Goal: Connect with others: Connect with other users

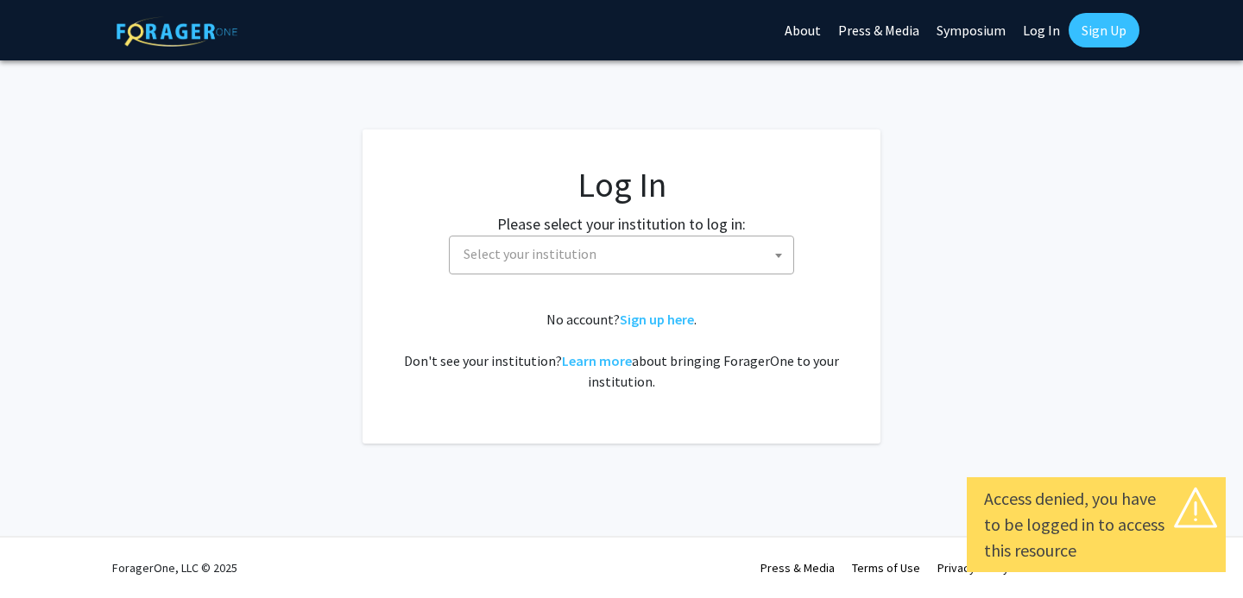
select select
click at [581, 247] on span "Select your institution" at bounding box center [530, 253] width 133 height 17
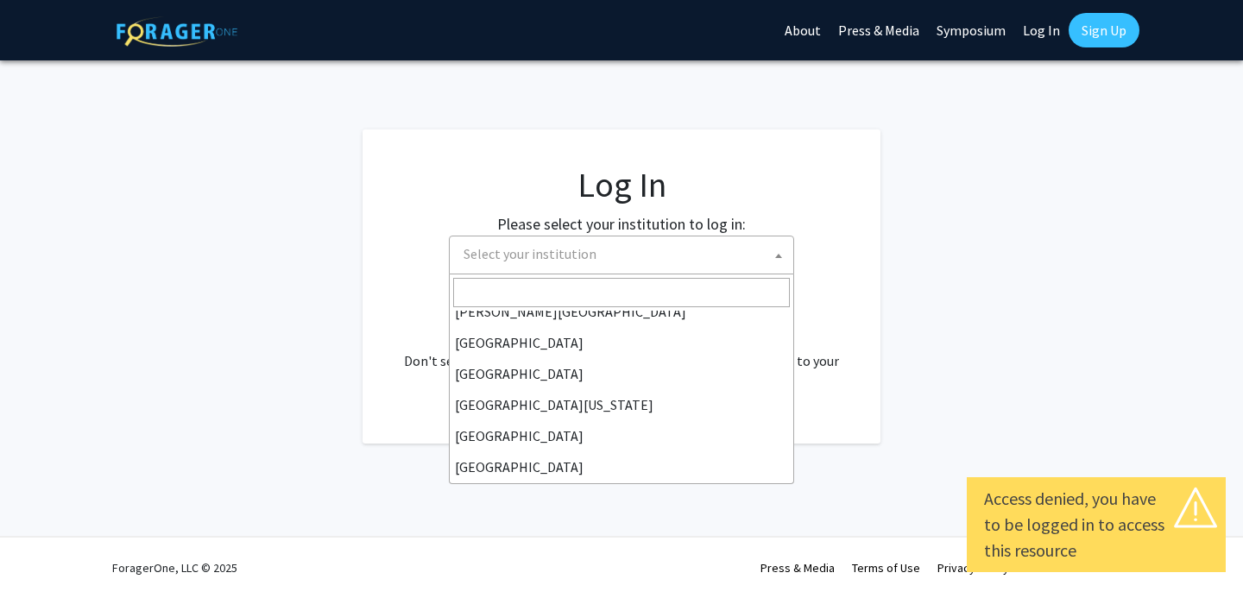
scroll to position [113, 0]
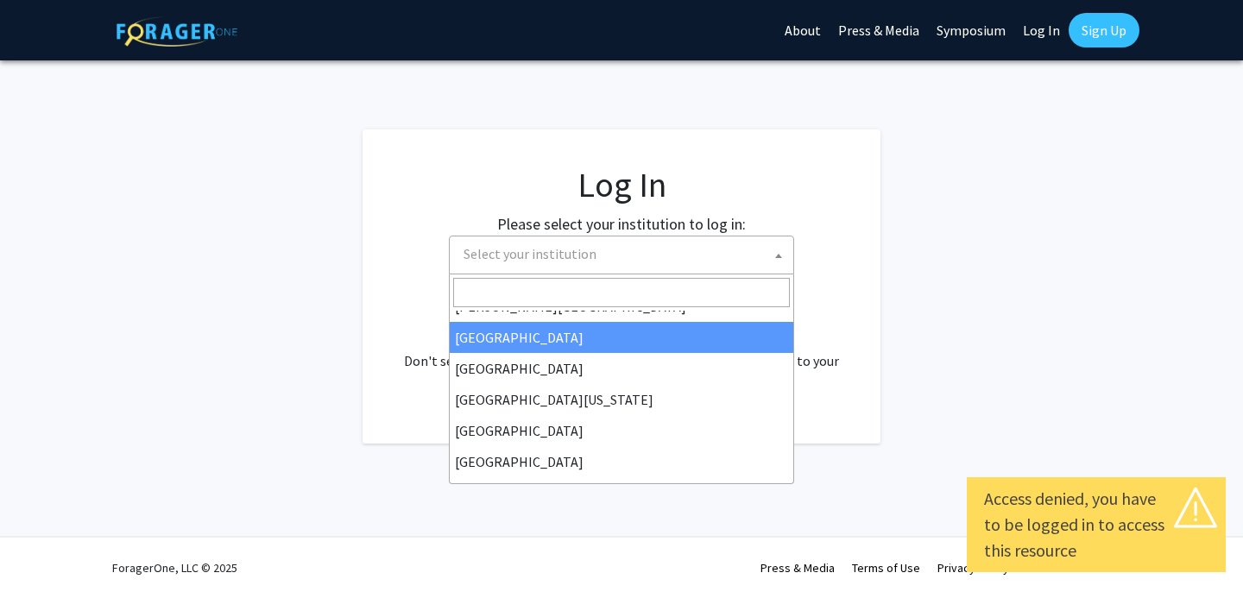
click at [500, 287] on input "Search" at bounding box center [621, 292] width 337 height 29
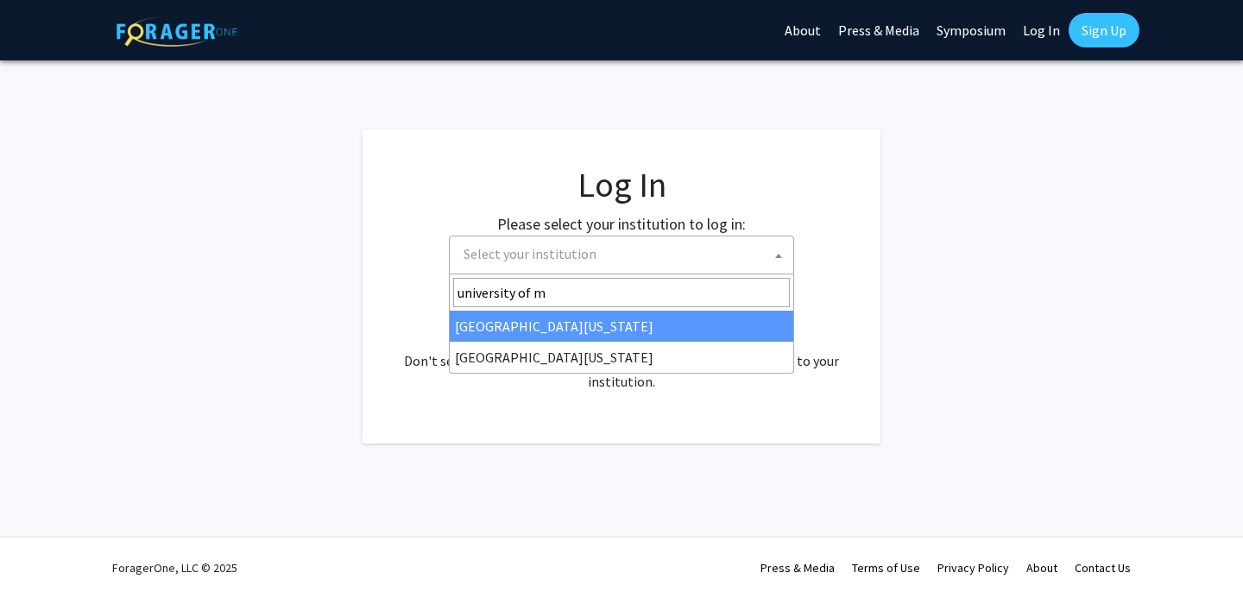
type input "university of m"
select select "31"
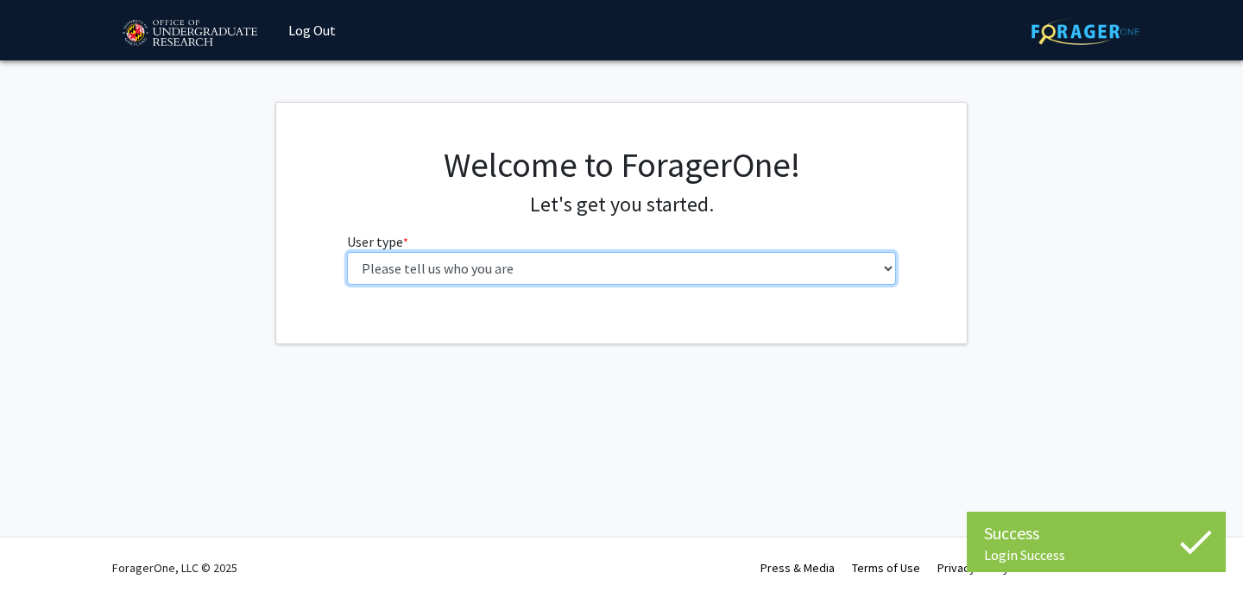
click at [456, 275] on select "Please tell us who you are Undergraduate Student Master's Student Doctoral Cand…" at bounding box center [622, 268] width 550 height 33
select select "1: undergrad"
click at [347, 252] on select "Please tell us who you are Undergraduate Student Master's Student Doctoral Cand…" at bounding box center [622, 268] width 550 height 33
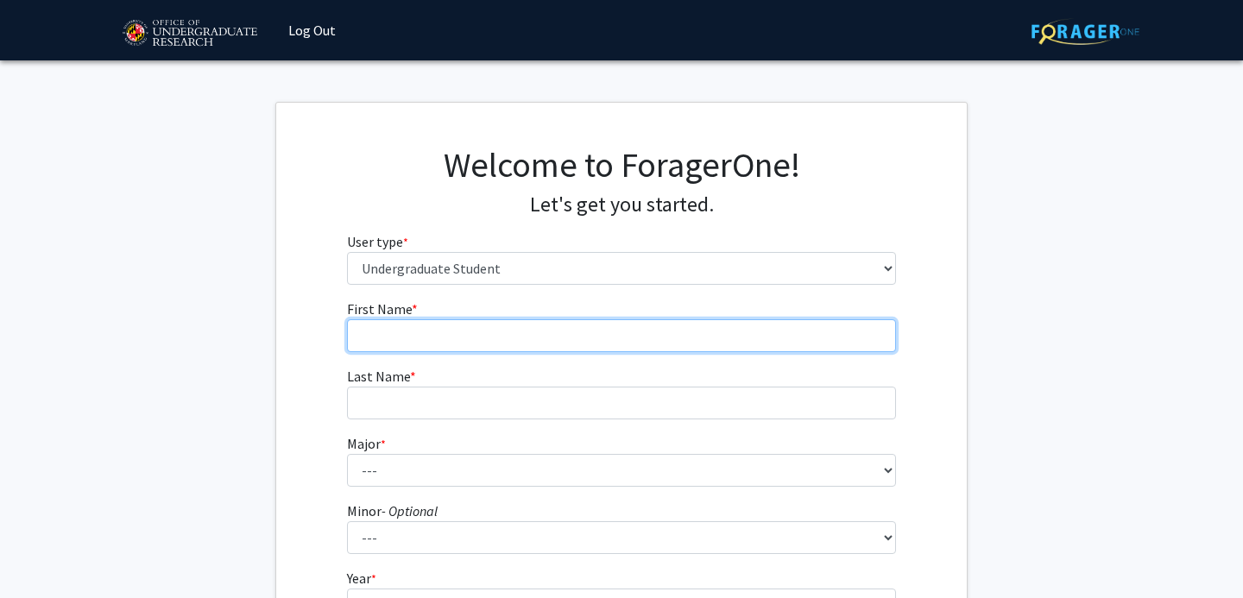
click at [381, 325] on input "First Name * required" at bounding box center [622, 335] width 550 height 33
type input "Sriya"
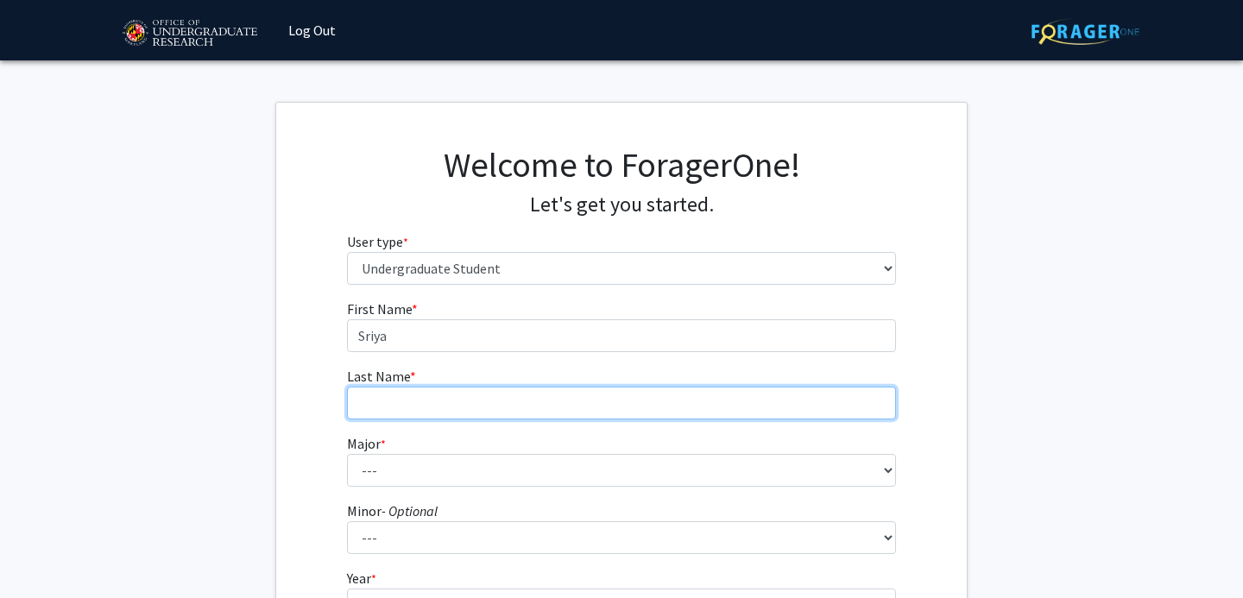
click at [373, 409] on input "Last Name * required" at bounding box center [622, 403] width 550 height 33
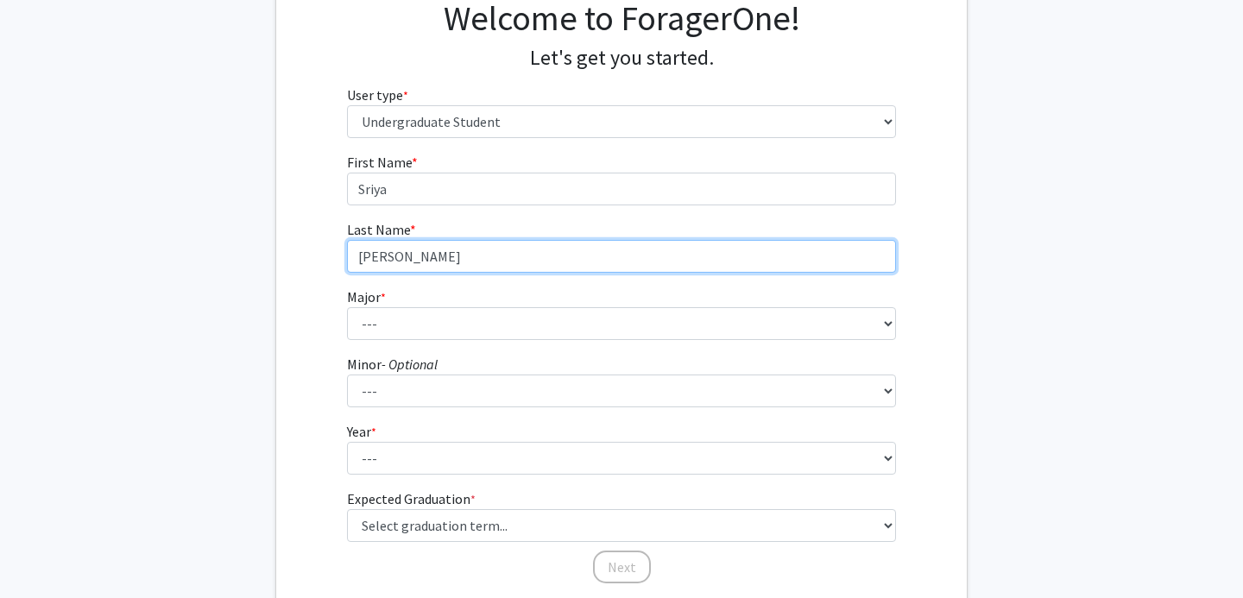
scroll to position [155, 0]
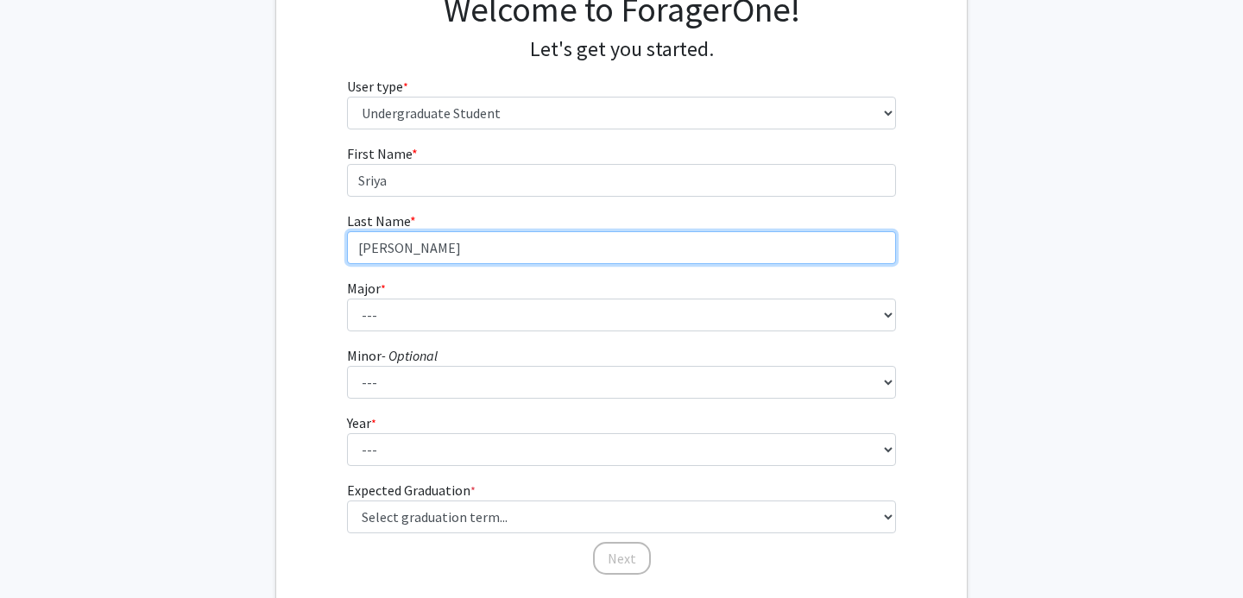
type input "[PERSON_NAME]"
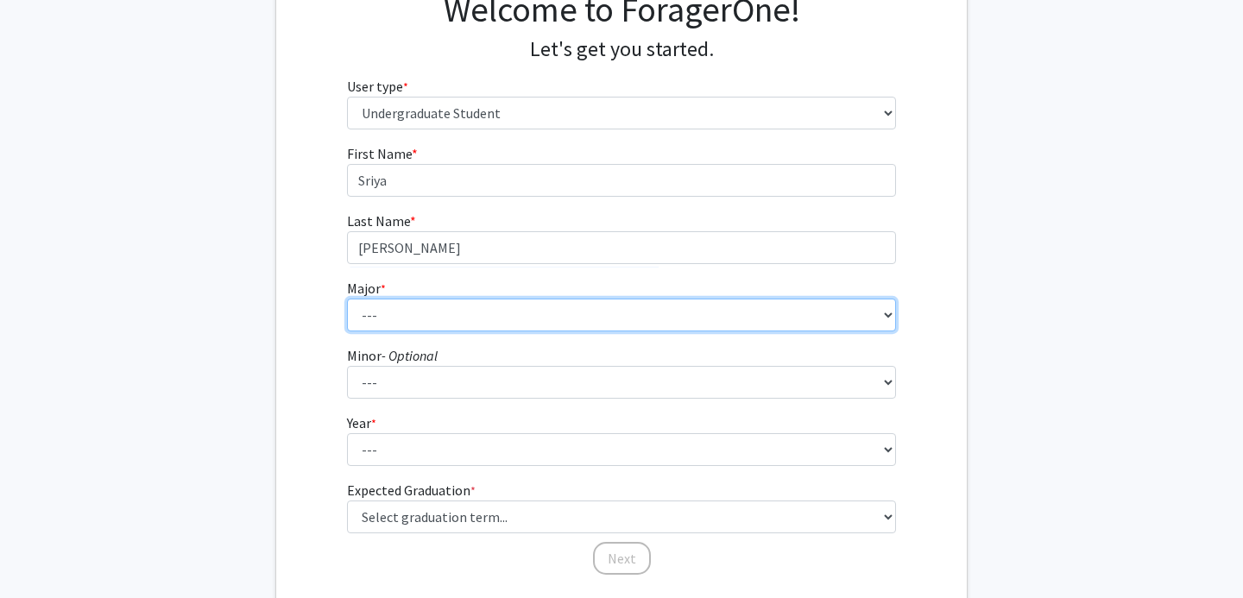
click at [474, 310] on select "--- Accounting Aerospace Engineering African American and Africana Studies Agri…" at bounding box center [622, 315] width 550 height 33
click at [347, 299] on select "--- Accounting Aerospace Engineering African American and Africana Studies Agri…" at bounding box center [622, 315] width 550 height 33
click at [451, 319] on select "--- Accounting Aerospace Engineering African American and Africana Studies Agri…" at bounding box center [622, 315] width 550 height 33
click at [436, 330] on select "--- Accounting Aerospace Engineering African American and Africana Studies Agri…" at bounding box center [622, 315] width 550 height 33
select select "56: 2357"
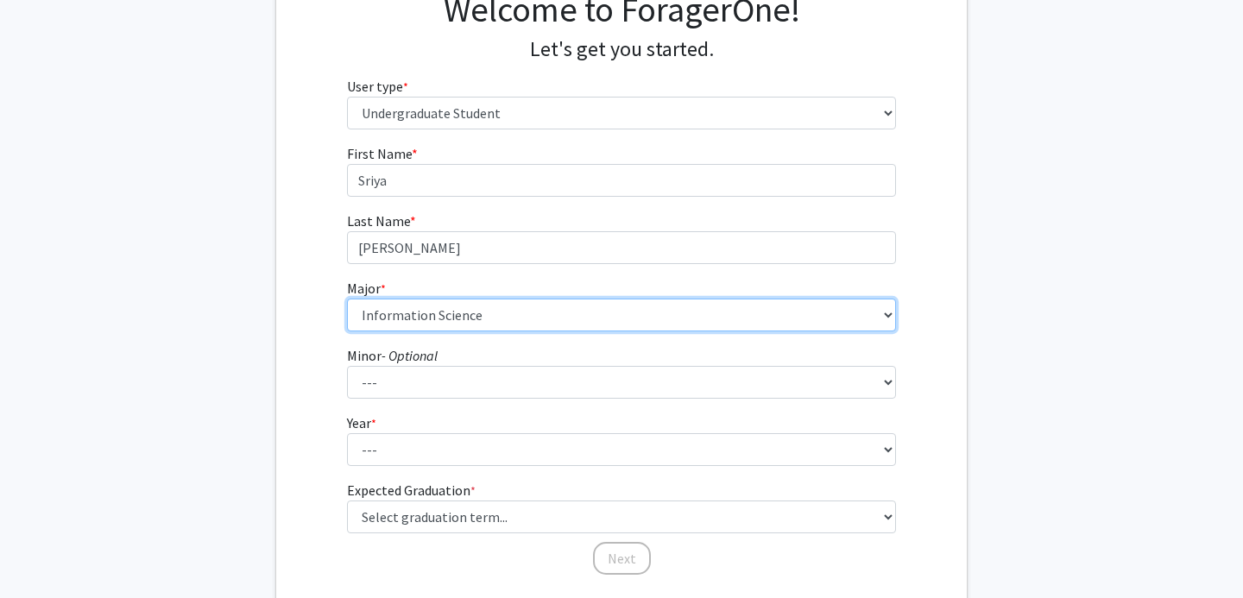
click at [347, 299] on select "--- Accounting Aerospace Engineering African American and Africana Studies Agri…" at bounding box center [622, 315] width 550 height 33
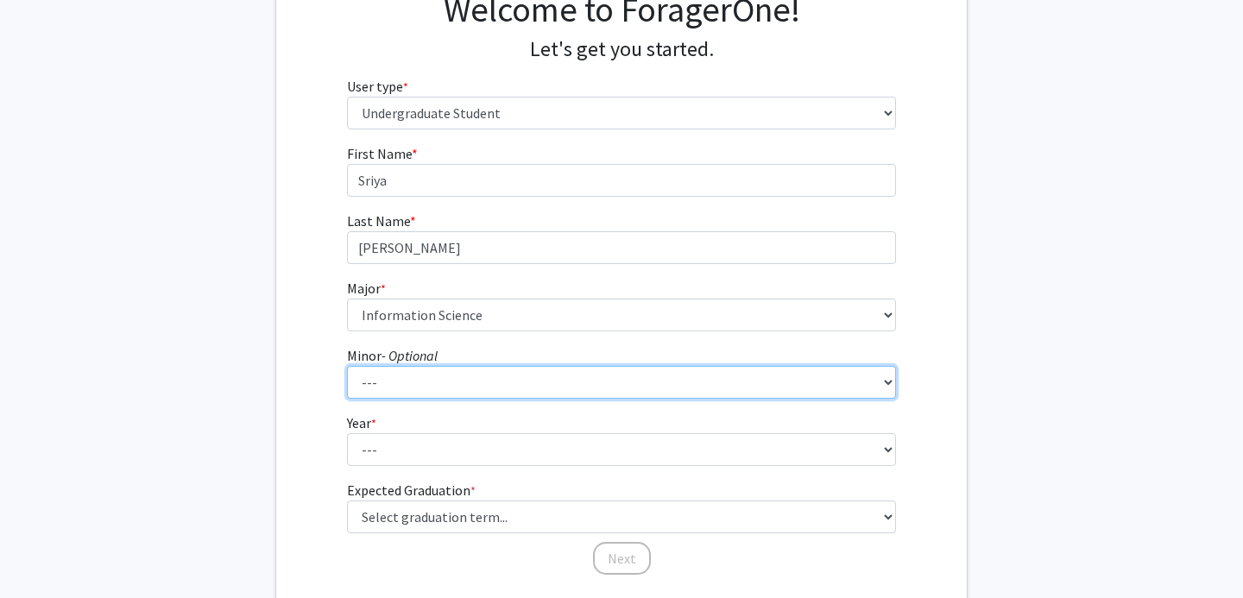
click at [406, 378] on select "--- Actuarial Mathematics Advanced Cybersecurity Experience for Students Africa…" at bounding box center [622, 382] width 550 height 33
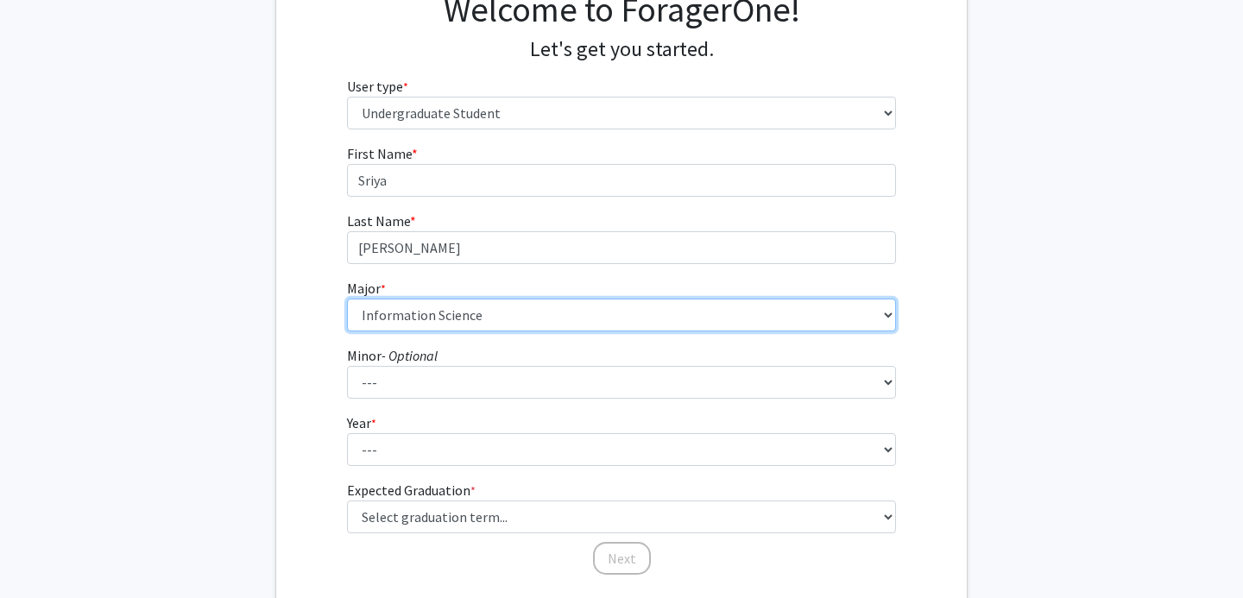
click at [519, 314] on select "--- Accounting Aerospace Engineering African American and Africana Studies Agri…" at bounding box center [622, 315] width 550 height 33
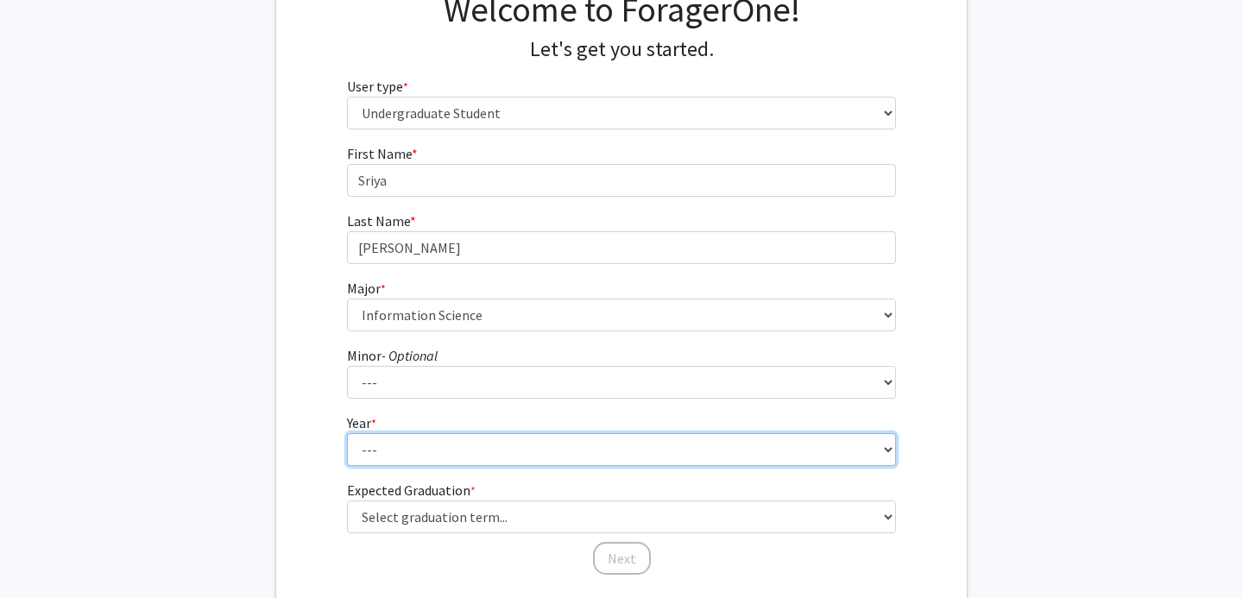
click at [407, 445] on select "--- First-year Sophomore Junior Senior Postbaccalaureate Certificate" at bounding box center [622, 449] width 550 height 33
select select "1: first-year"
click at [347, 433] on select "--- First-year Sophomore Junior Senior Postbaccalaureate Certificate" at bounding box center [622, 449] width 550 height 33
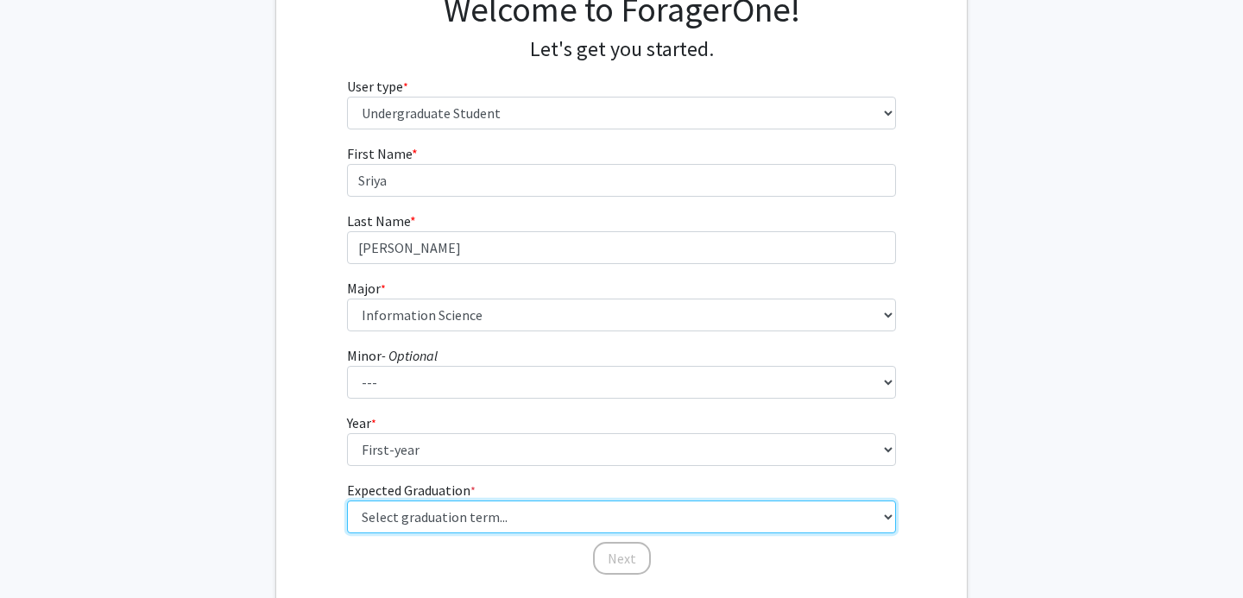
click at [384, 521] on select "Select graduation term... Spring 2025 Summer 2025 Fall 2025 Winter 2025 Spring …" at bounding box center [622, 517] width 550 height 33
select select "16: winter_2028"
click at [347, 501] on select "Select graduation term... Spring 2025 Summer 2025 Fall 2025 Winter 2025 Spring …" at bounding box center [622, 517] width 550 height 33
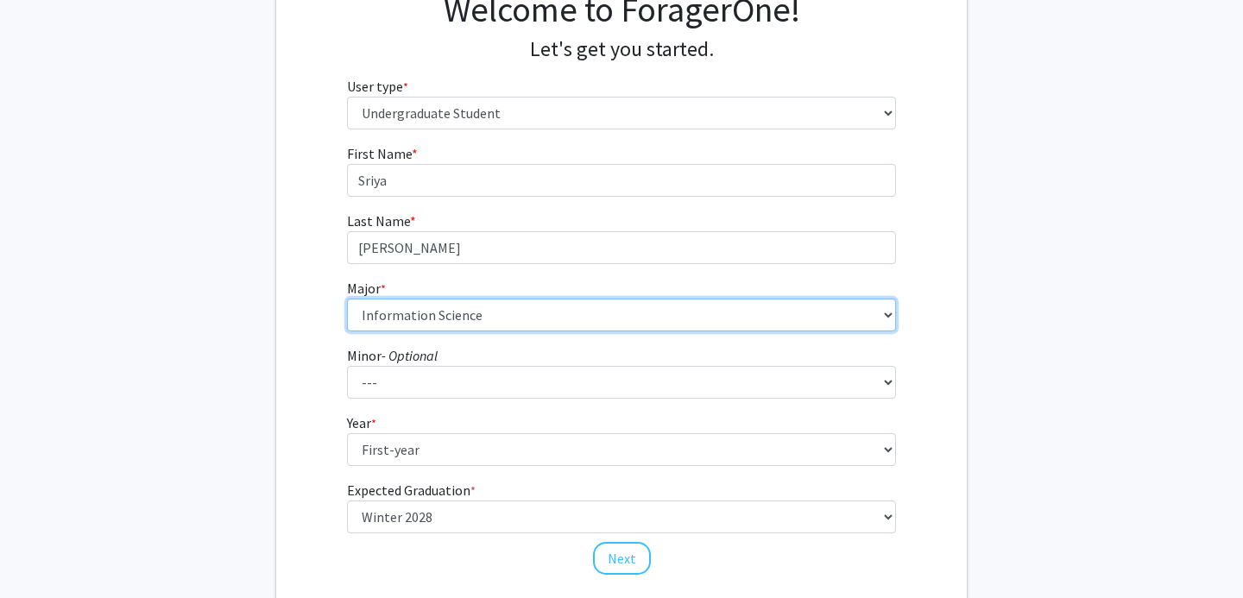
click at [585, 300] on select "--- Accounting Aerospace Engineering African American and Africana Studies Agri…" at bounding box center [622, 315] width 550 height 33
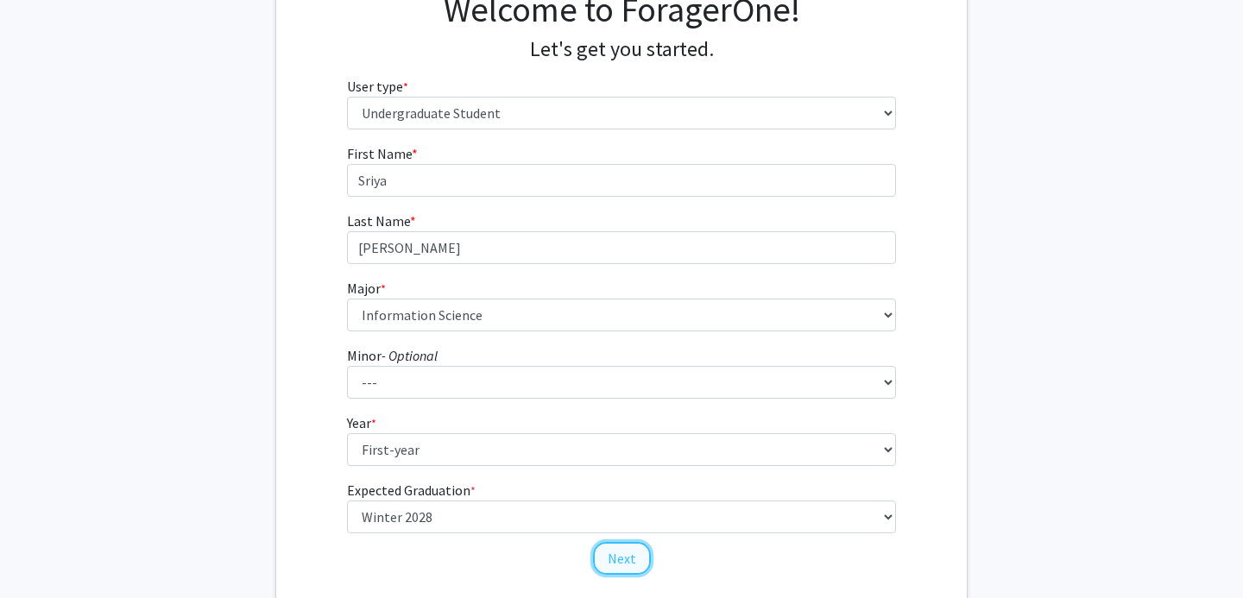
click at [606, 562] on button "Next" at bounding box center [622, 558] width 58 height 33
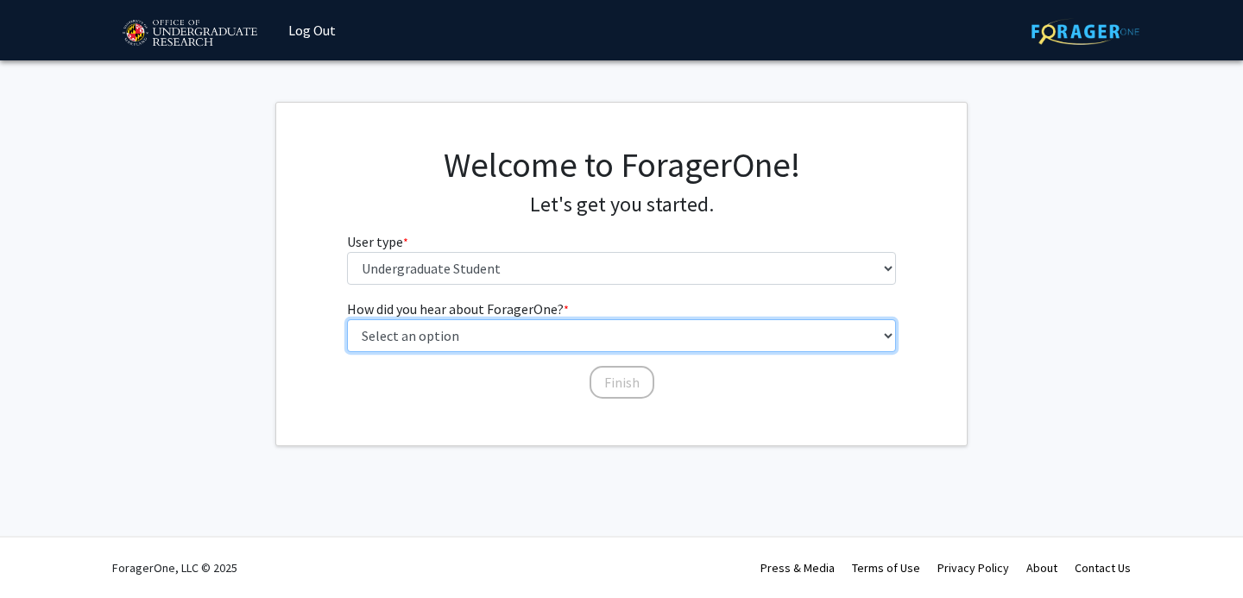
click at [426, 339] on select "Select an option Peer/student recommendation Faculty/staff recommendation Unive…" at bounding box center [622, 335] width 550 height 33
click at [527, 337] on select "Select an option Peer/student recommendation Faculty/staff recommendation Unive…" at bounding box center [622, 335] width 550 height 33
select select "1: peer_recommendation"
click at [347, 319] on select "Select an option Peer/student recommendation Faculty/staff recommendation Unive…" at bounding box center [622, 335] width 550 height 33
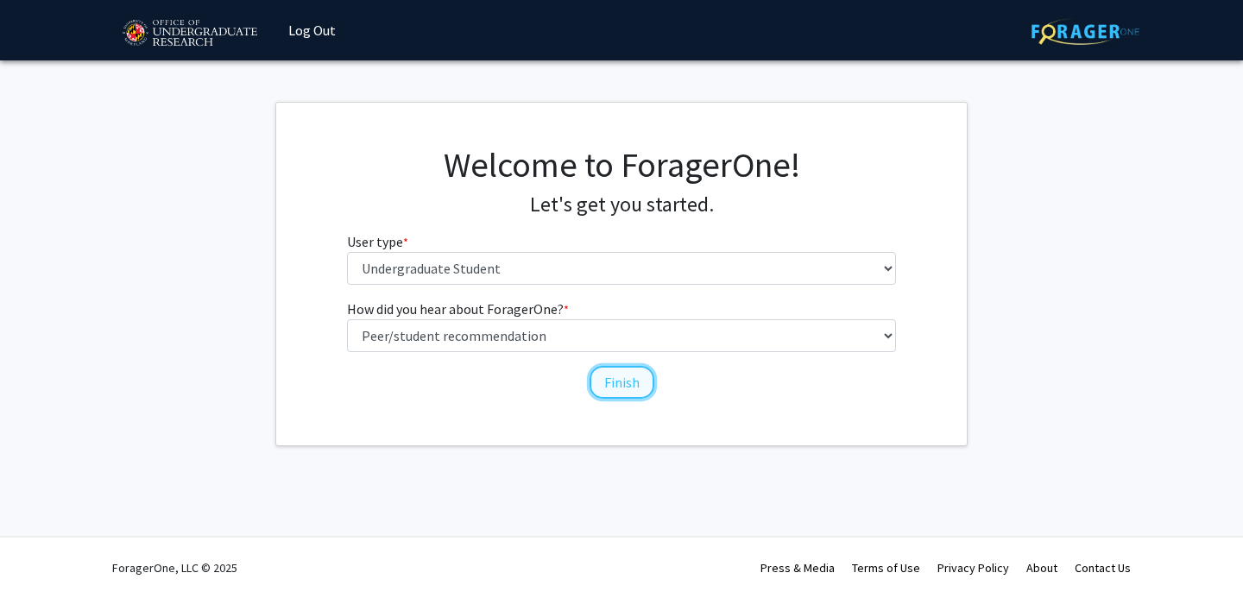
click at [626, 370] on button "Finish" at bounding box center [622, 382] width 65 height 33
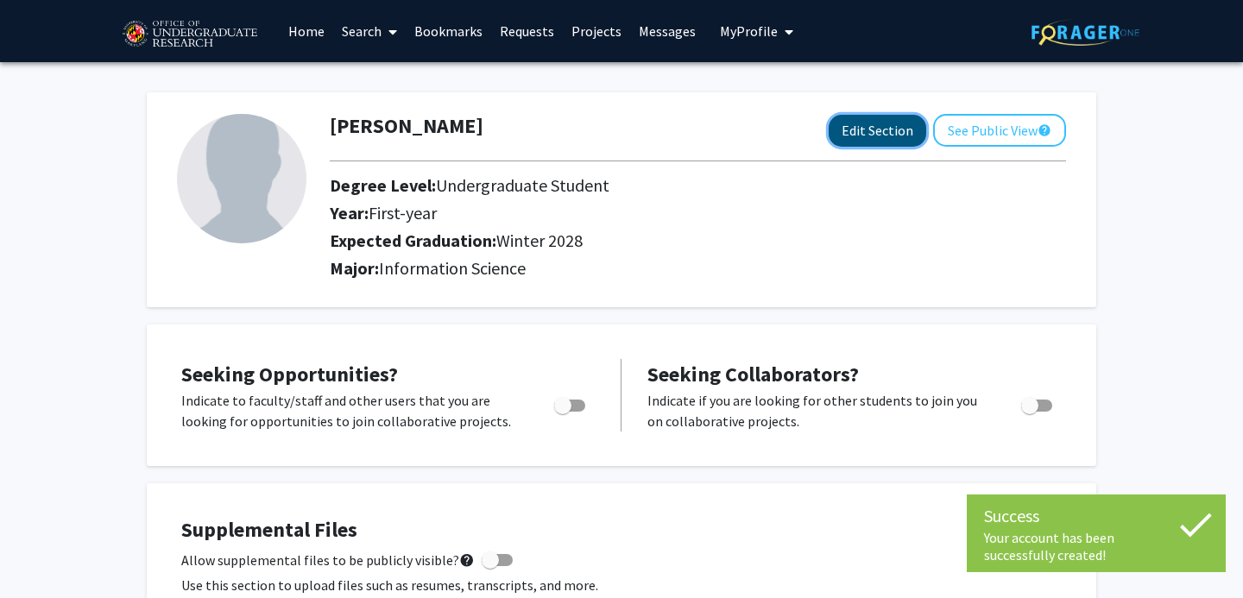
click at [861, 124] on button "Edit Section" at bounding box center [878, 131] width 98 height 32
select select "first-year"
select select "44: winter_2028"
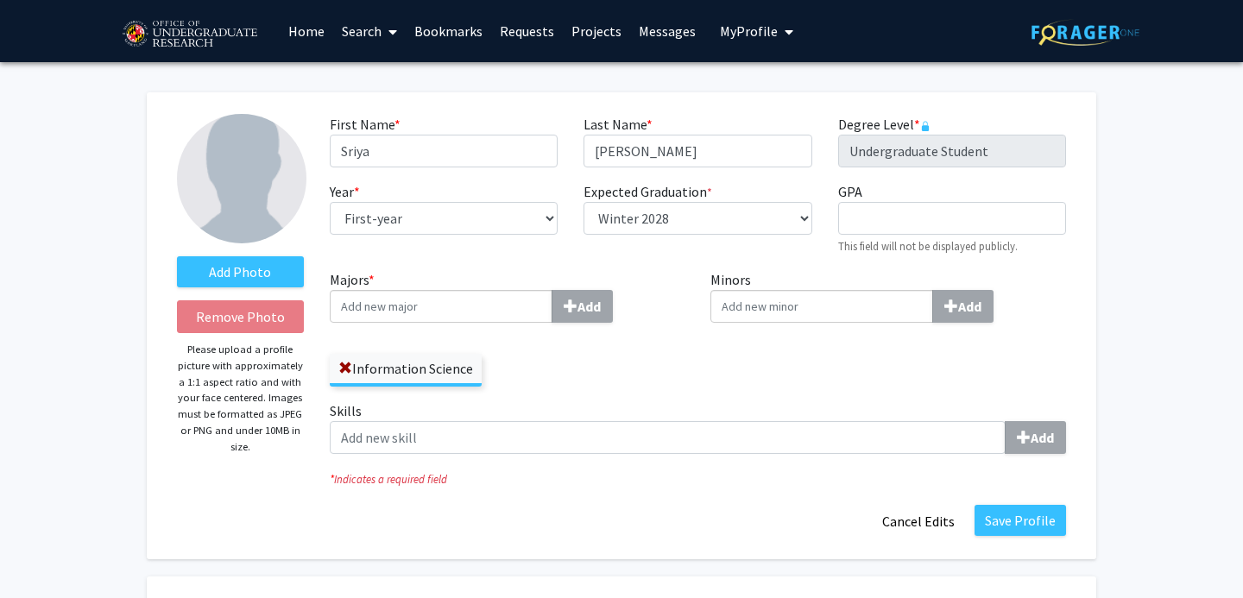
click at [464, 302] on input "Majors * Add" at bounding box center [441, 306] width 223 height 33
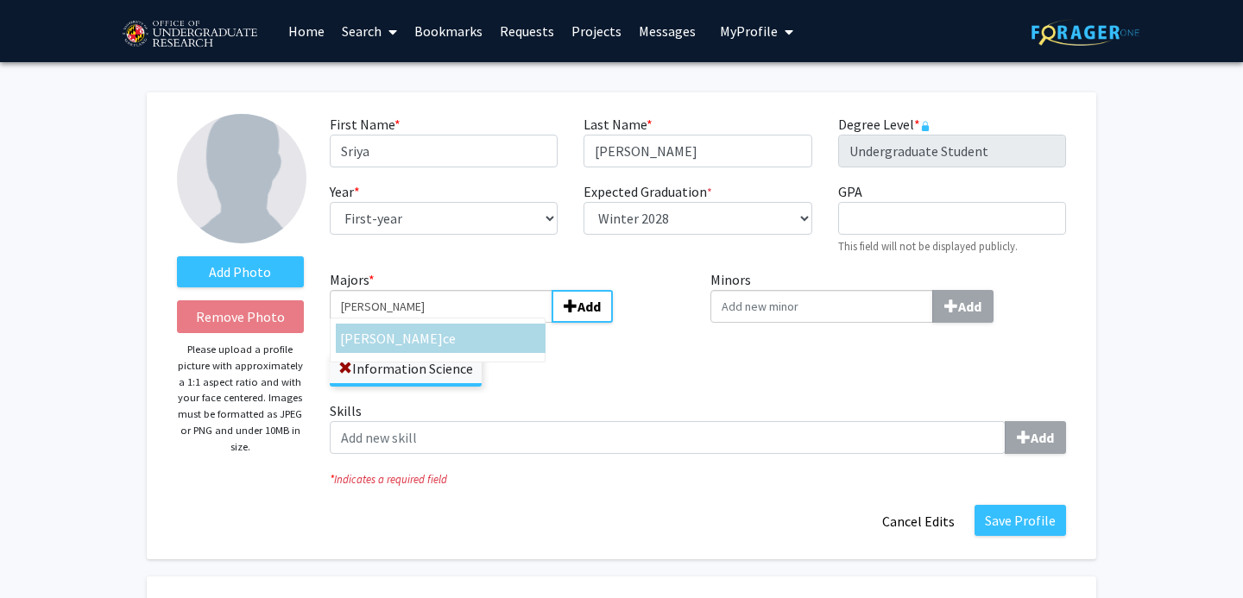
type input "finan"
click at [394, 336] on div "Finan ce" at bounding box center [440, 338] width 201 height 21
click at [394, 323] on input "finan" at bounding box center [441, 306] width 223 height 33
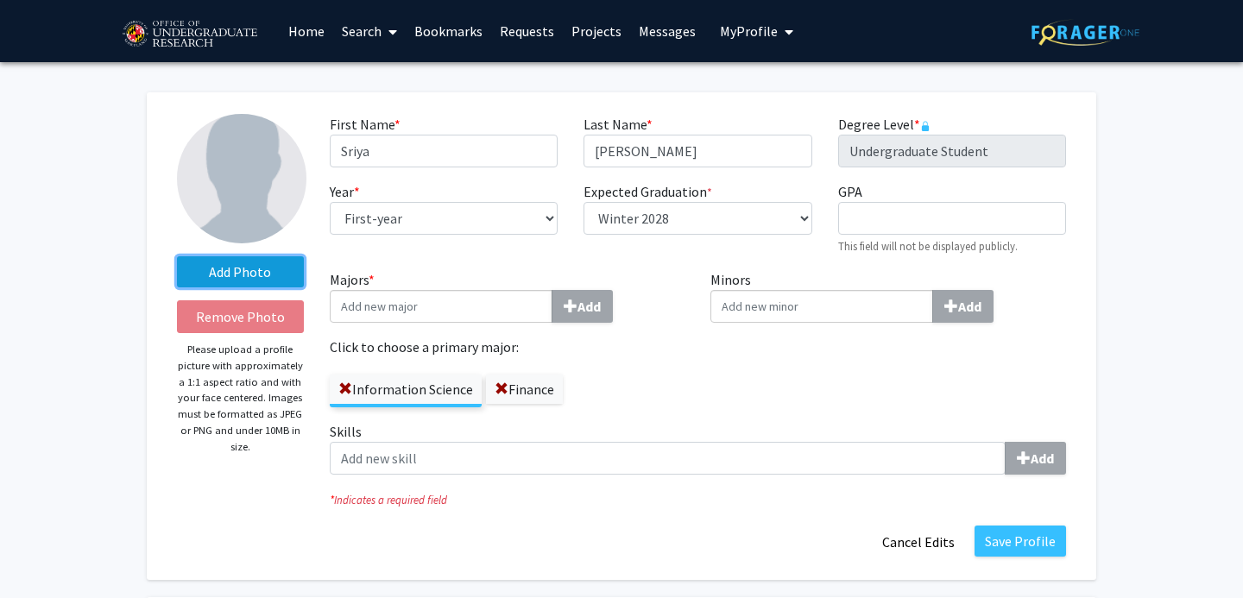
click at [254, 266] on label "Add Photo" at bounding box center [240, 271] width 127 height 31
click at [0, 0] on input "Add Photo" at bounding box center [0, 0] width 0 height 0
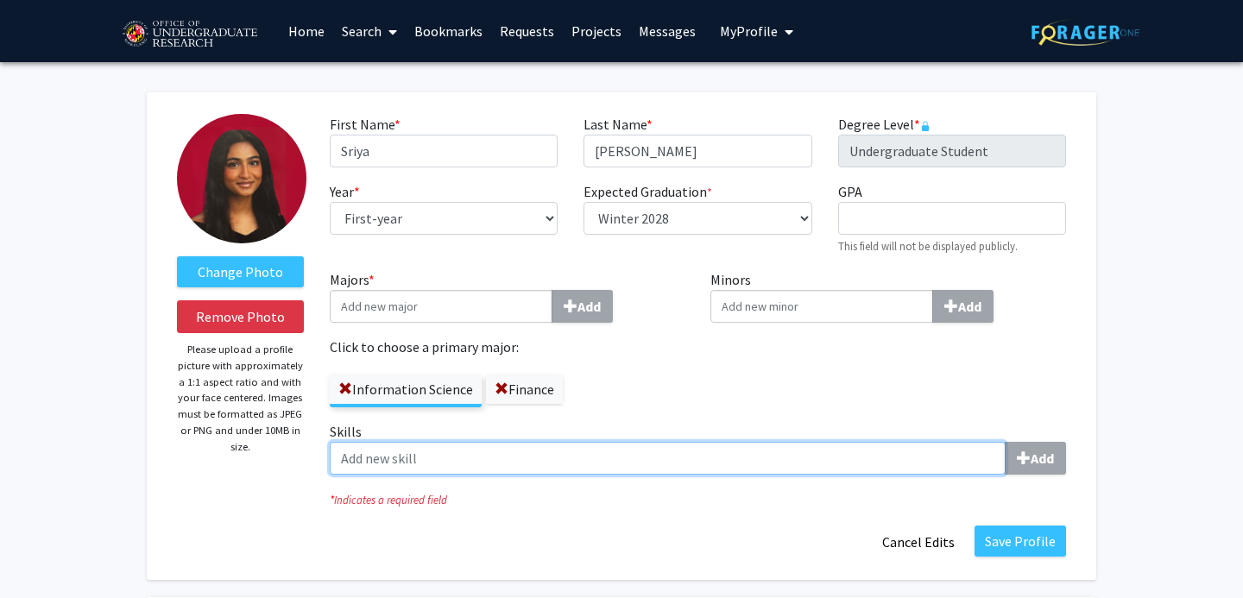
click at [912, 461] on input "Skills Add" at bounding box center [668, 458] width 676 height 33
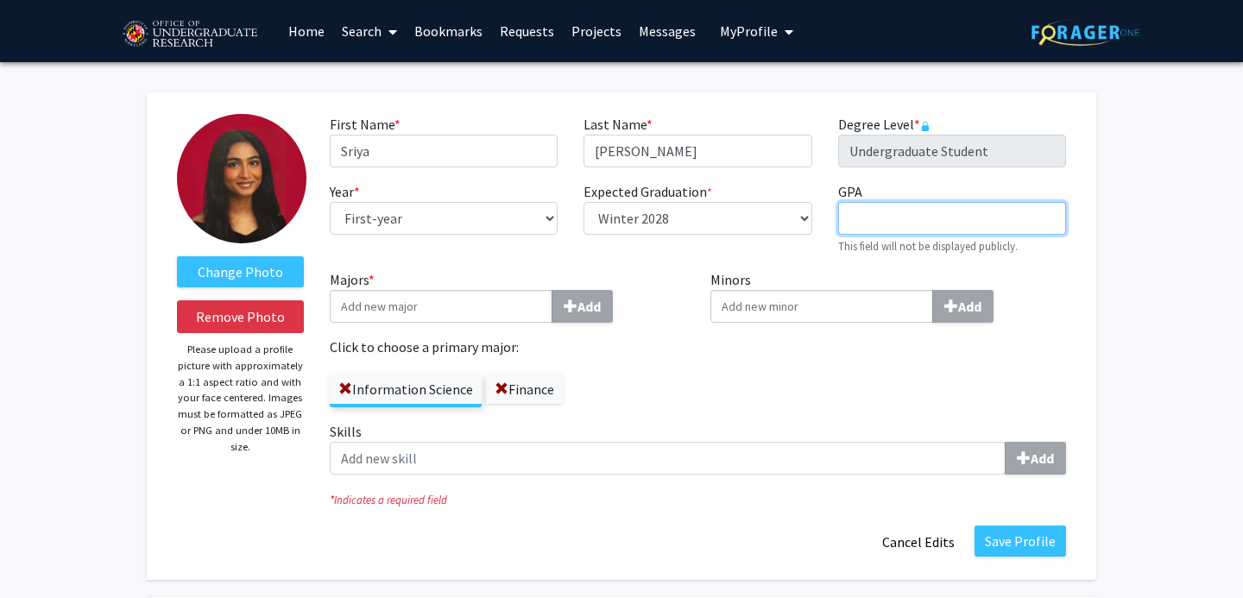
click at [874, 222] on input "GPA required" at bounding box center [952, 218] width 228 height 33
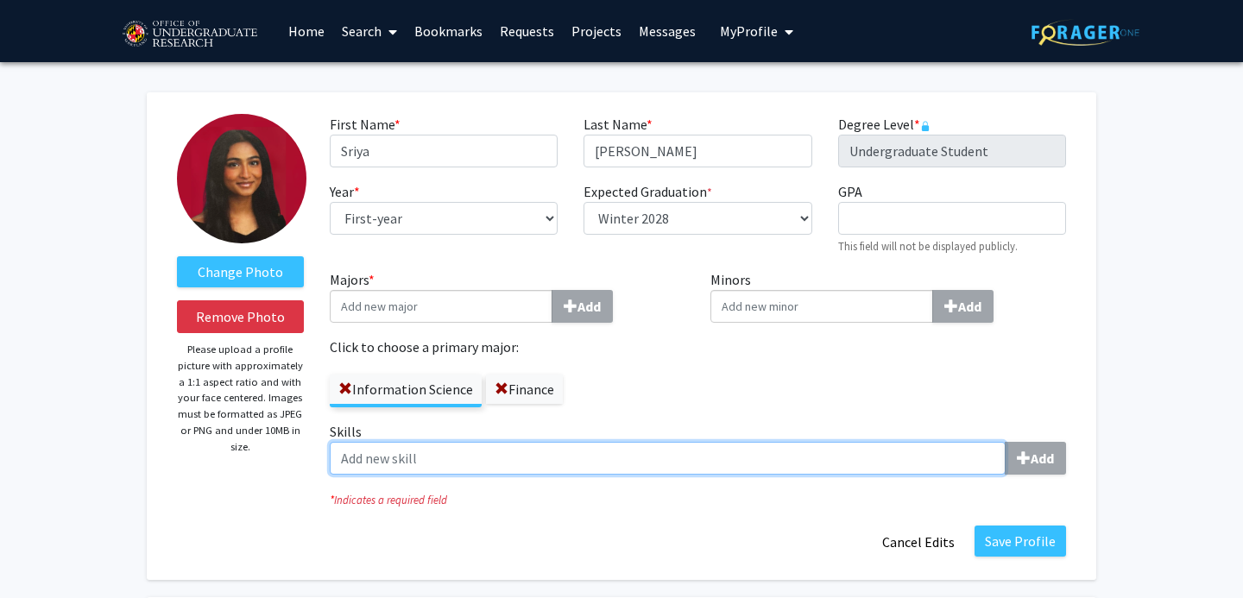
click at [491, 461] on input "Skills Add" at bounding box center [668, 458] width 676 height 33
type input "SLA manager"
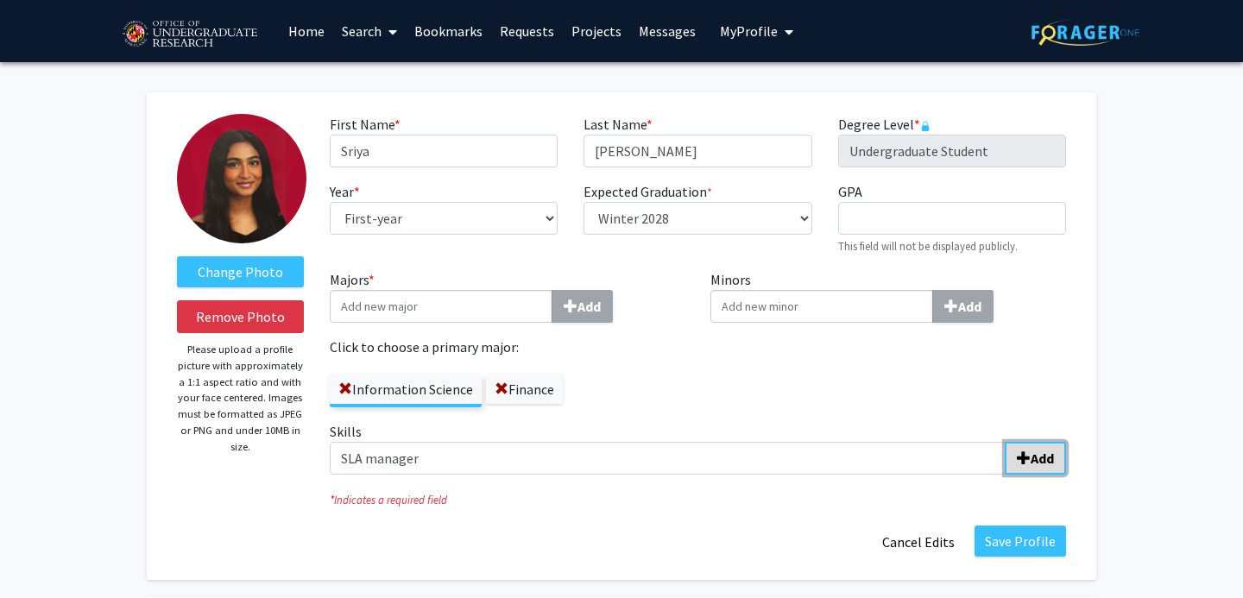
click at [1008, 463] on button "Add" at bounding box center [1035, 458] width 61 height 33
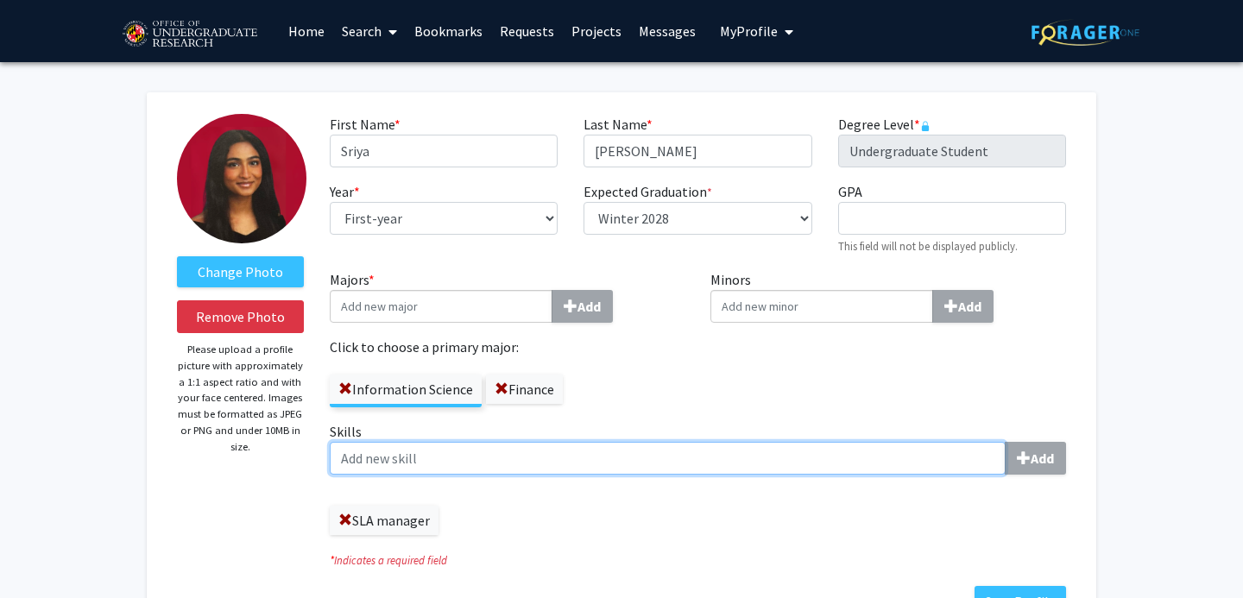
click at [551, 457] on input "Skills Add" at bounding box center [668, 458] width 676 height 33
paste input "Data Analysis"
type input "Data Analysis"
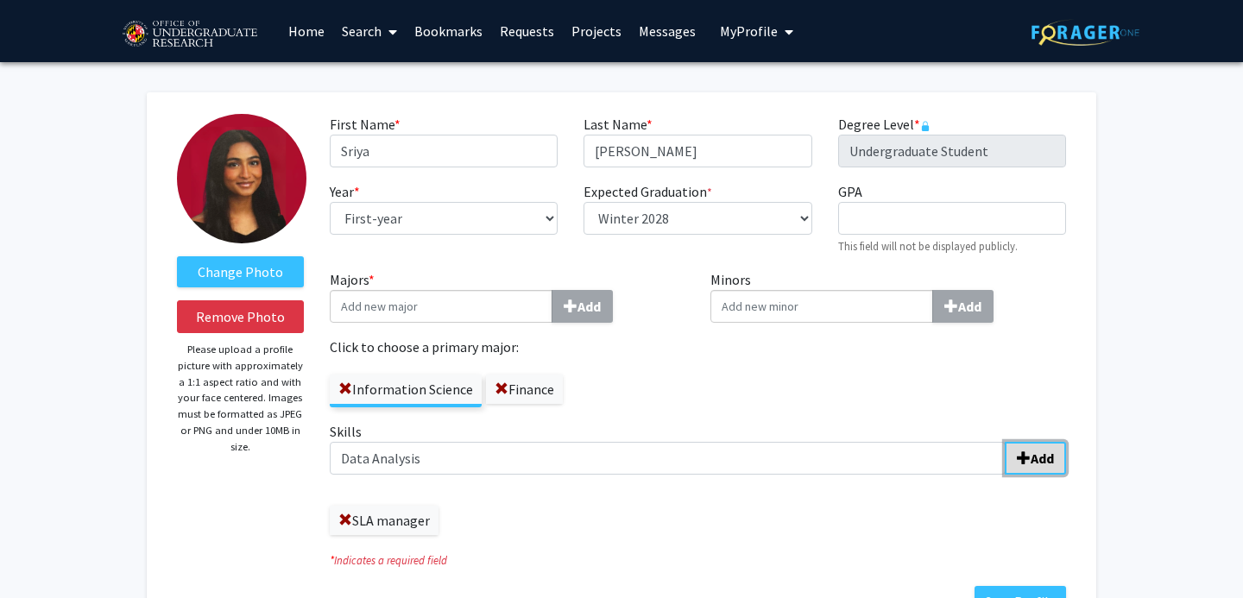
click at [1027, 455] on span "submit" at bounding box center [1024, 458] width 14 height 14
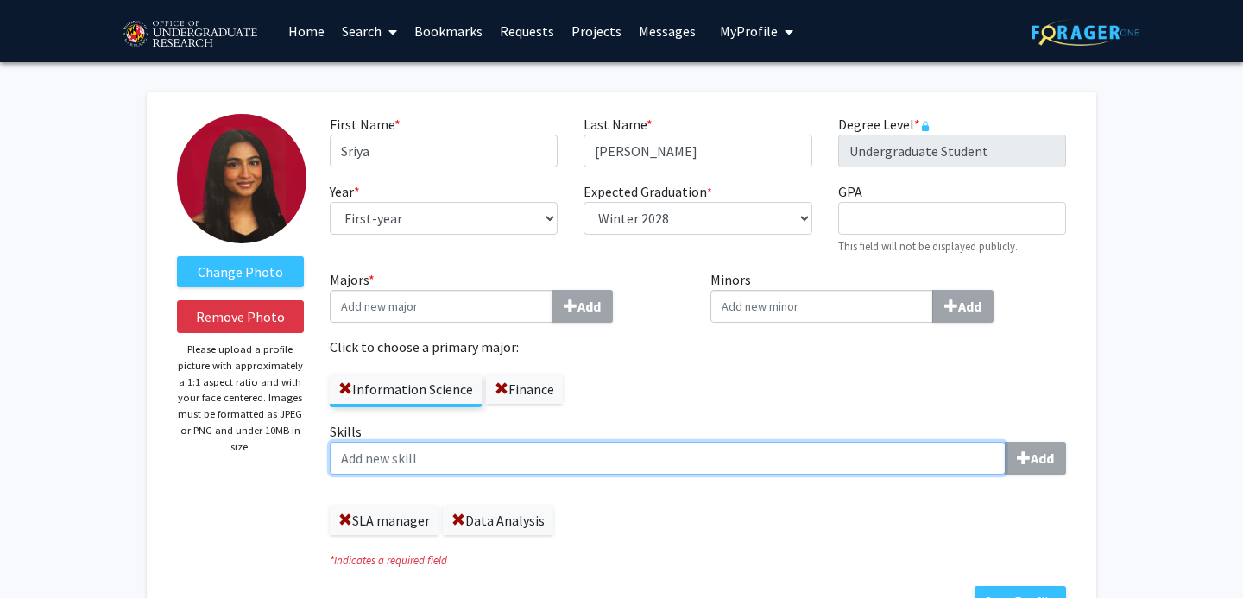
click at [550, 463] on input "Skills Add" at bounding box center [668, 458] width 676 height 33
paste input "Market Research"
type input "Market Research"
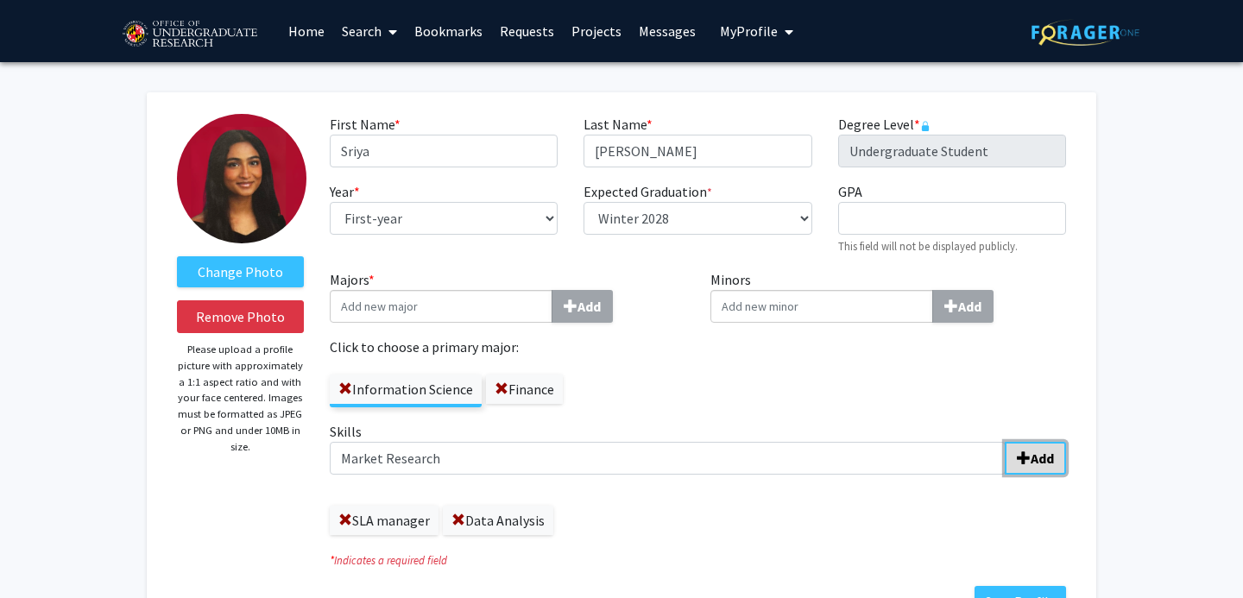
click at [1033, 443] on button "Add" at bounding box center [1035, 458] width 61 height 33
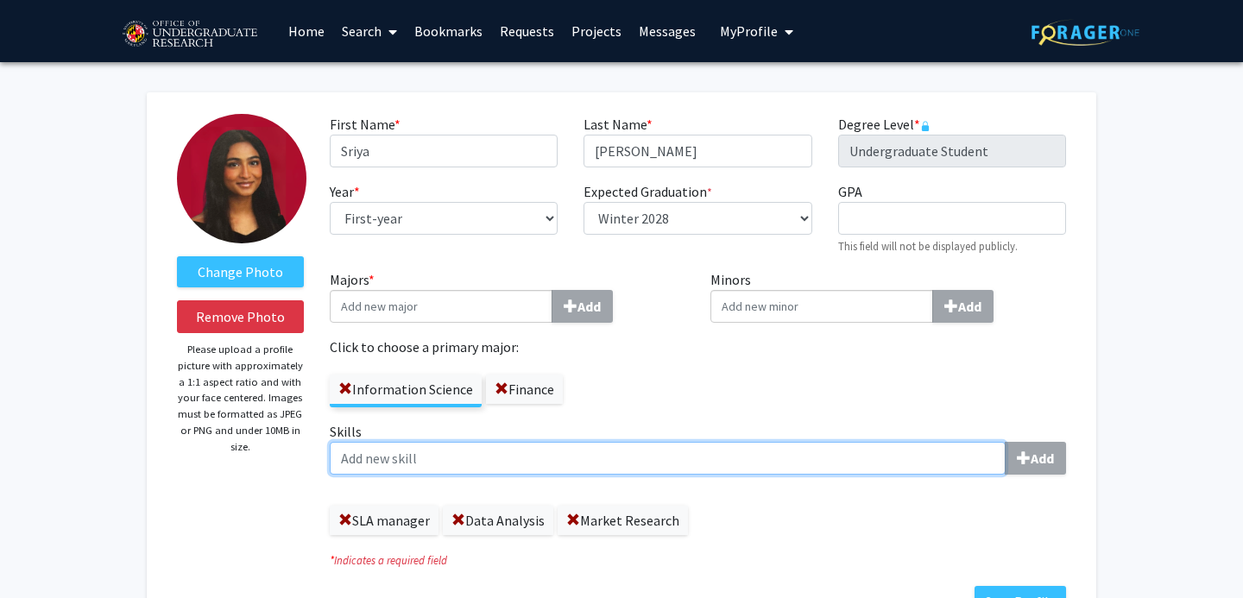
click at [452, 463] on input "Skills Add" at bounding box center [668, 458] width 676 height 33
paste input "Competitive Analysis"
type input "Competitive Analysis"
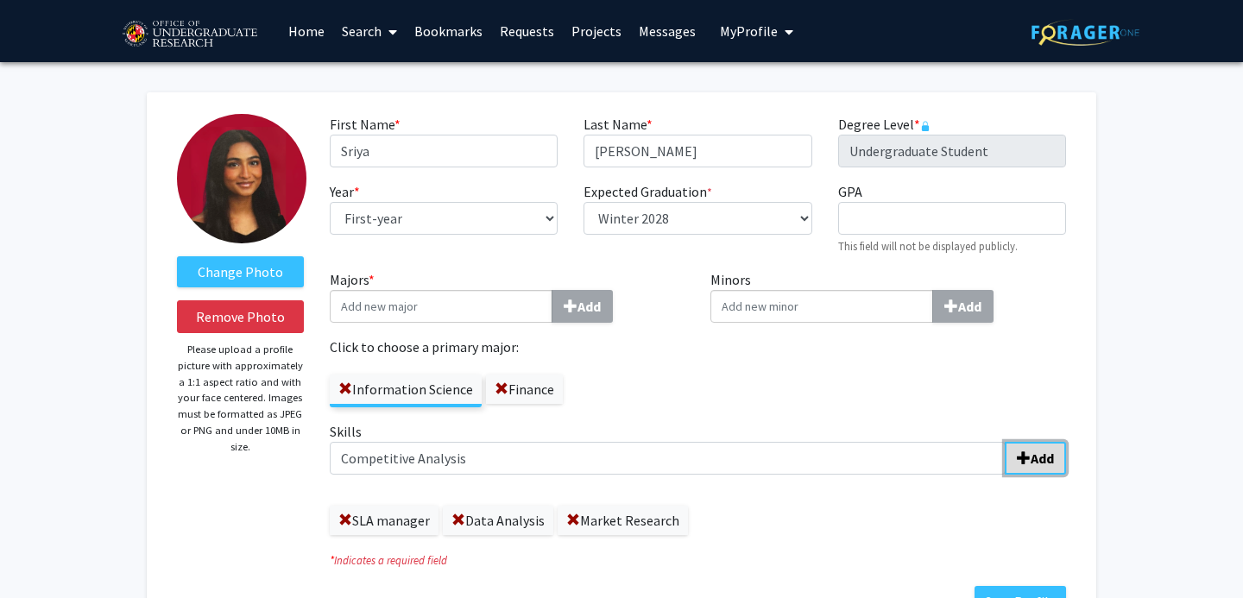
click at [1051, 448] on button "Add" at bounding box center [1035, 458] width 61 height 33
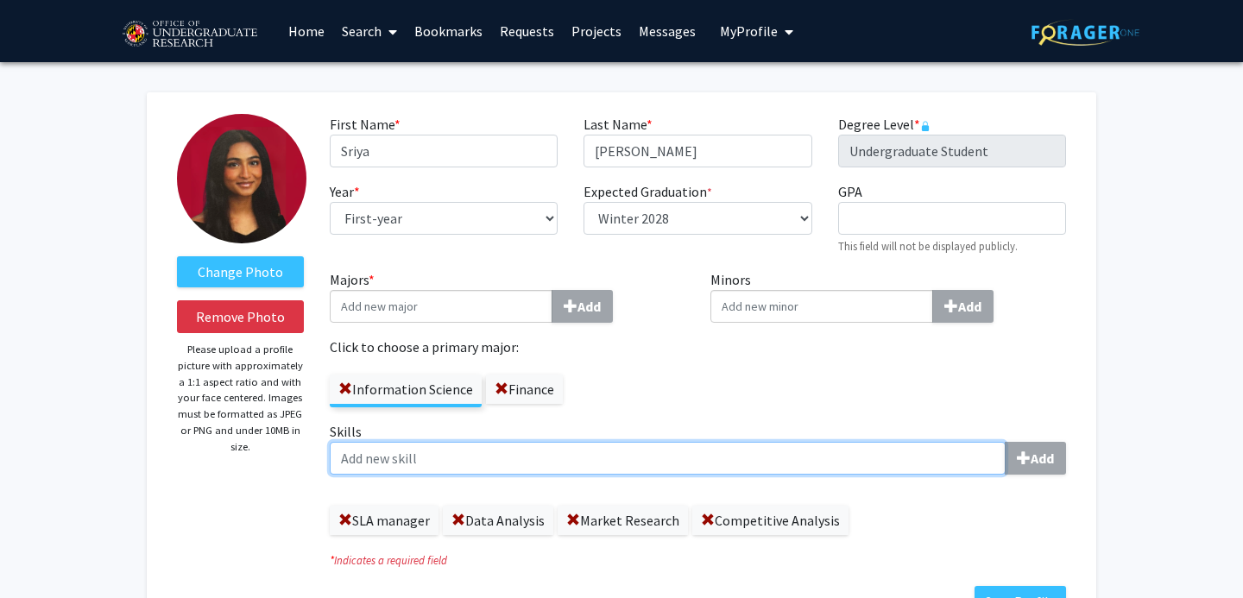
click at [519, 451] on input "Skills Add" at bounding box center [668, 458] width 676 height 33
paste input "Application Testing & Bug Reporting"
type input "Application Testing & Bug Reporting"
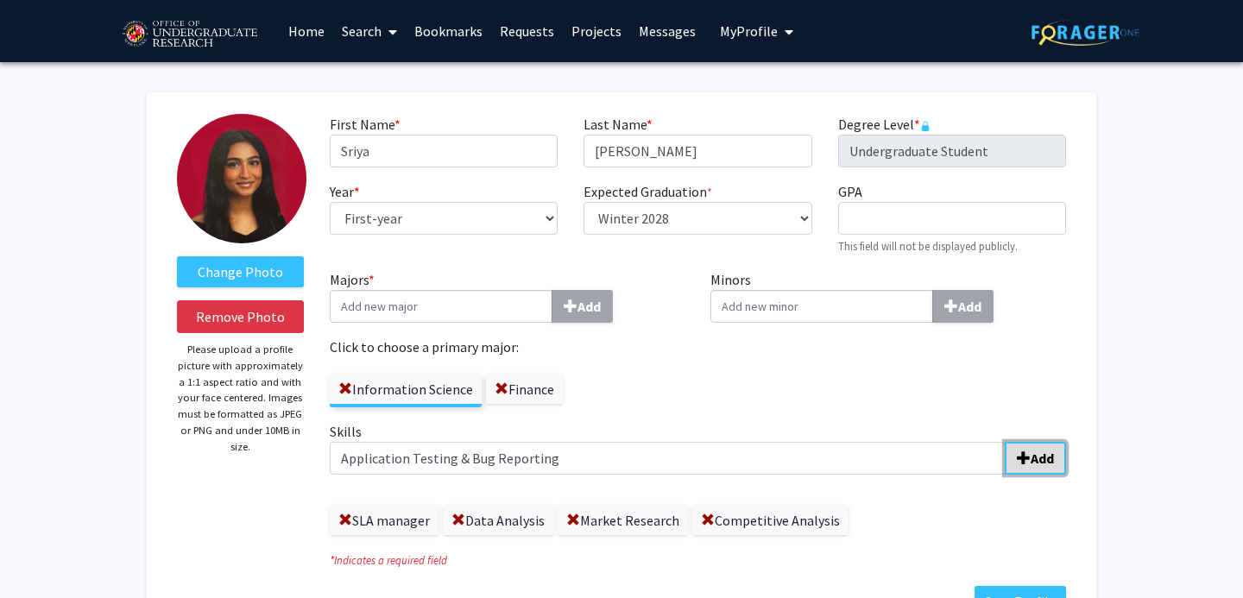
click at [1049, 459] on b "Add" at bounding box center [1042, 458] width 23 height 17
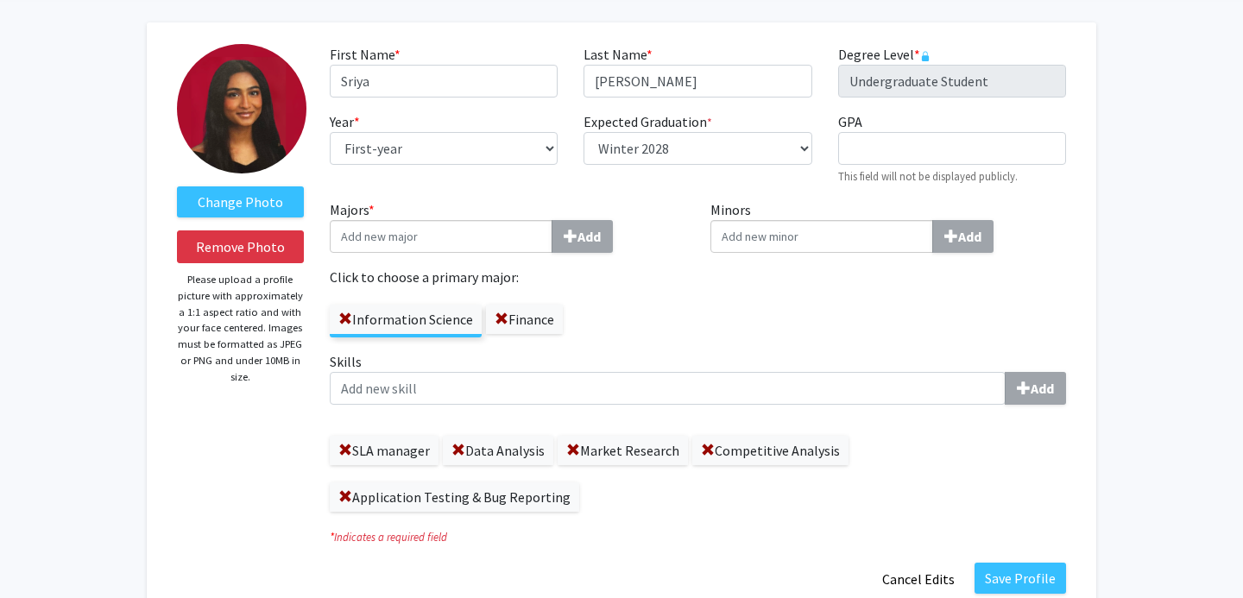
scroll to position [71, 0]
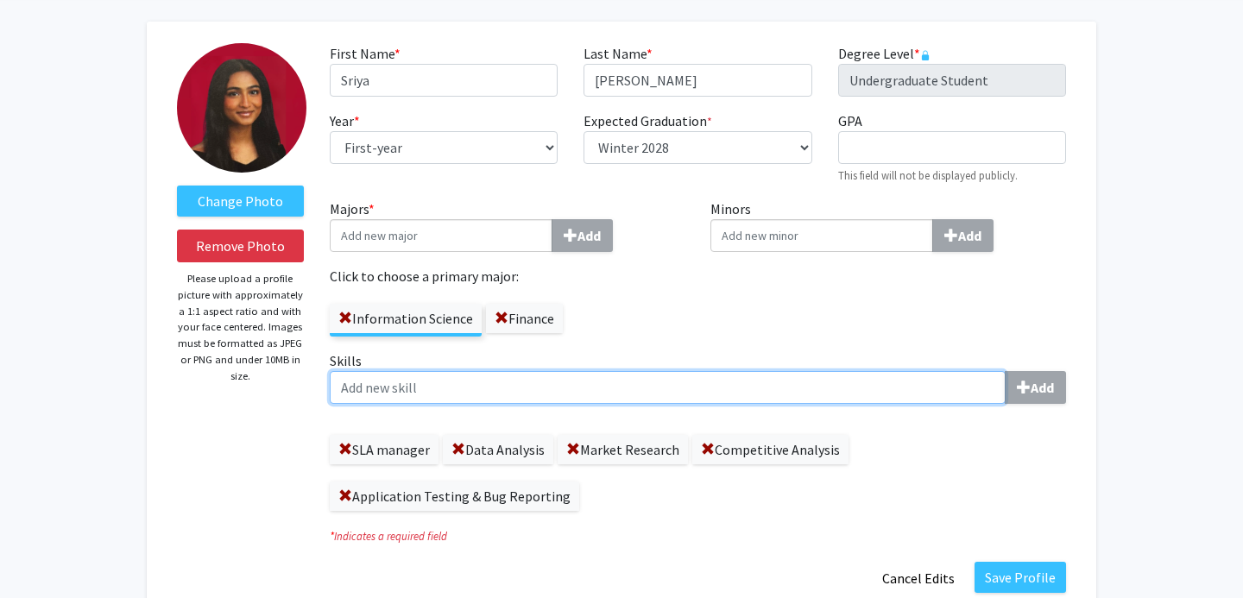
click at [527, 399] on input "Skills Add" at bounding box center [668, 387] width 676 height 33
type input "Excel"
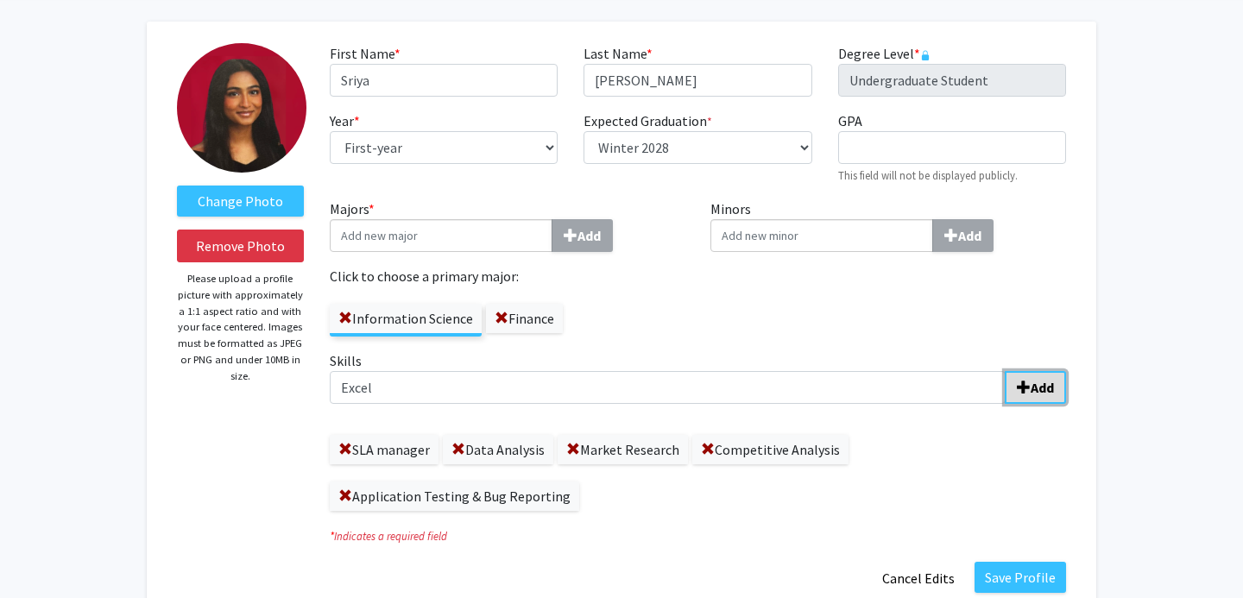
click at [1025, 394] on span "submit" at bounding box center [1024, 388] width 14 height 14
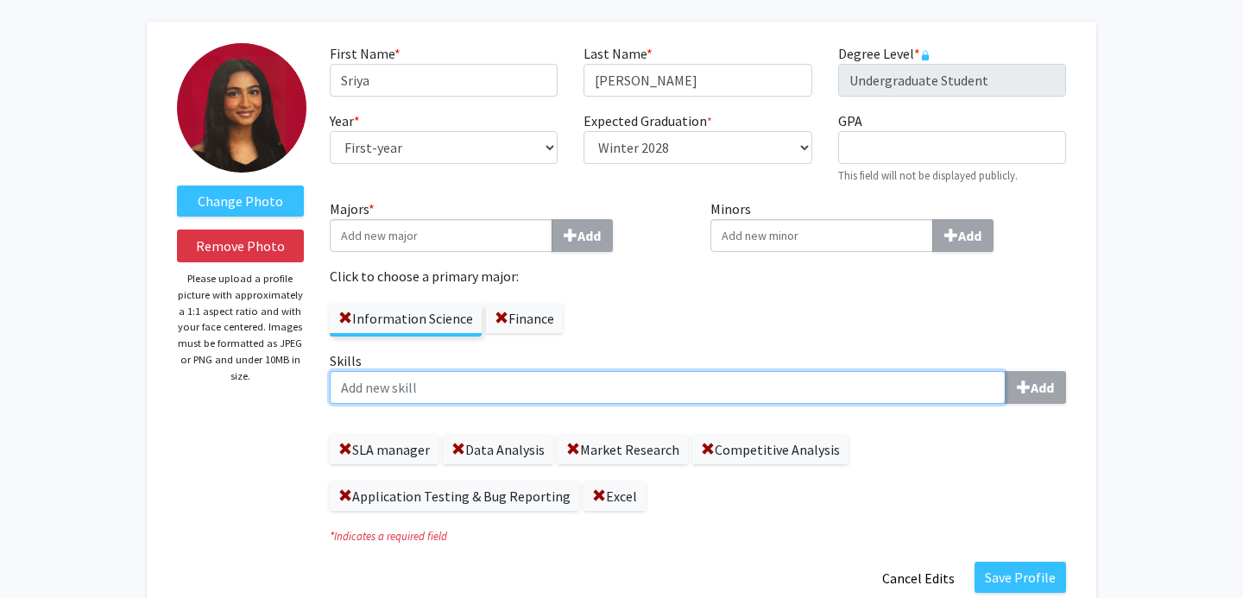
click at [842, 381] on input "Skills Add" at bounding box center [668, 387] width 676 height 33
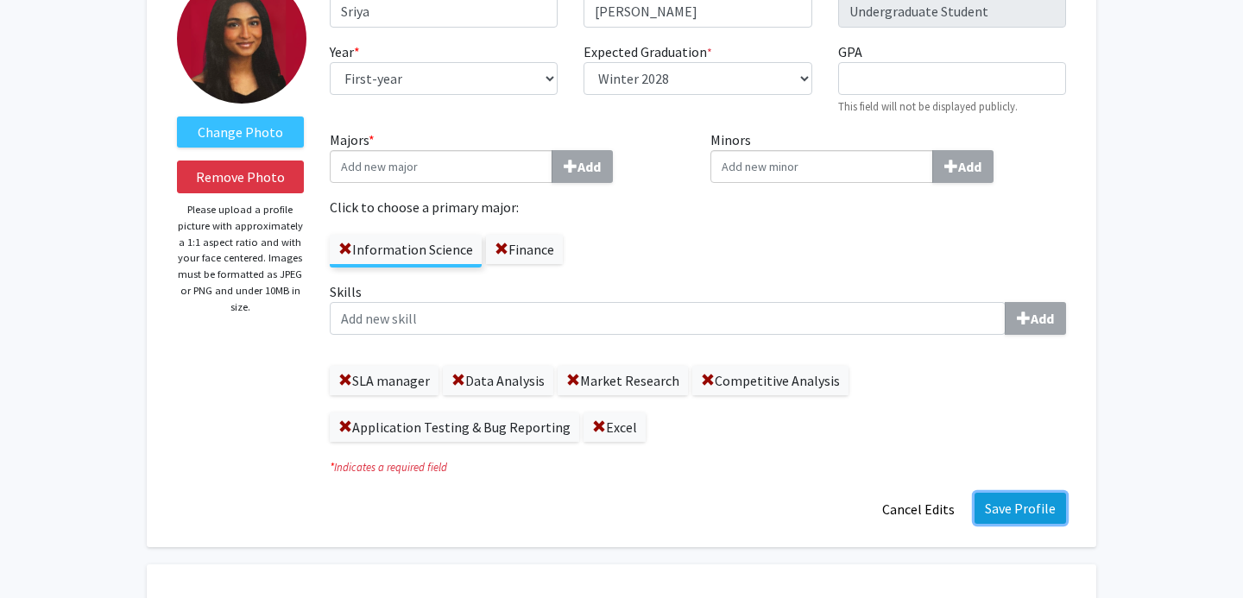
click at [996, 503] on button "Save Profile" at bounding box center [1021, 508] width 92 height 31
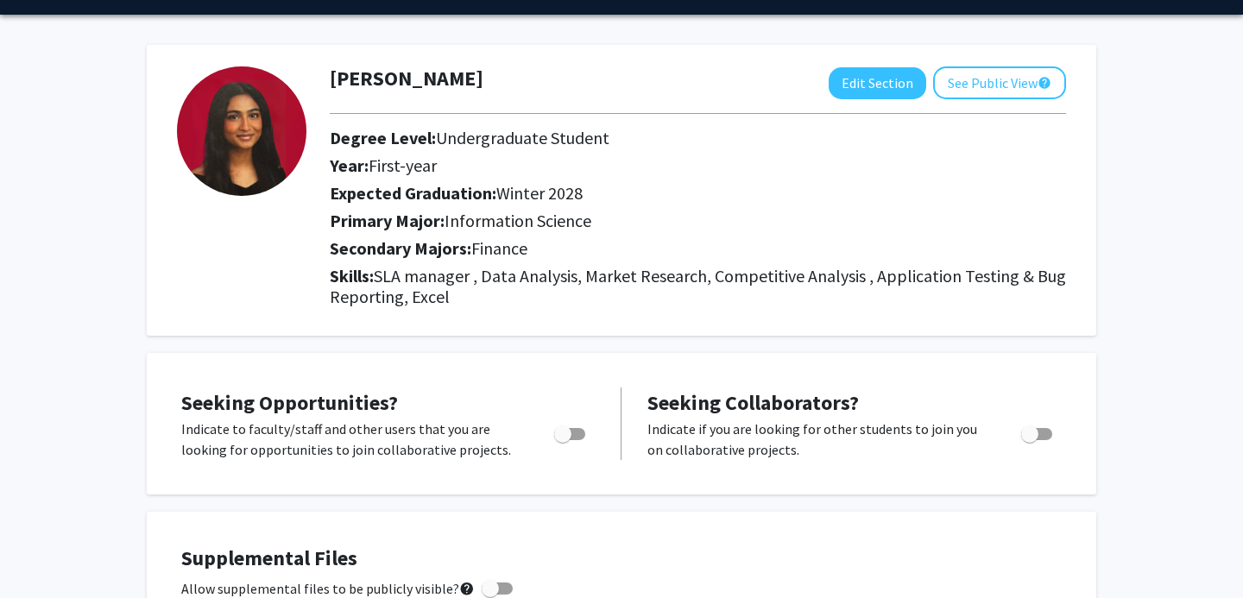
scroll to position [31, 0]
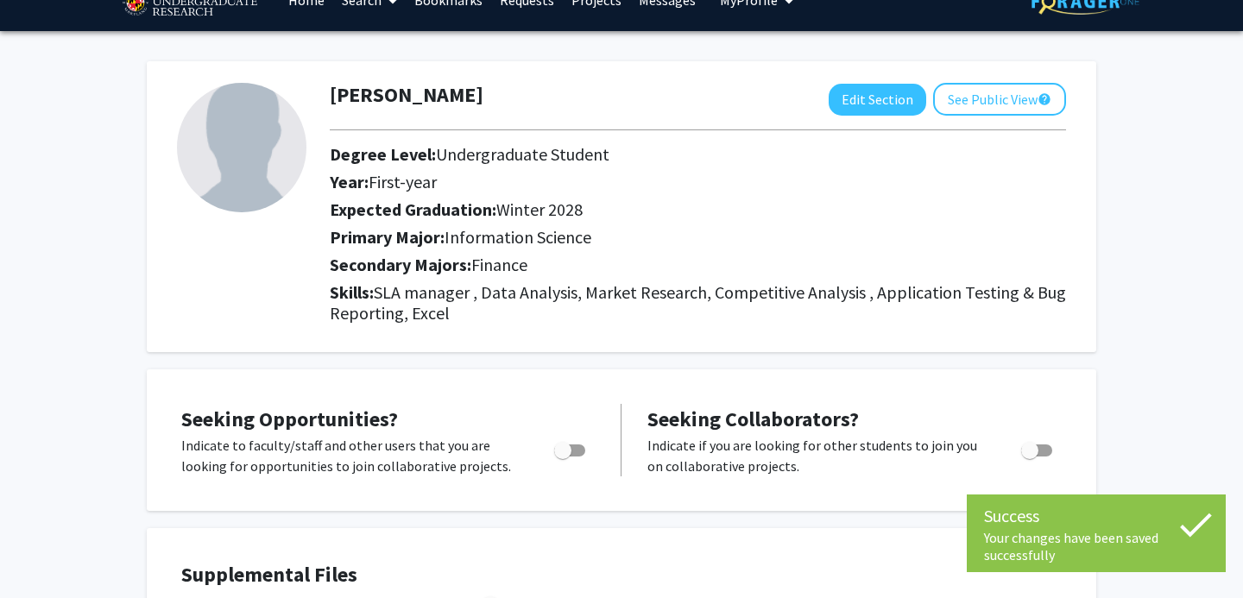
click at [559, 452] on span "Toggle" at bounding box center [562, 450] width 17 height 17
click at [562, 457] on input "Are you actively seeking opportunities?" at bounding box center [562, 457] width 1 height 1
checkbox input "false"
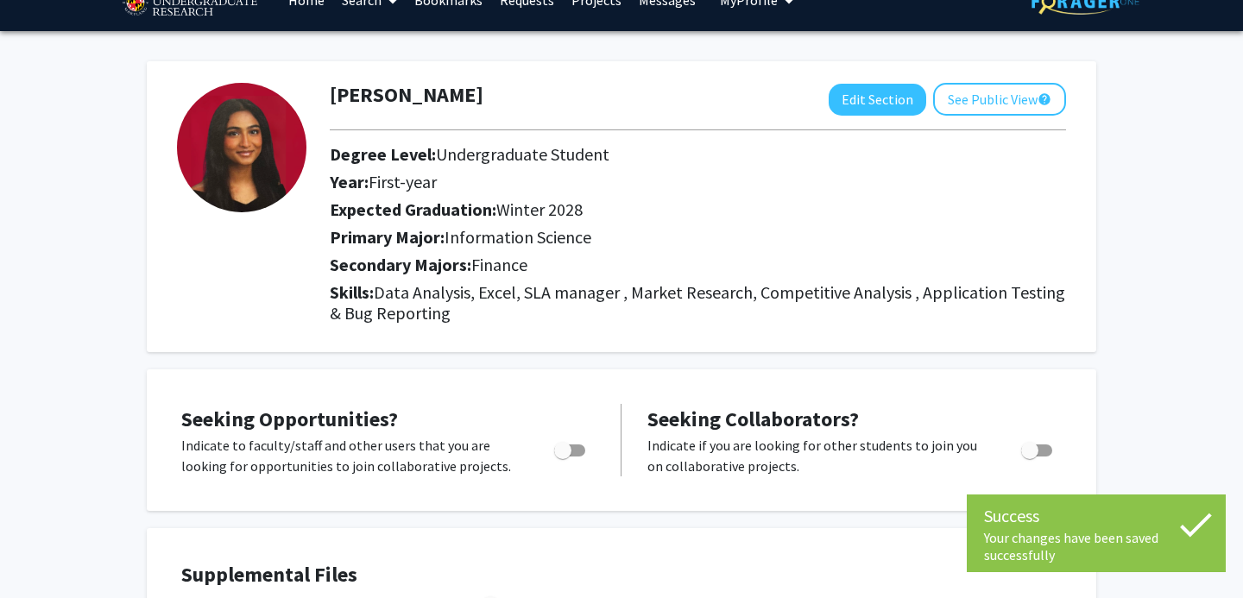
click at [1044, 456] on label "Toggle" at bounding box center [1033, 450] width 38 height 21
click at [1030, 457] on input "Would you like to receive other student requests to work with you?" at bounding box center [1029, 457] width 1 height 1
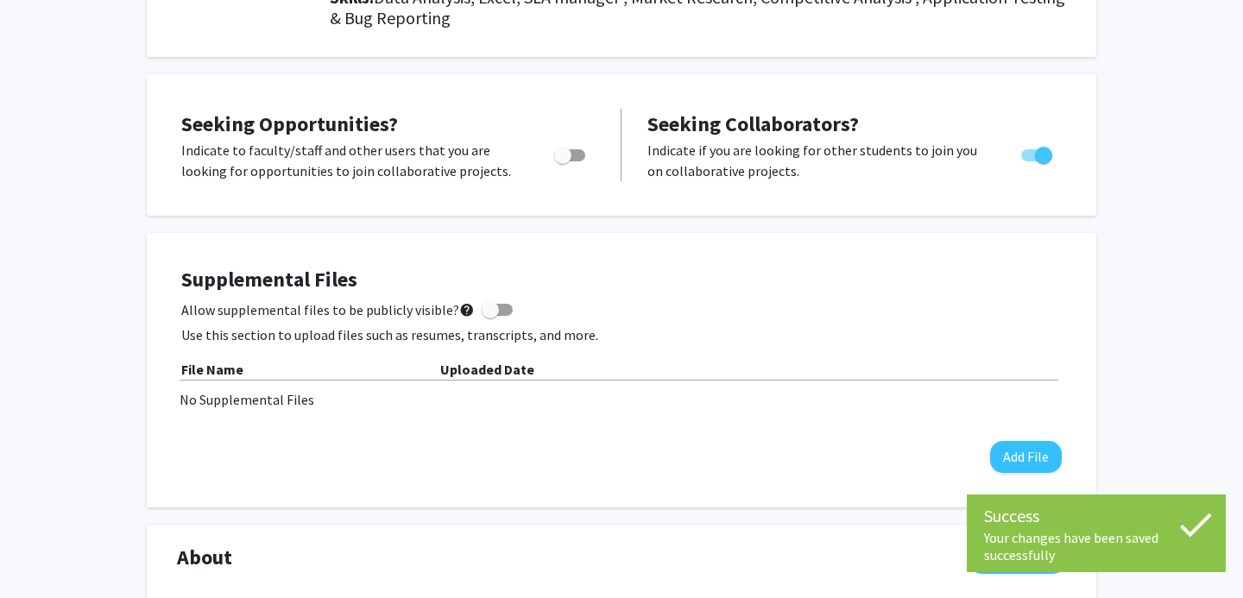
scroll to position [339, 0]
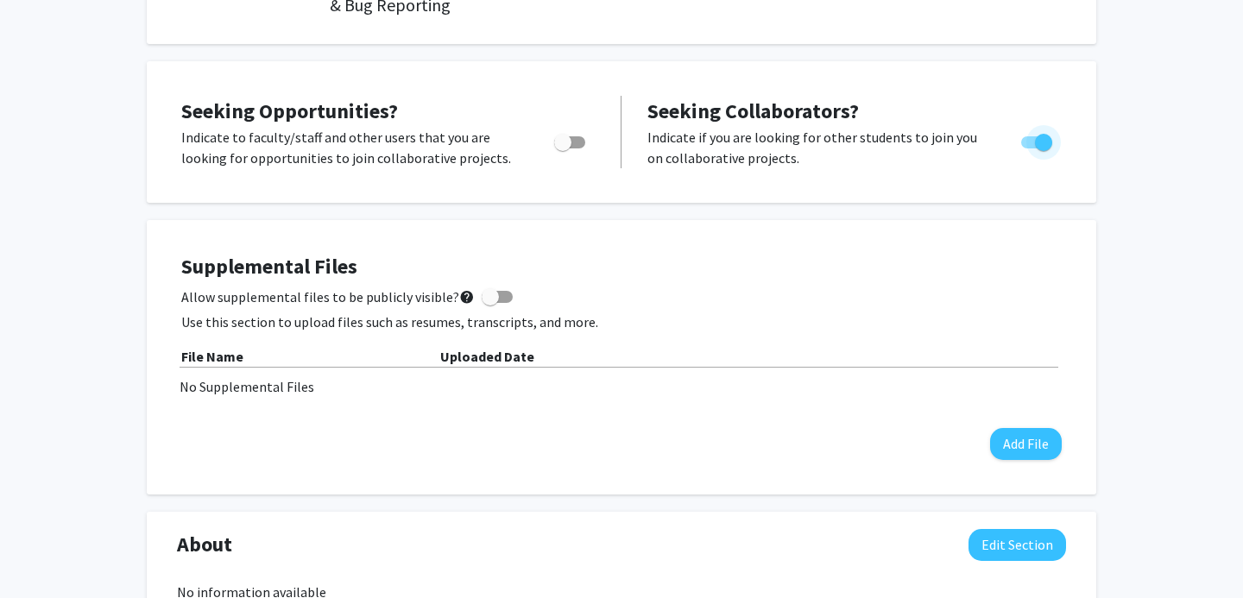
click at [1035, 142] on span "Toggle" at bounding box center [1043, 142] width 17 height 17
click at [1030, 148] on input "Would you like to receive other student requests to work with you?" at bounding box center [1029, 148] width 1 height 1
checkbox input "false"
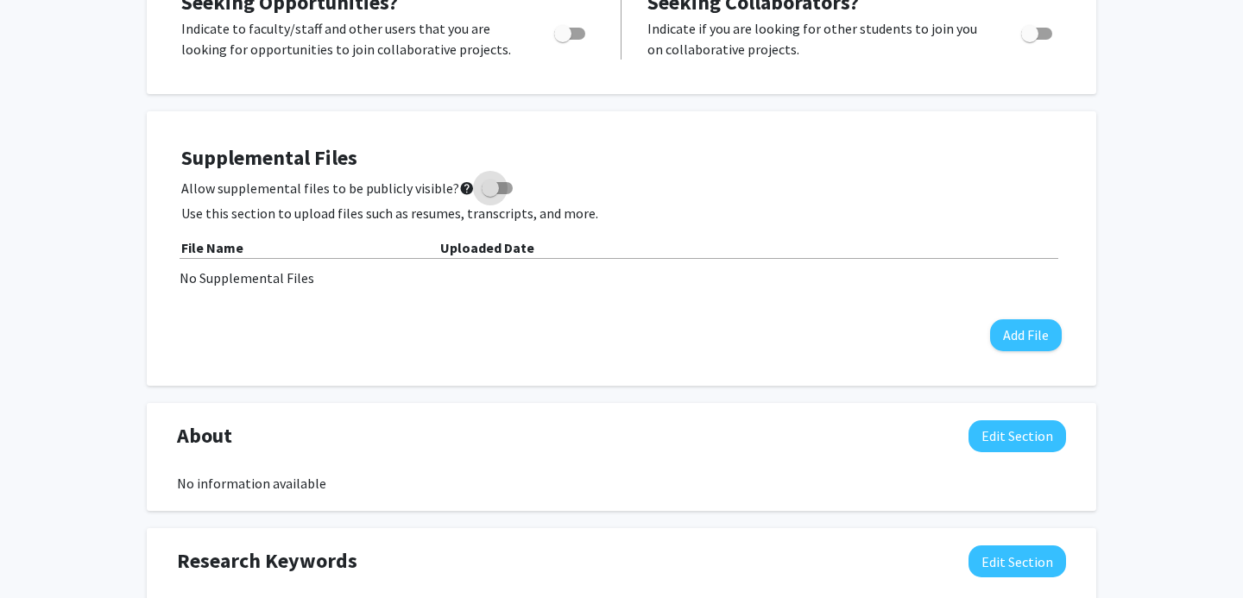
click at [486, 189] on span at bounding box center [490, 188] width 17 height 17
click at [489, 194] on input "Allow supplemental files to be publicly visible? help" at bounding box center [489, 194] width 1 height 1
checkbox input "true"
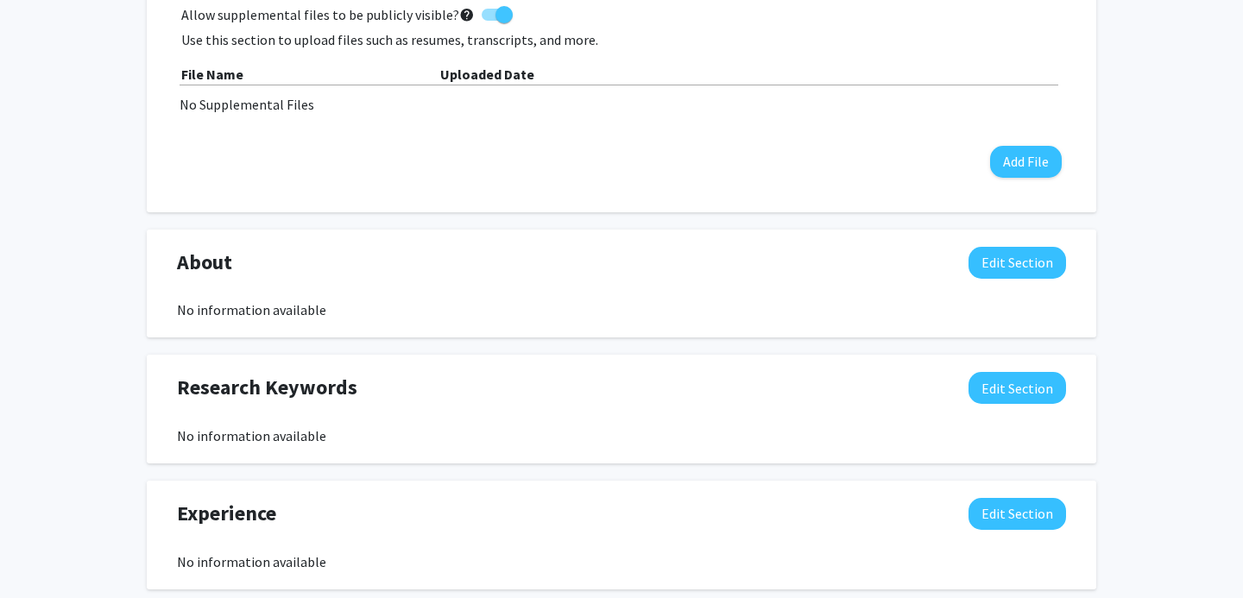
scroll to position [551, 0]
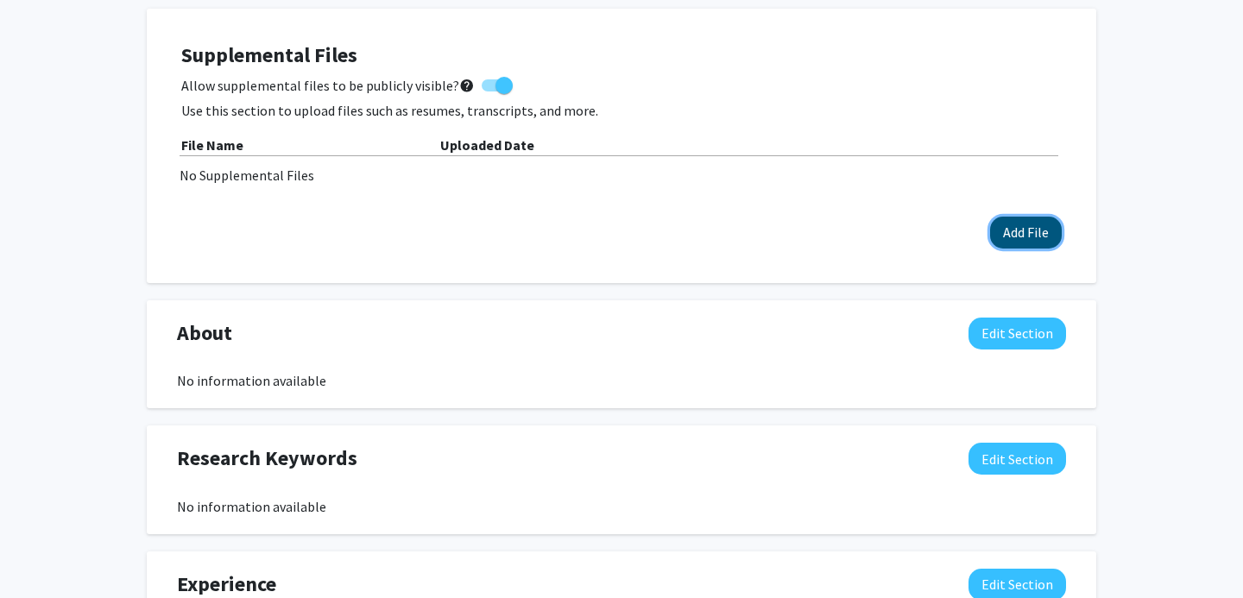
click at [1017, 247] on button "Add File" at bounding box center [1026, 233] width 72 height 32
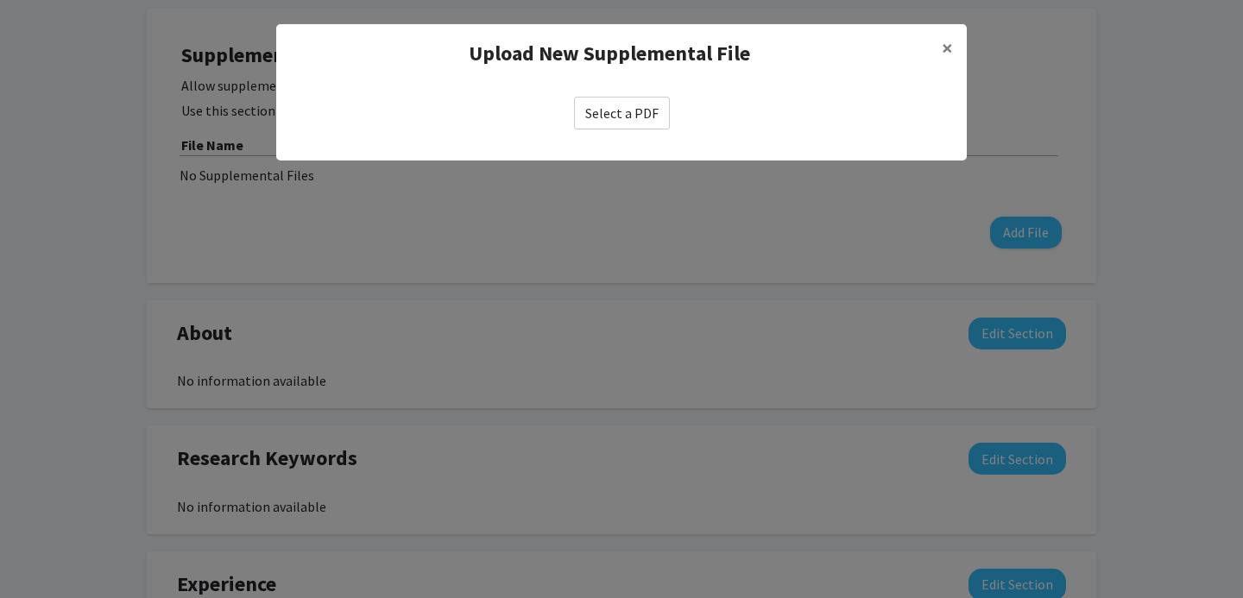
click at [634, 115] on label "Select a PDF" at bounding box center [622, 113] width 96 height 33
click at [0, 0] on input "Select a PDF" at bounding box center [0, 0] width 0 height 0
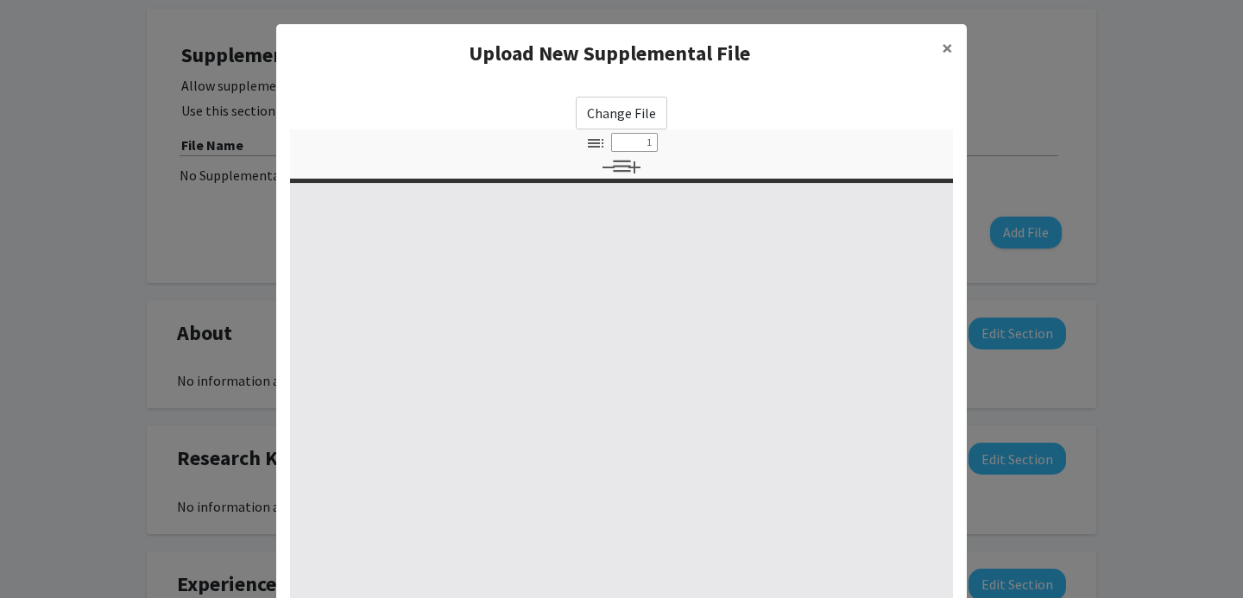
select select "custom"
type input "0"
select select "custom"
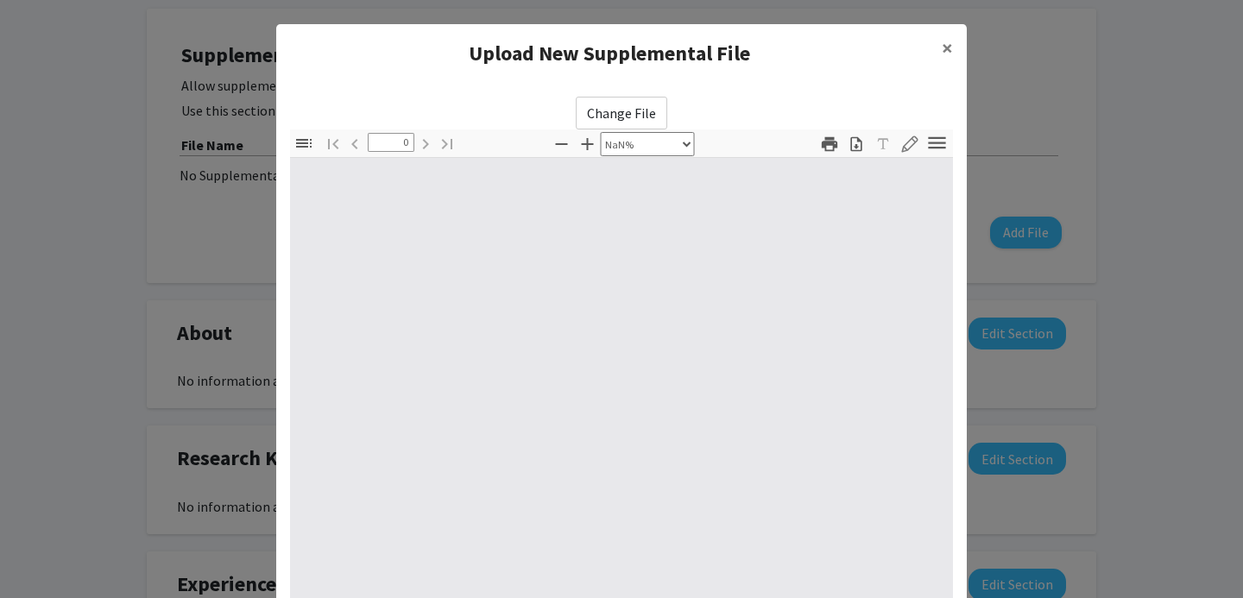
type input "1"
select select "auto"
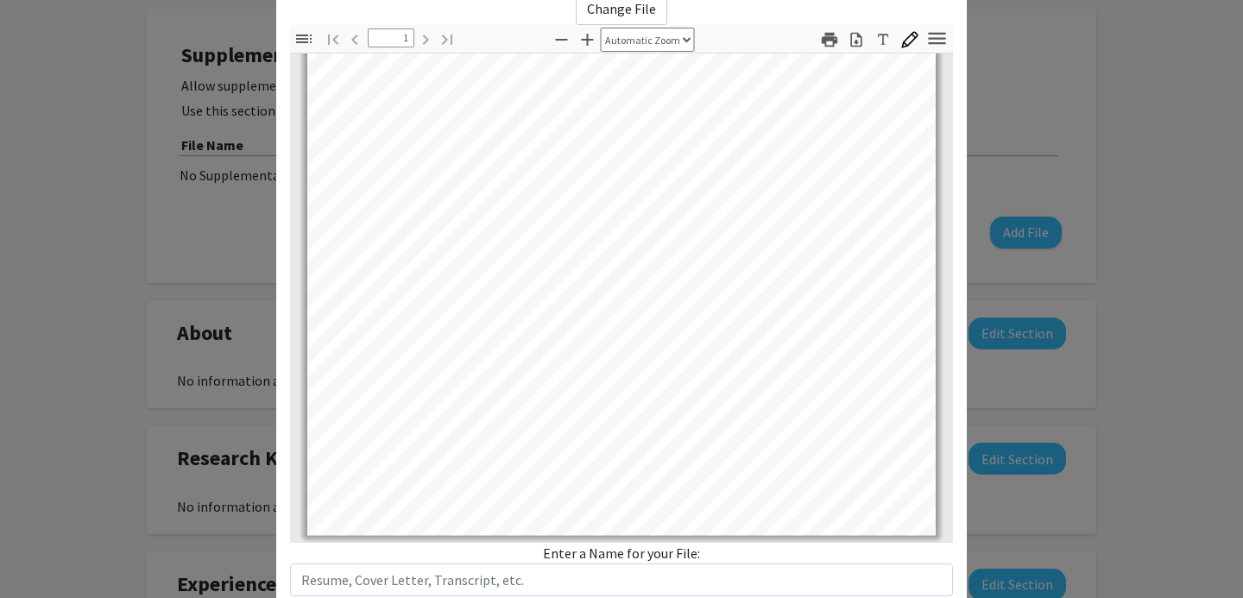
scroll to position [219, 0]
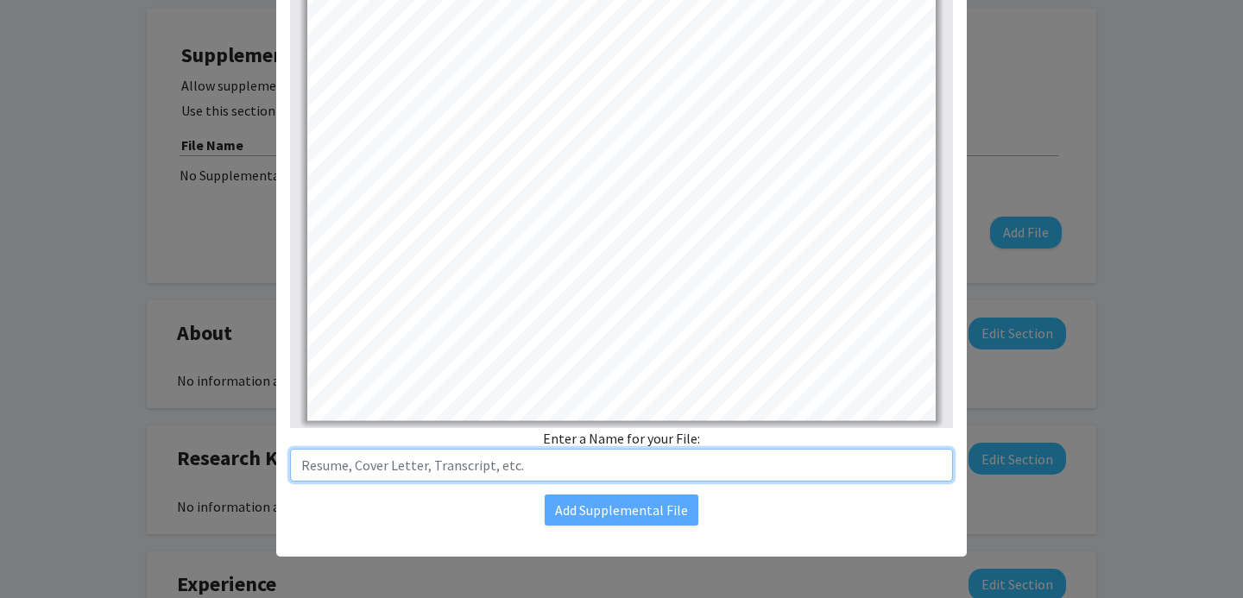
click at [523, 463] on input "text" at bounding box center [621, 465] width 663 height 33
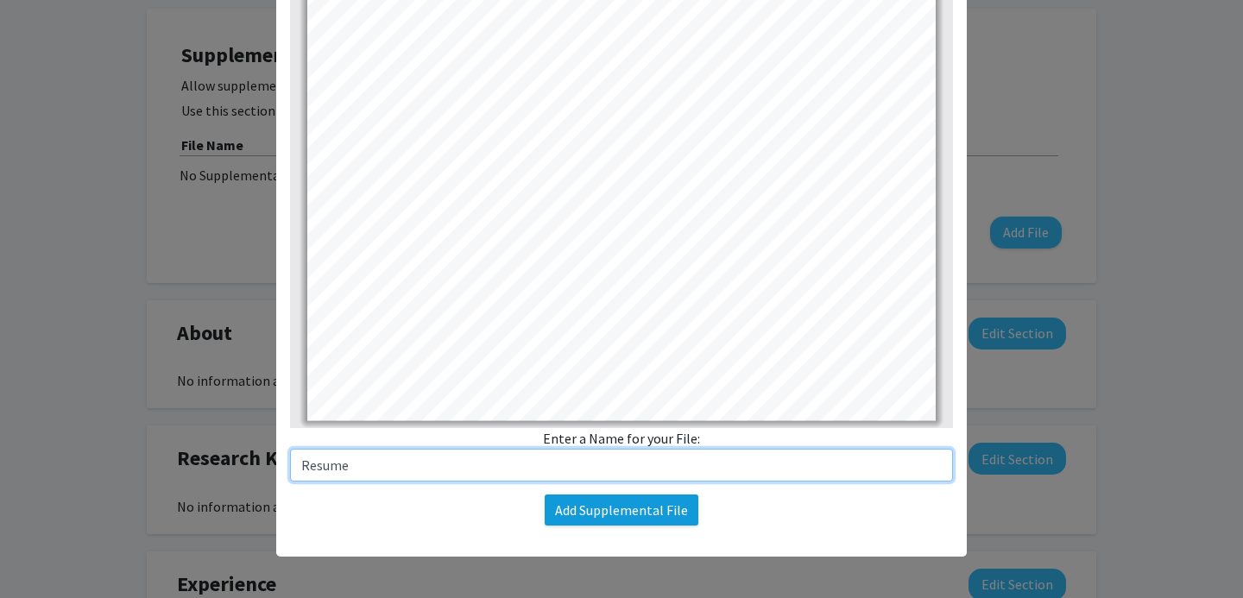
type input "Resume"
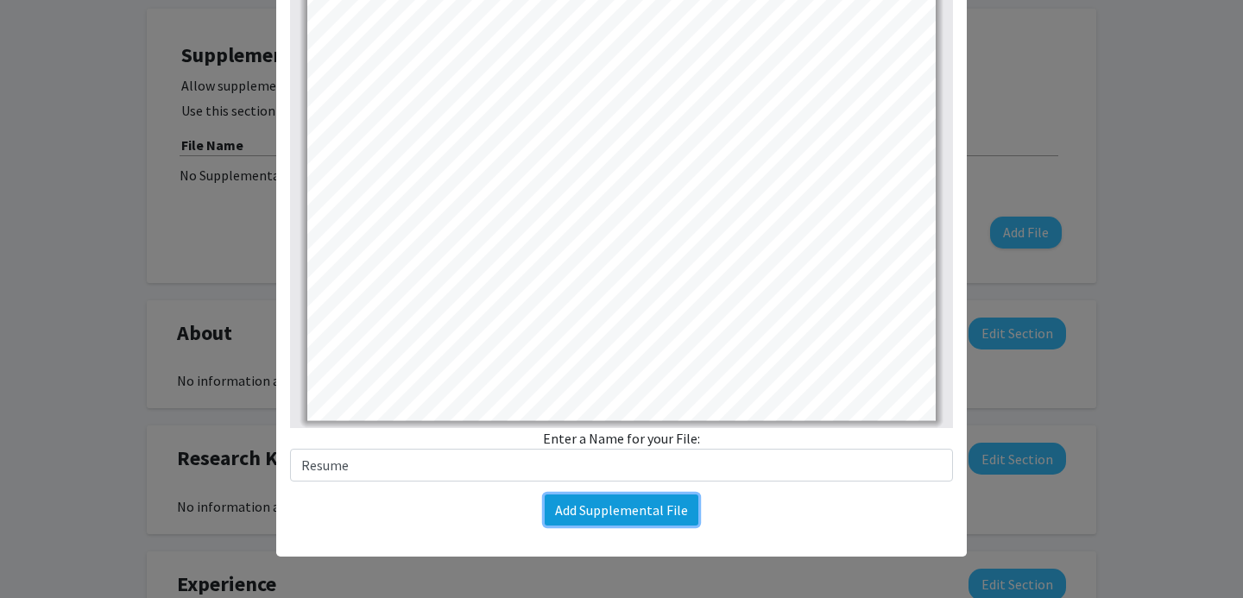
click at [642, 504] on button "Add Supplemental File" at bounding box center [622, 510] width 154 height 31
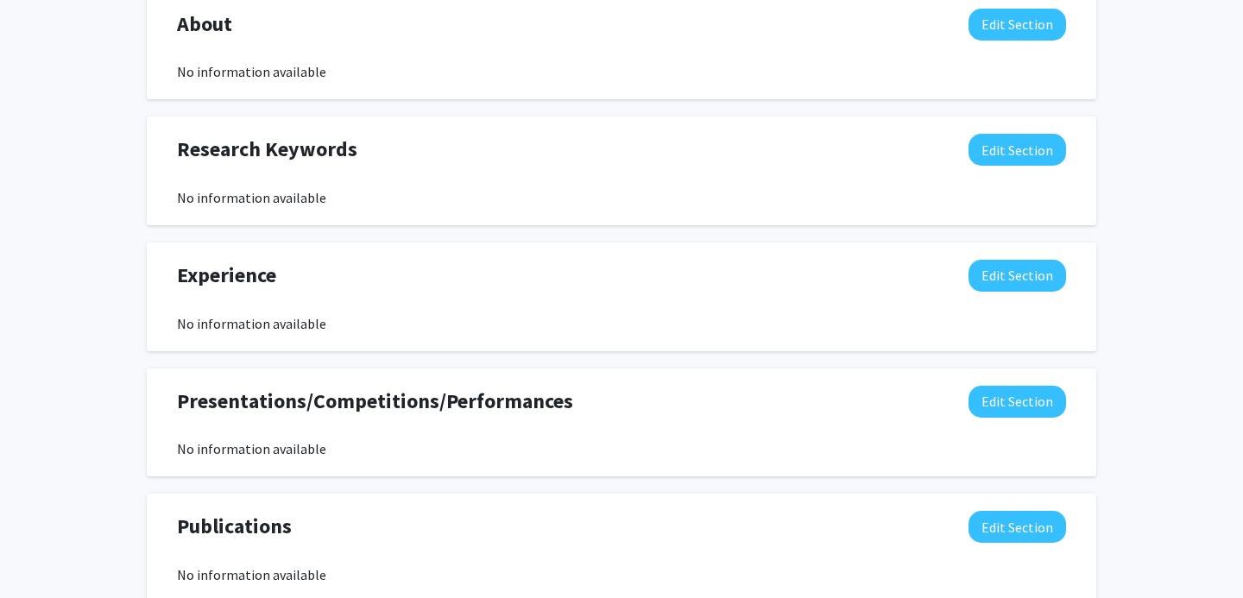
scroll to position [889, 0]
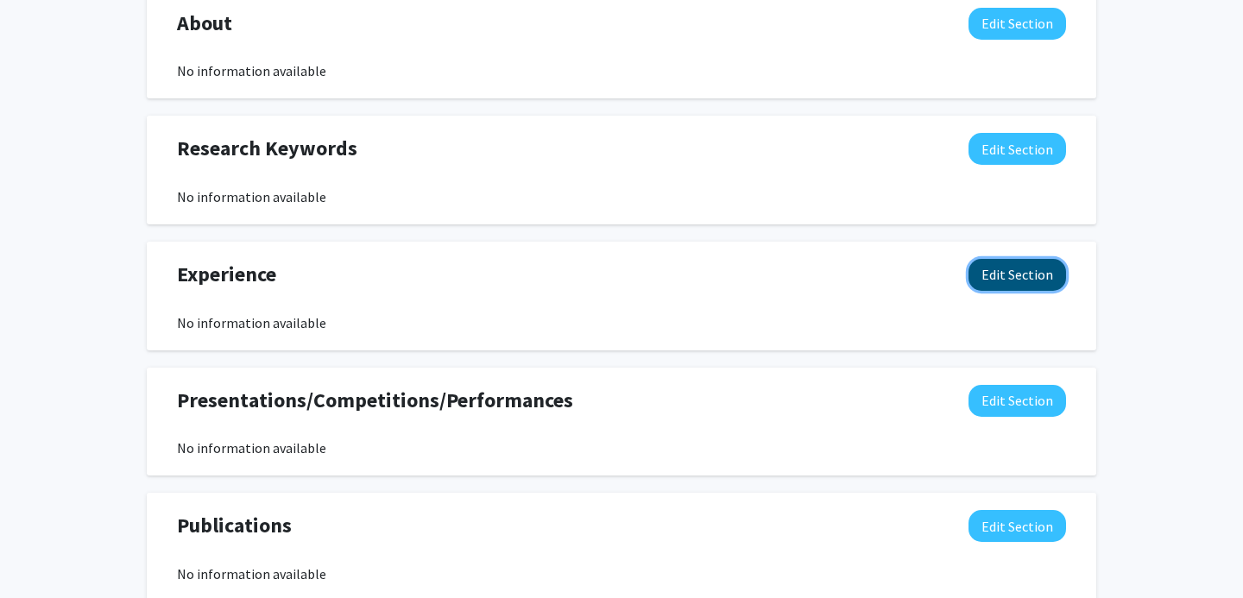
click at [993, 280] on button "Edit Section" at bounding box center [1018, 275] width 98 height 32
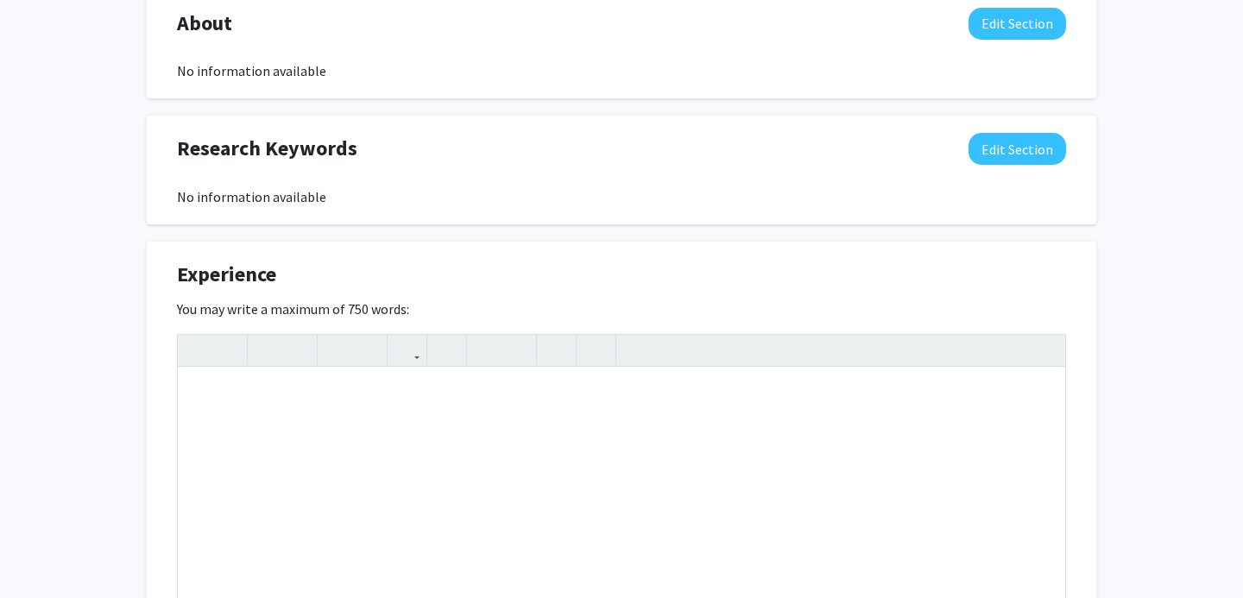
click at [617, 261] on div "Experience Edit Section" at bounding box center [621, 279] width 915 height 40
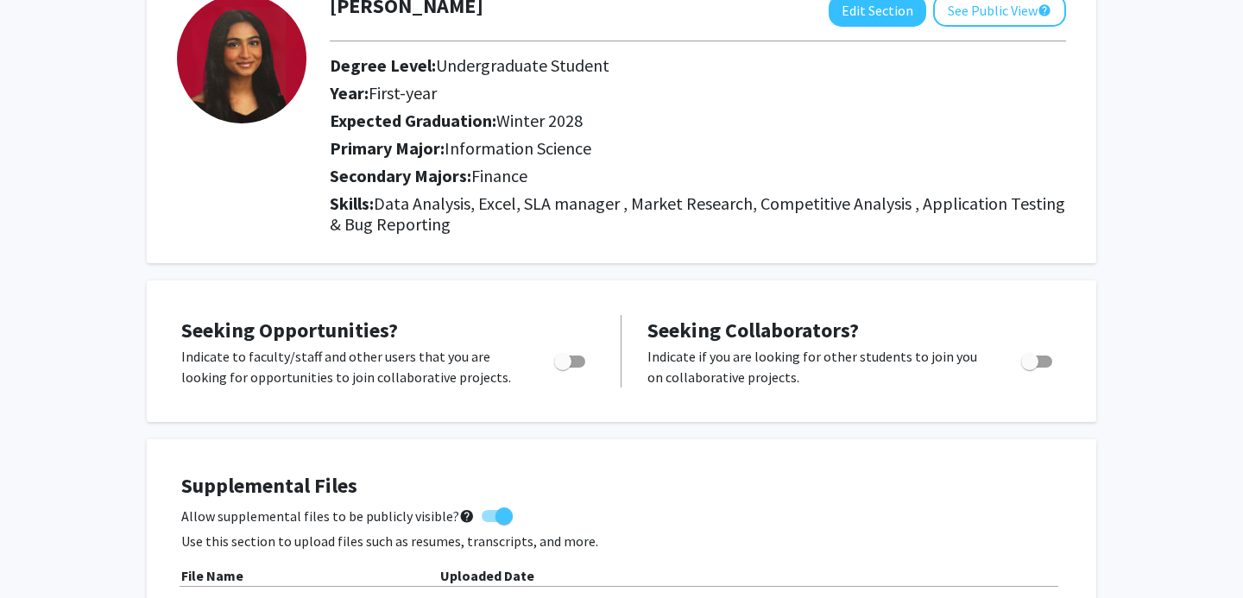
scroll to position [0, 0]
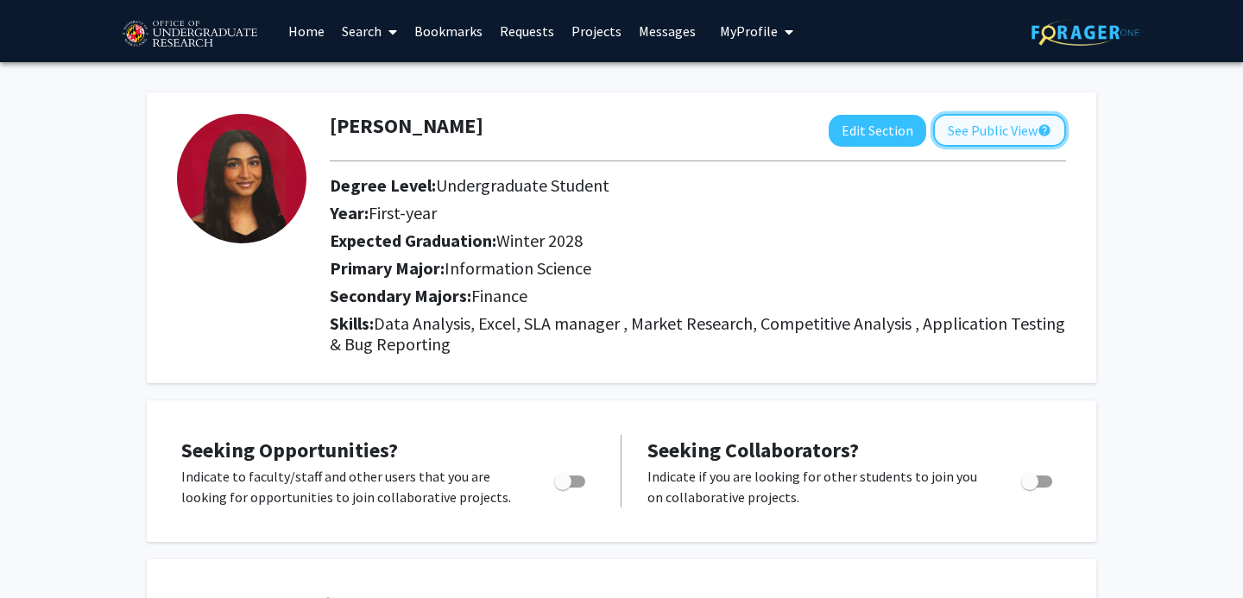
click at [988, 137] on button "See Public View help" at bounding box center [999, 130] width 133 height 33
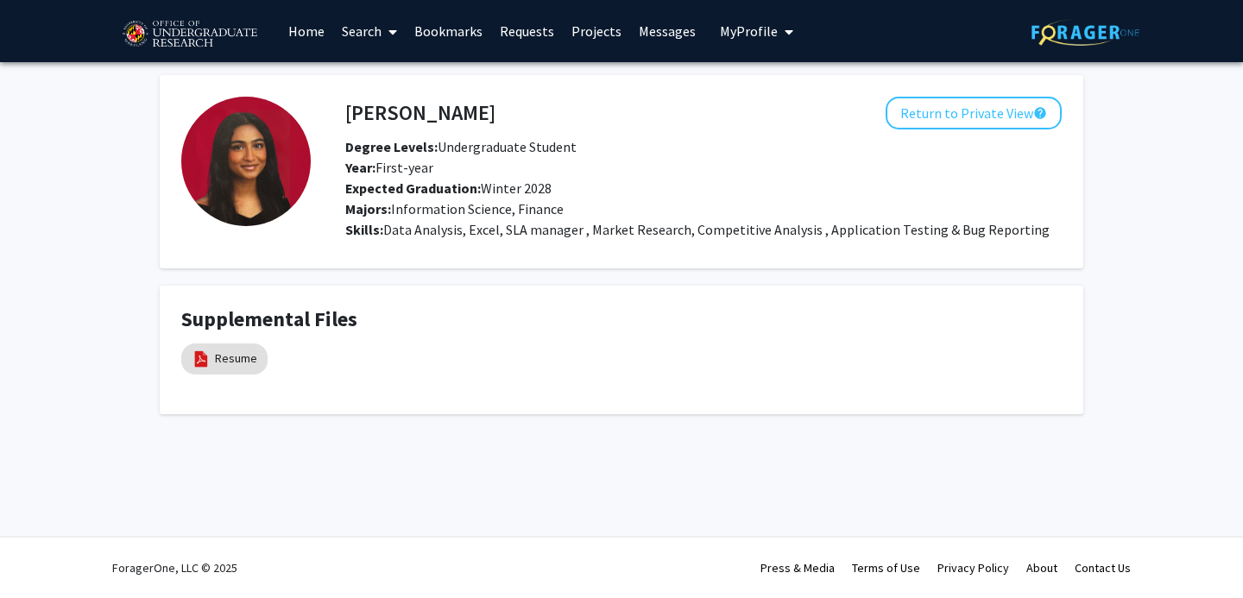
click at [344, 35] on link "Search" at bounding box center [369, 31] width 73 height 60
click at [362, 71] on span "Faculty/Staff" at bounding box center [396, 79] width 127 height 35
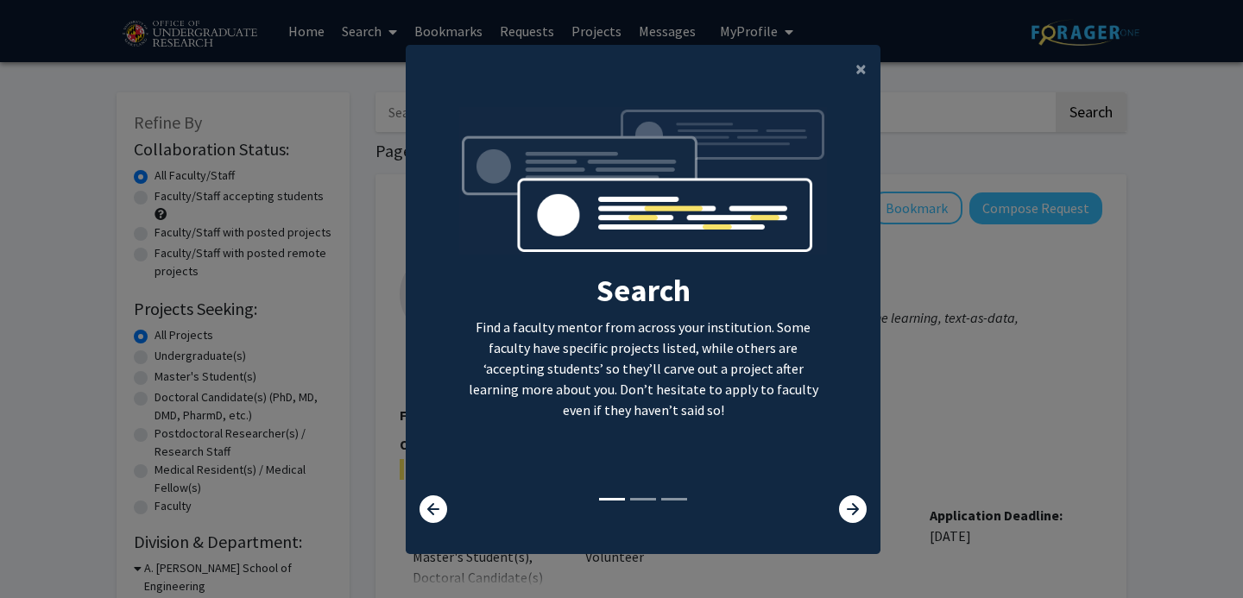
click at [867, 506] on div at bounding box center [840, 509] width 79 height 28
click at [860, 517] on icon at bounding box center [853, 509] width 28 height 28
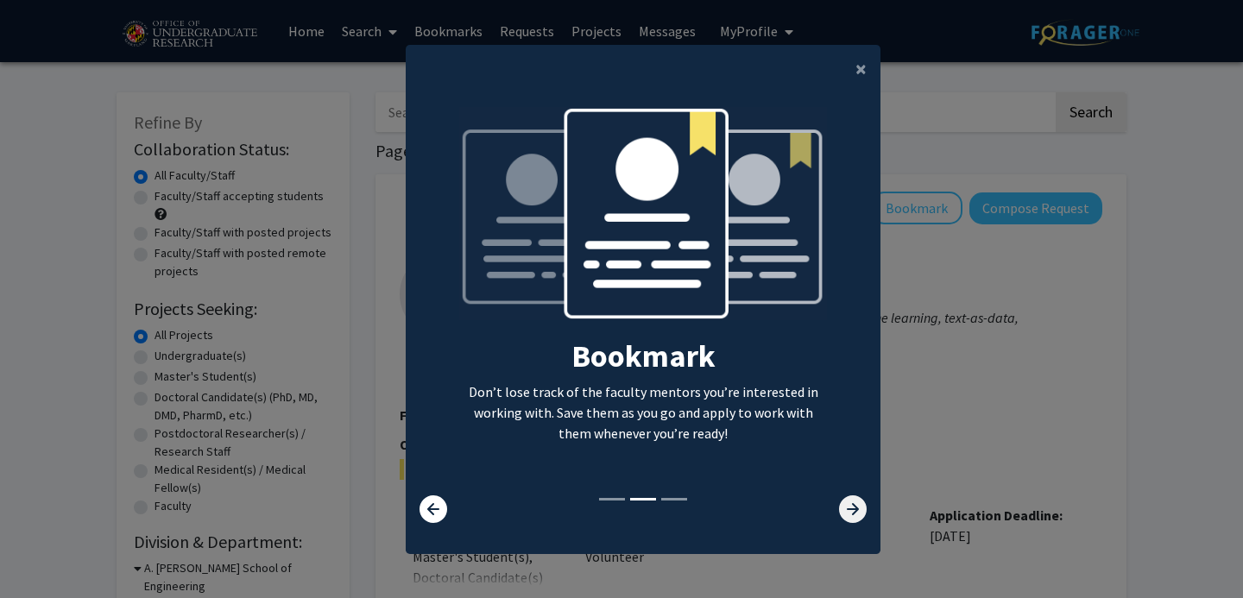
click at [860, 517] on icon at bounding box center [853, 509] width 28 height 28
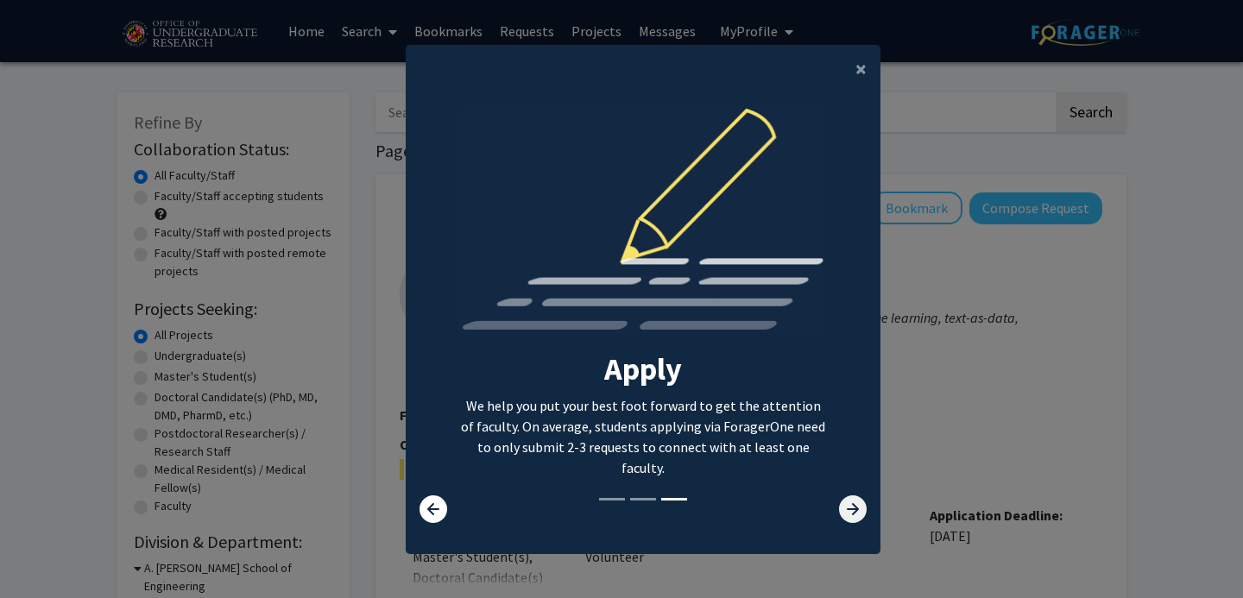
click at [856, 517] on icon at bounding box center [853, 509] width 28 height 28
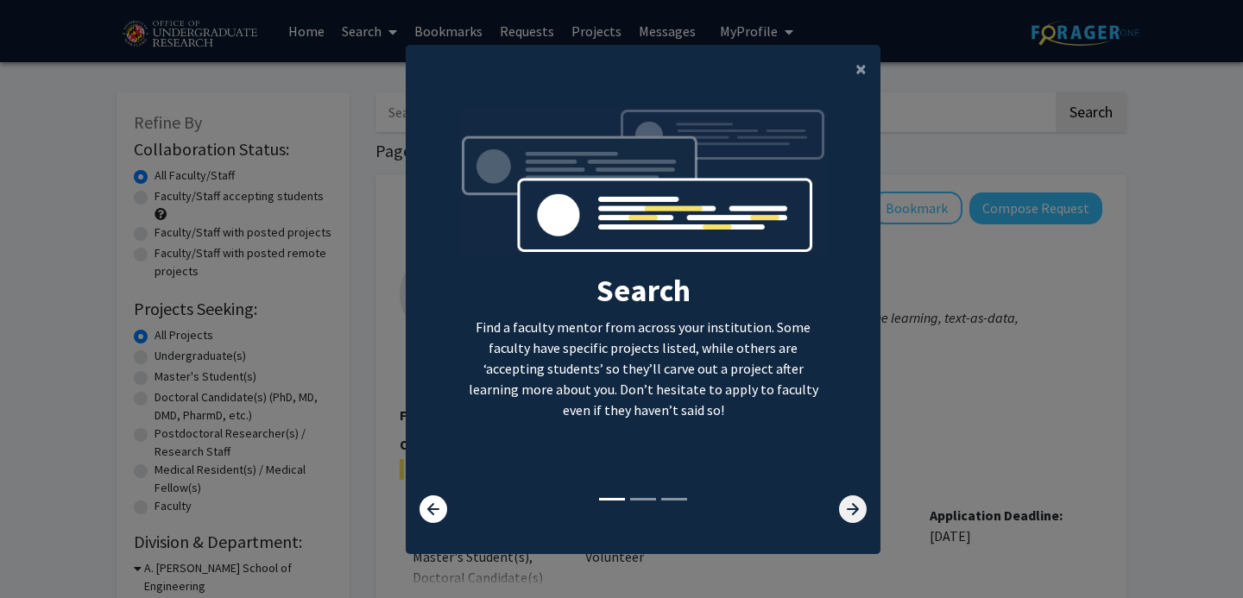
click at [856, 507] on icon at bounding box center [853, 509] width 28 height 28
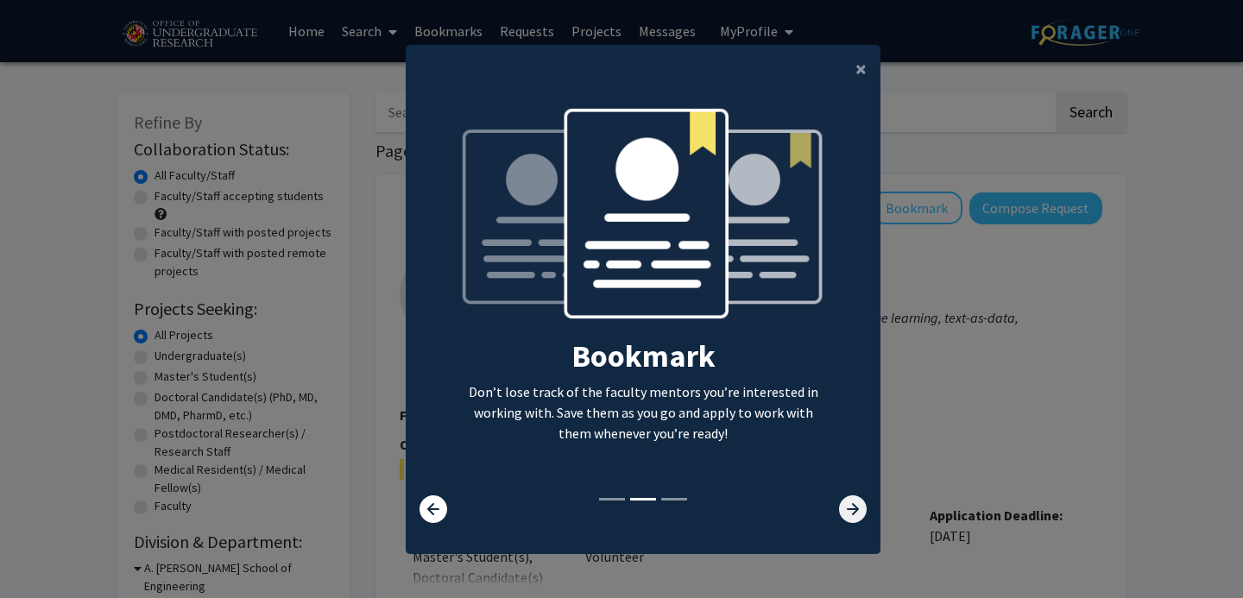
click at [856, 507] on icon at bounding box center [853, 509] width 28 height 28
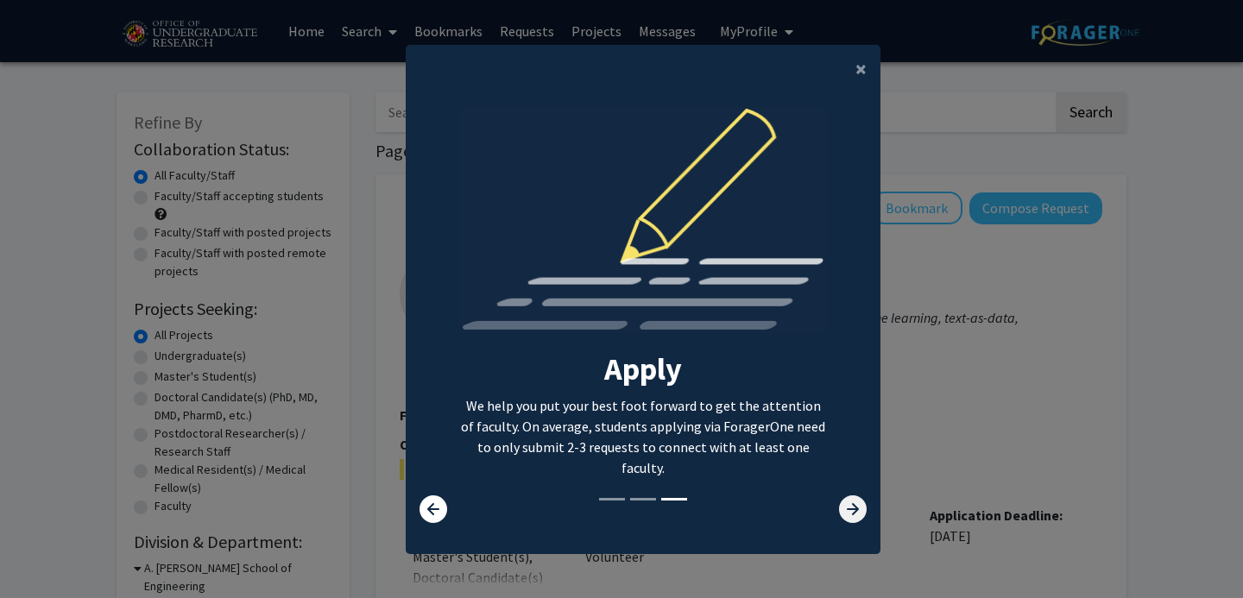
click at [856, 507] on icon at bounding box center [853, 509] width 28 height 28
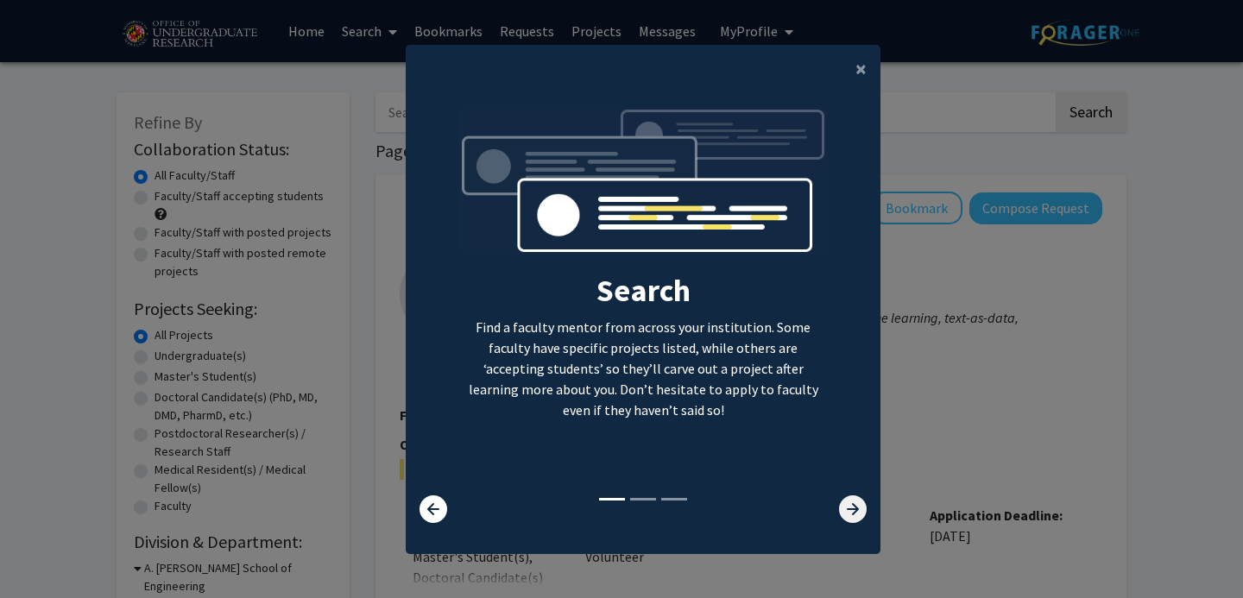
click at [856, 507] on icon at bounding box center [853, 509] width 28 height 28
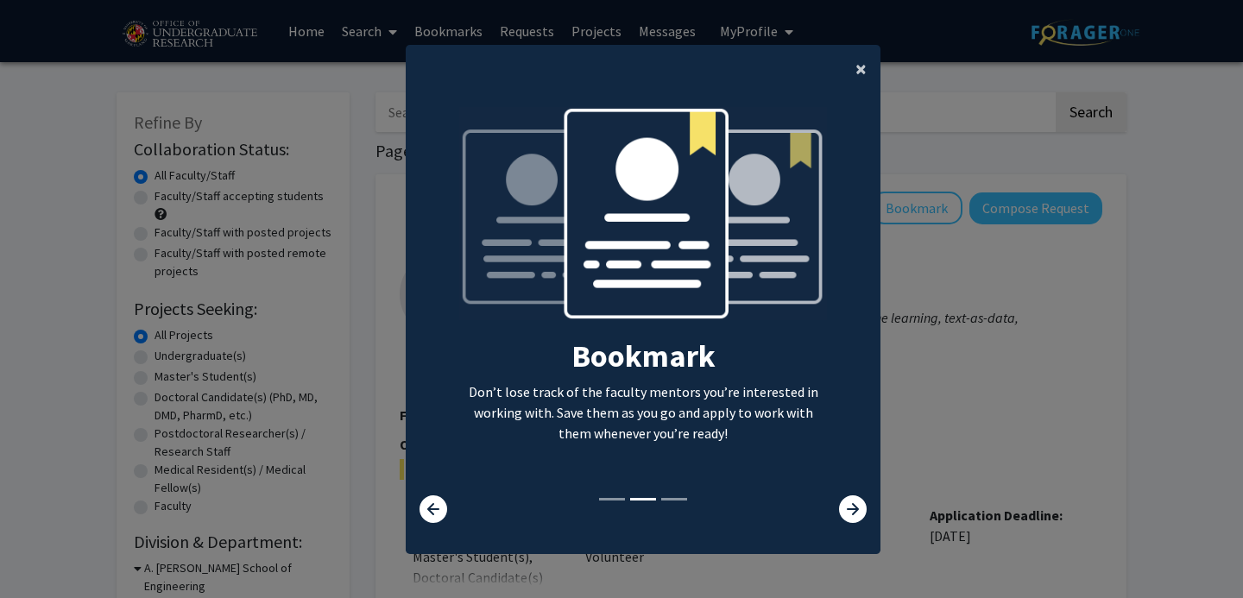
click at [861, 72] on span "×" at bounding box center [860, 68] width 11 height 27
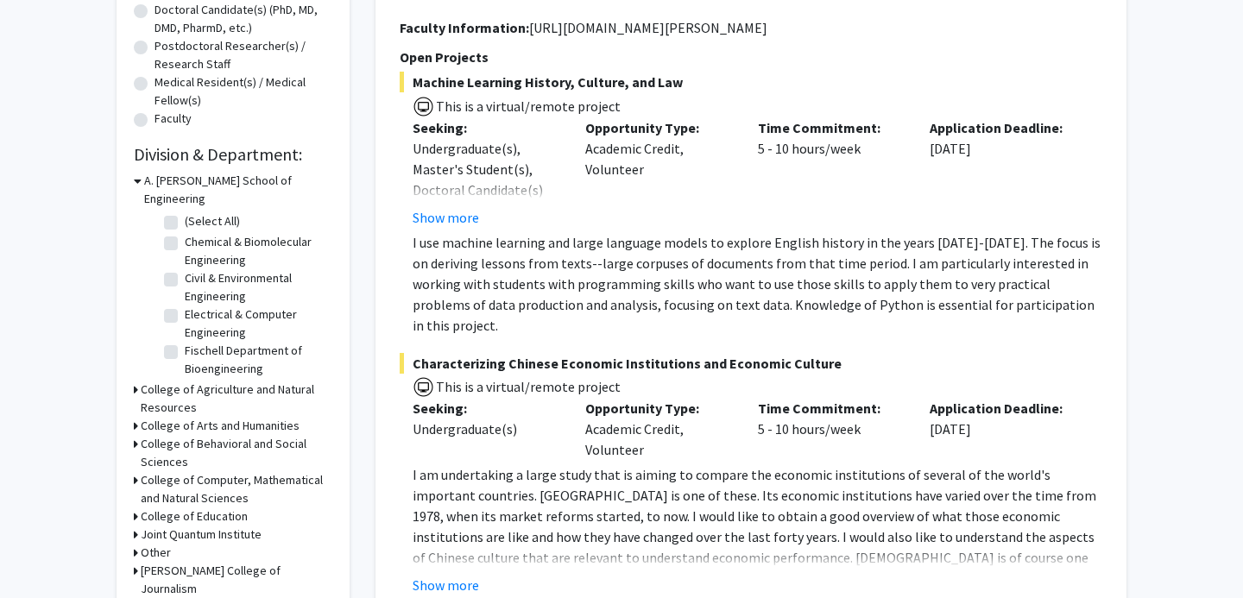
click at [136, 177] on icon at bounding box center [138, 181] width 8 height 18
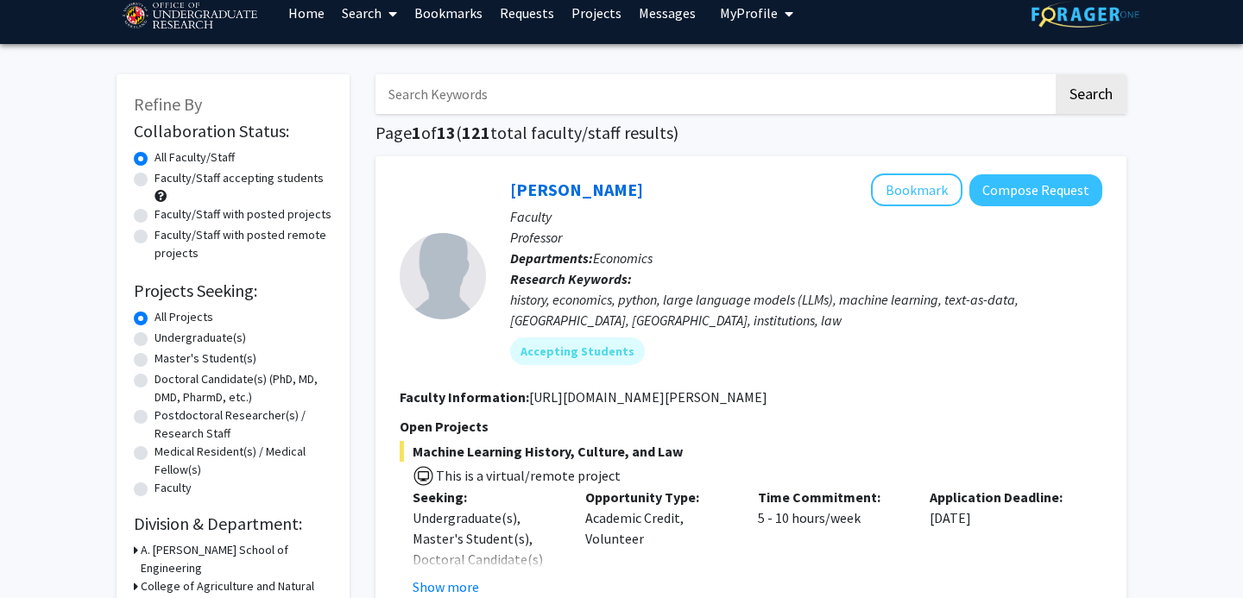
scroll to position [11, 0]
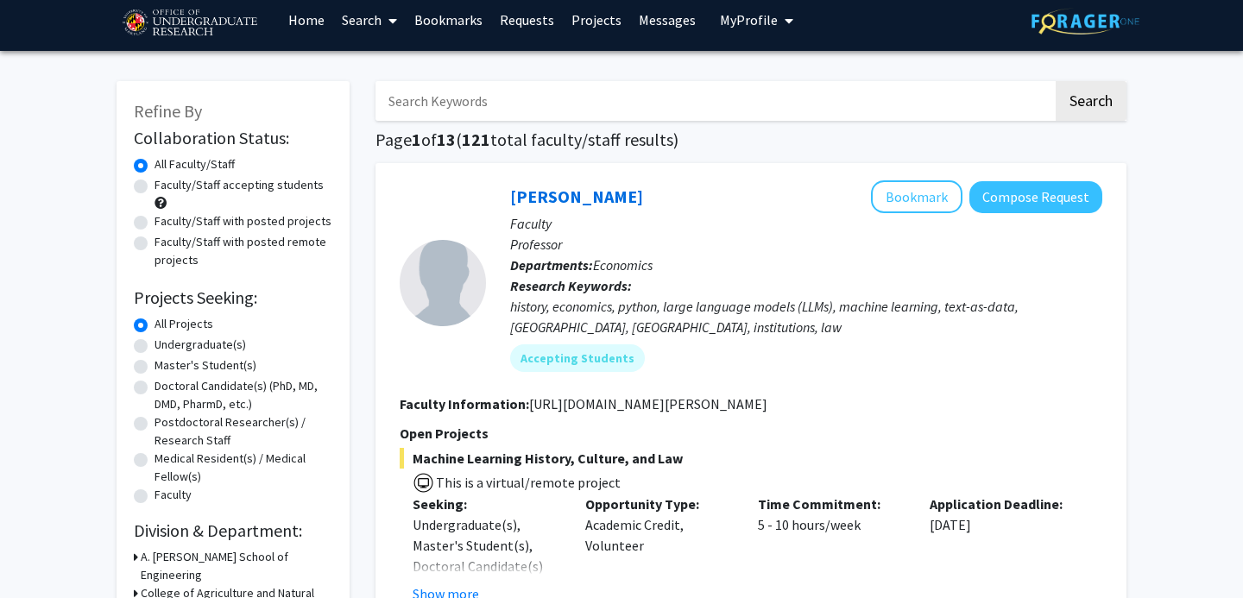
click at [155, 345] on label "Undergraduate(s)" at bounding box center [201, 345] width 92 height 18
click at [155, 345] on input "Undergraduate(s)" at bounding box center [160, 341] width 11 height 11
radio input "true"
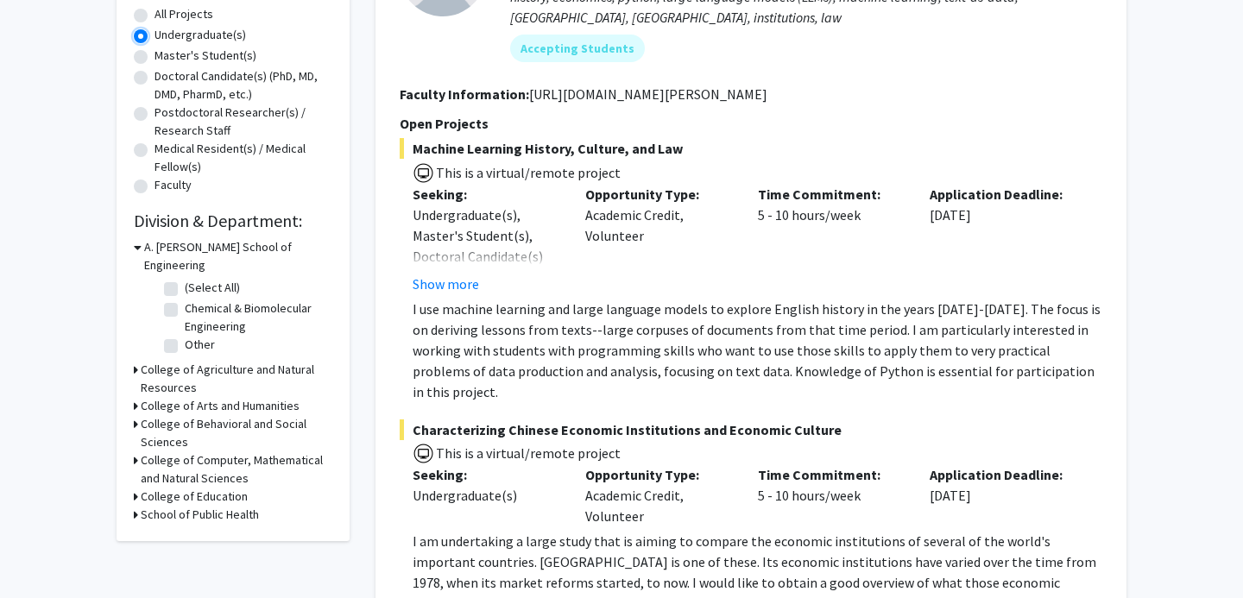
scroll to position [329, 0]
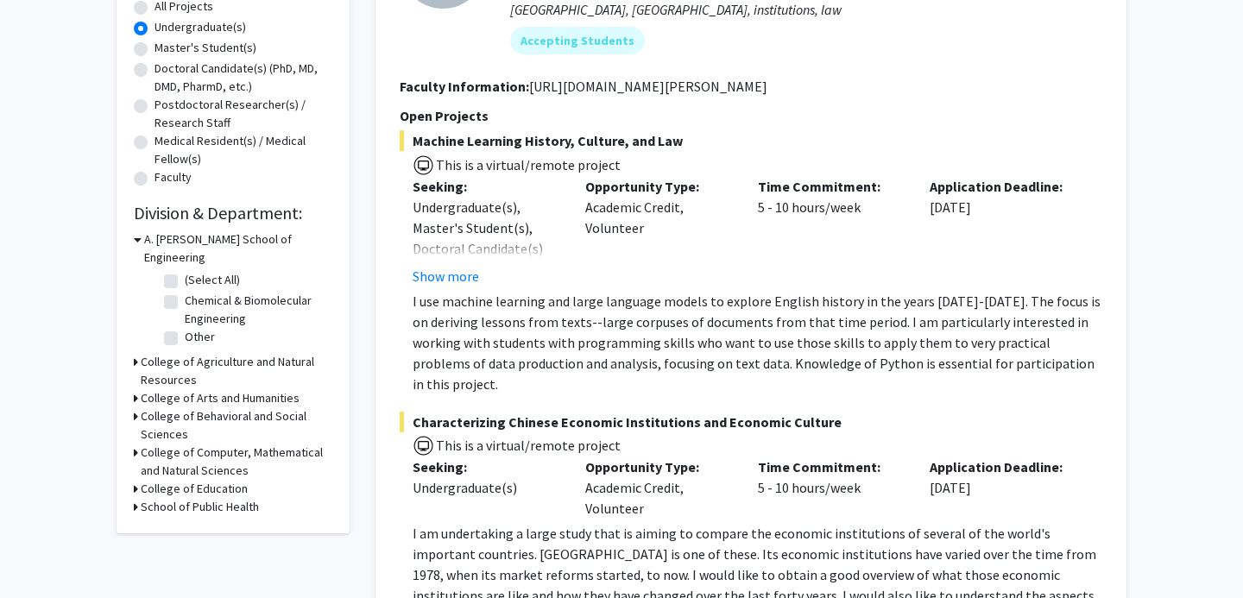
click at [142, 241] on div "A. [PERSON_NAME] School of Engineering" at bounding box center [233, 248] width 199 height 36
click at [140, 241] on icon at bounding box center [138, 239] width 8 height 18
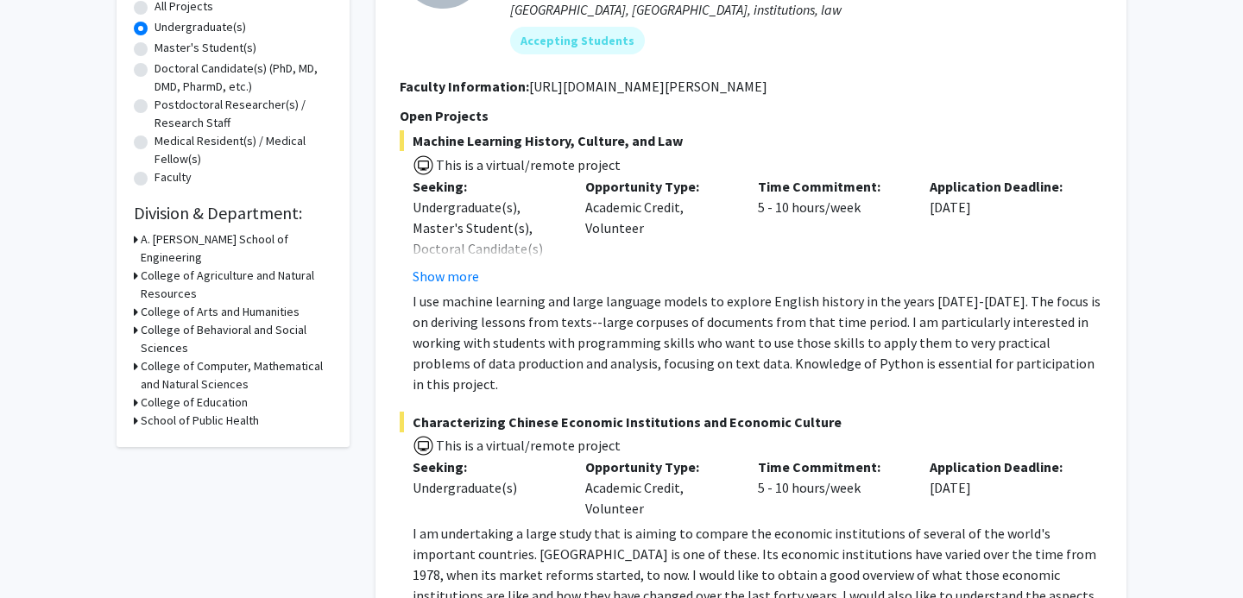
click at [134, 394] on icon at bounding box center [136, 403] width 4 height 18
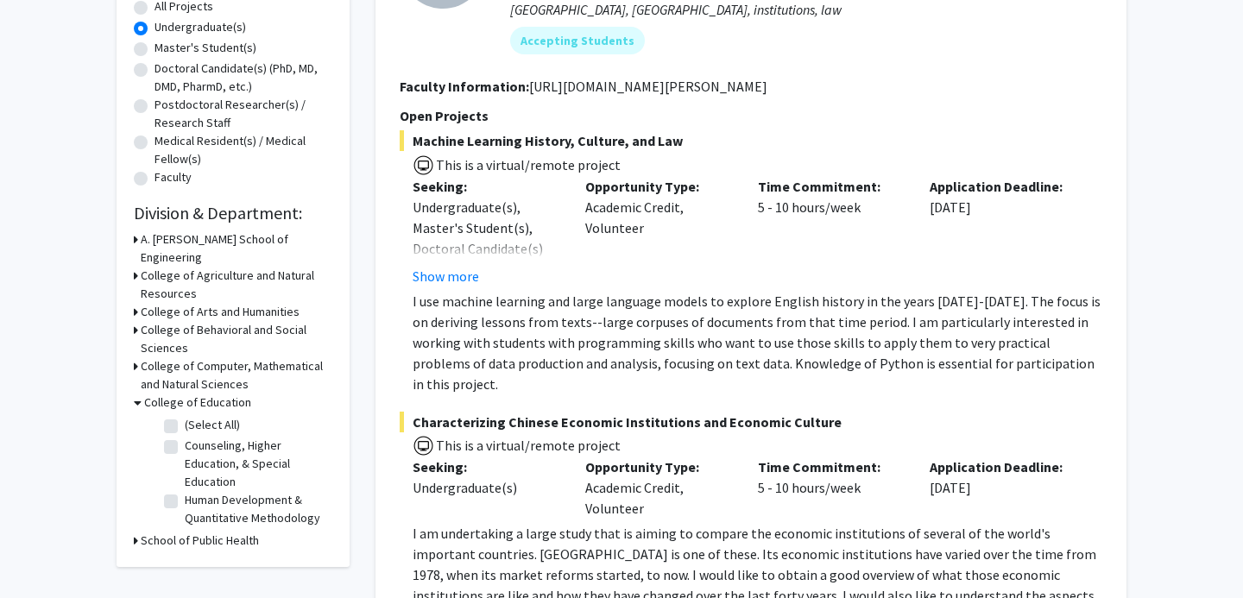
click at [134, 394] on icon at bounding box center [138, 403] width 8 height 18
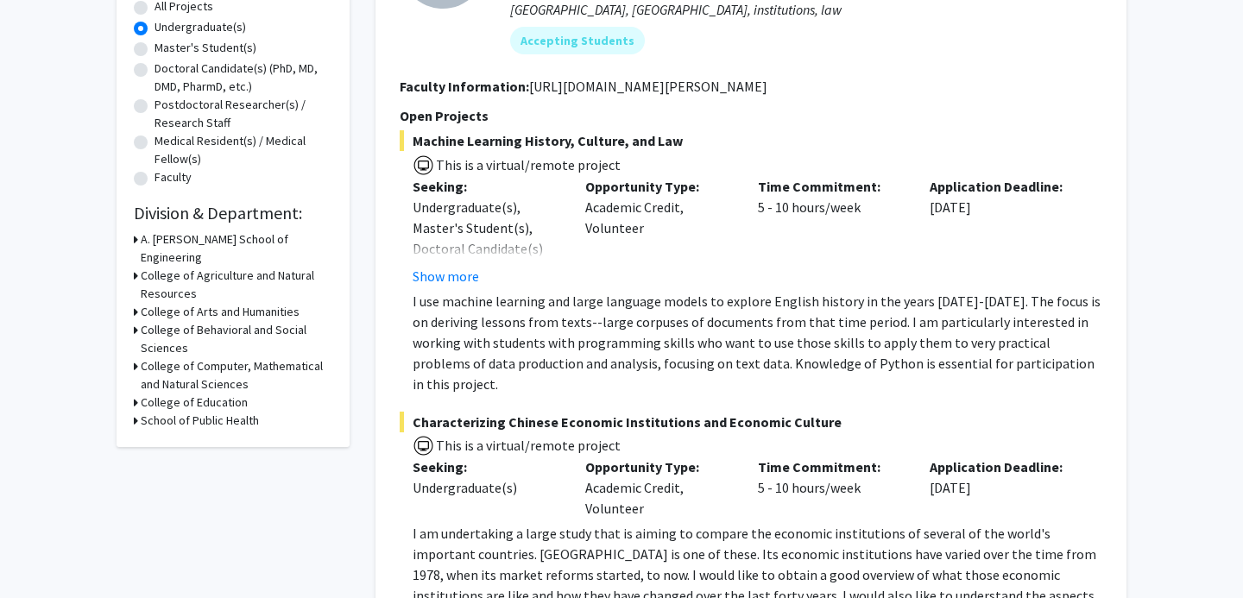
click at [135, 303] on icon at bounding box center [136, 312] width 4 height 18
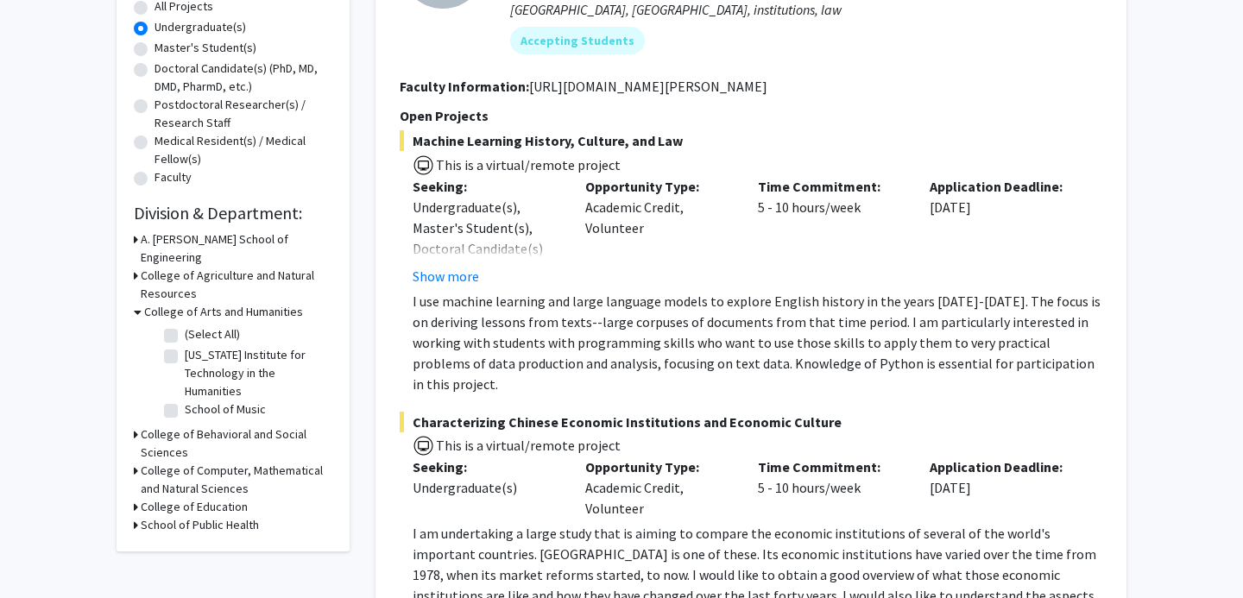
click at [127, 448] on div "Refine By Collaboration Status: Collaboration Status All Faculty/Staff Collabor…" at bounding box center [233, 157] width 233 height 788
click at [135, 462] on icon at bounding box center [136, 471] width 4 height 18
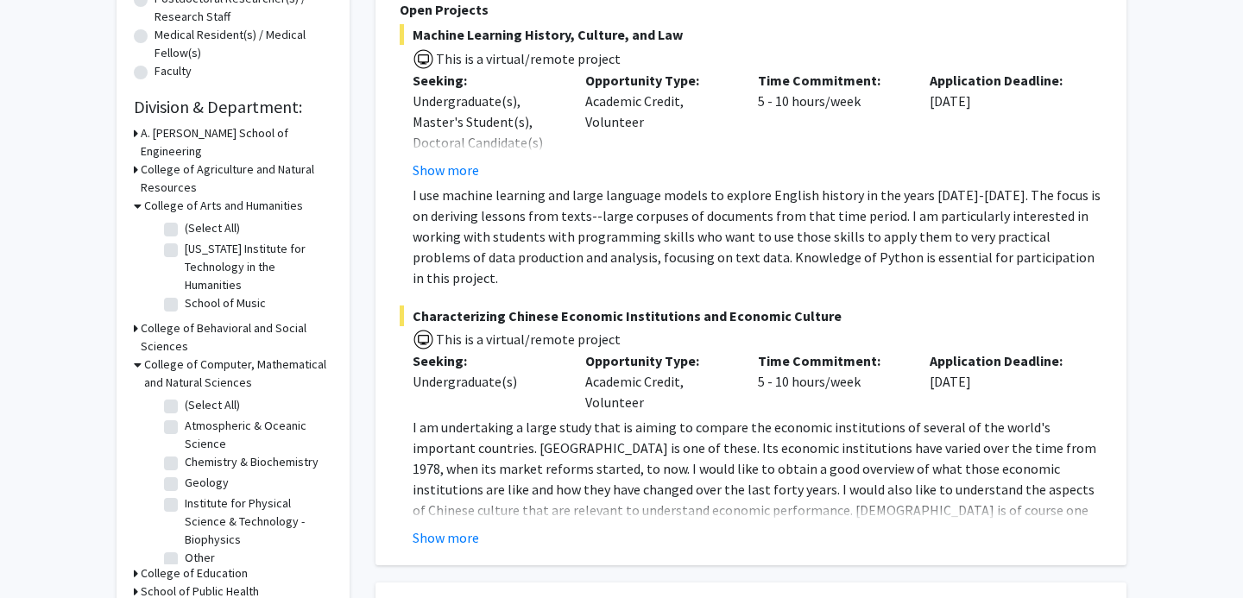
scroll to position [460, 0]
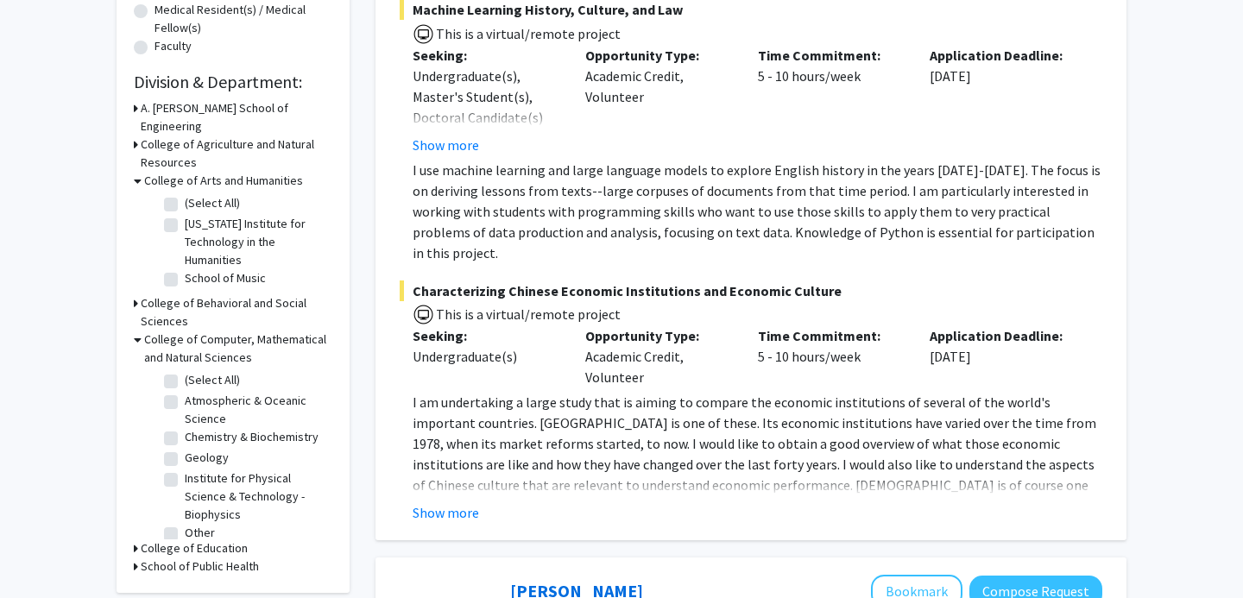
click at [185, 470] on label "Institute for Physical Science & Technology - Biophysics" at bounding box center [256, 497] width 143 height 54
click at [185, 470] on input "Institute for Physical Science & Technology - Biophysics" at bounding box center [190, 475] width 11 height 11
checkbox input "true"
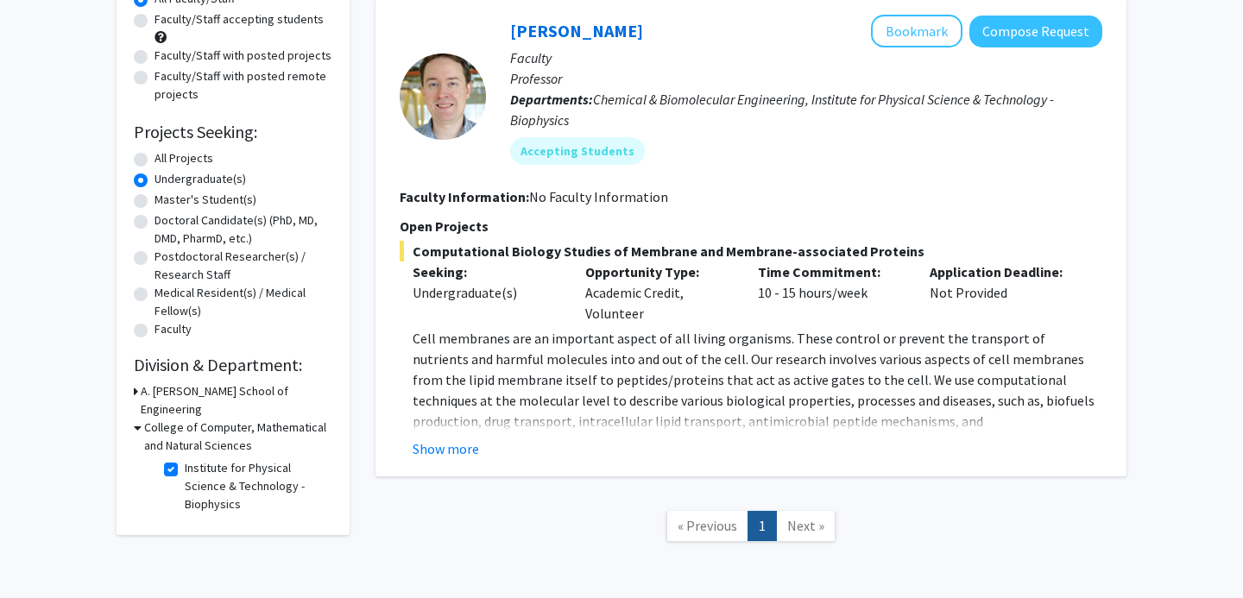
scroll to position [246, 0]
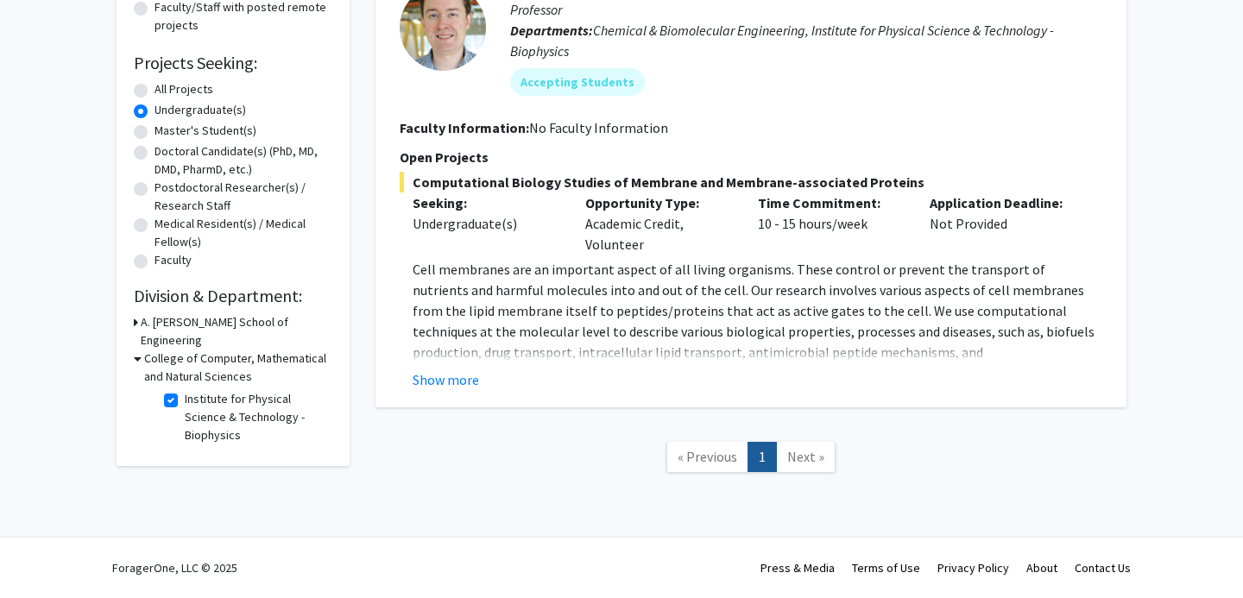
click at [185, 390] on label "Institute for Physical Science & Technology - Biophysics" at bounding box center [256, 417] width 143 height 54
click at [185, 390] on input "Institute for Physical Science & Technology - Biophysics" at bounding box center [190, 395] width 11 height 11
checkbox input "false"
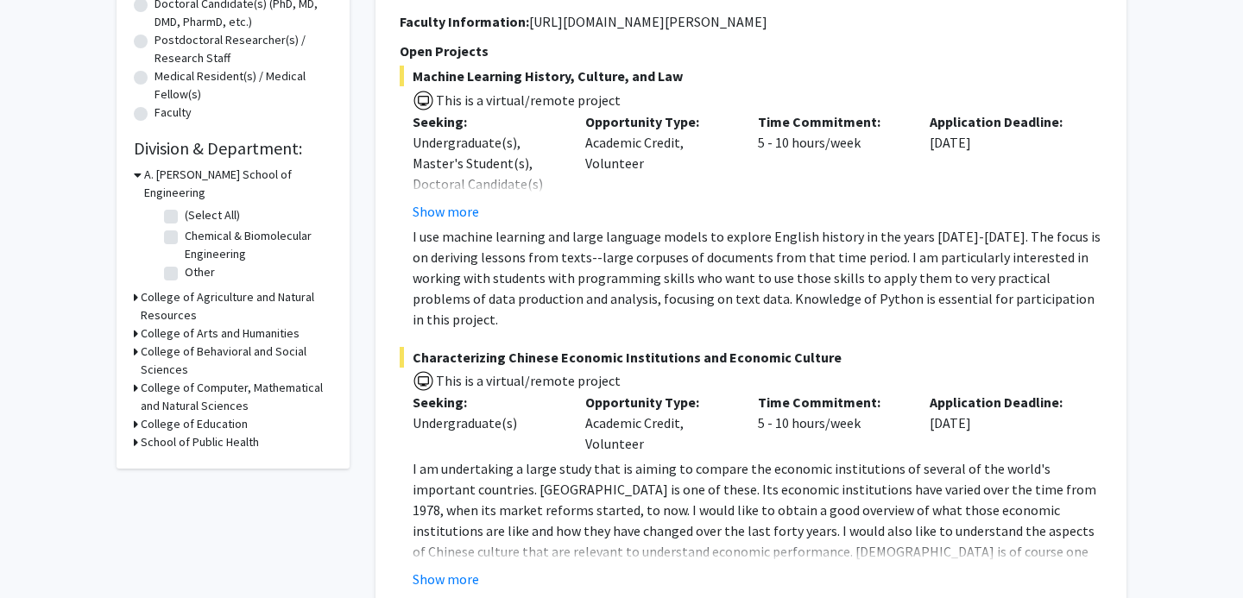
scroll to position [396, 0]
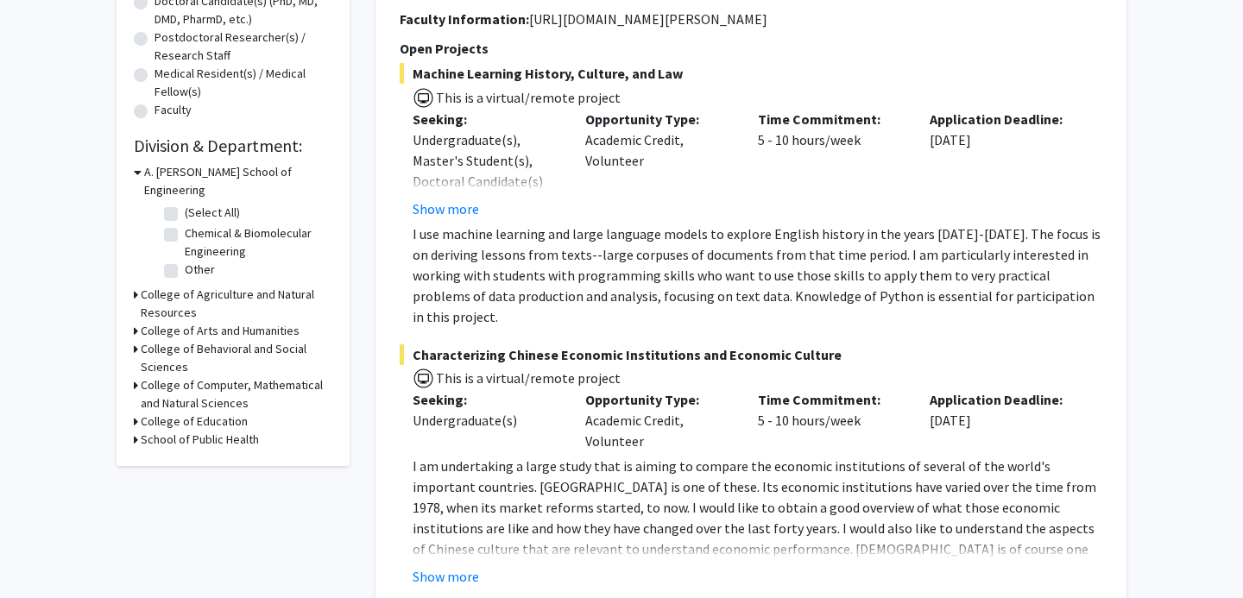
click at [130, 275] on div "Refine By Collaboration Status: Collaboration Status All Faculty/Staff Collabor…" at bounding box center [233, 81] width 233 height 770
click at [134, 286] on icon at bounding box center [136, 295] width 4 height 18
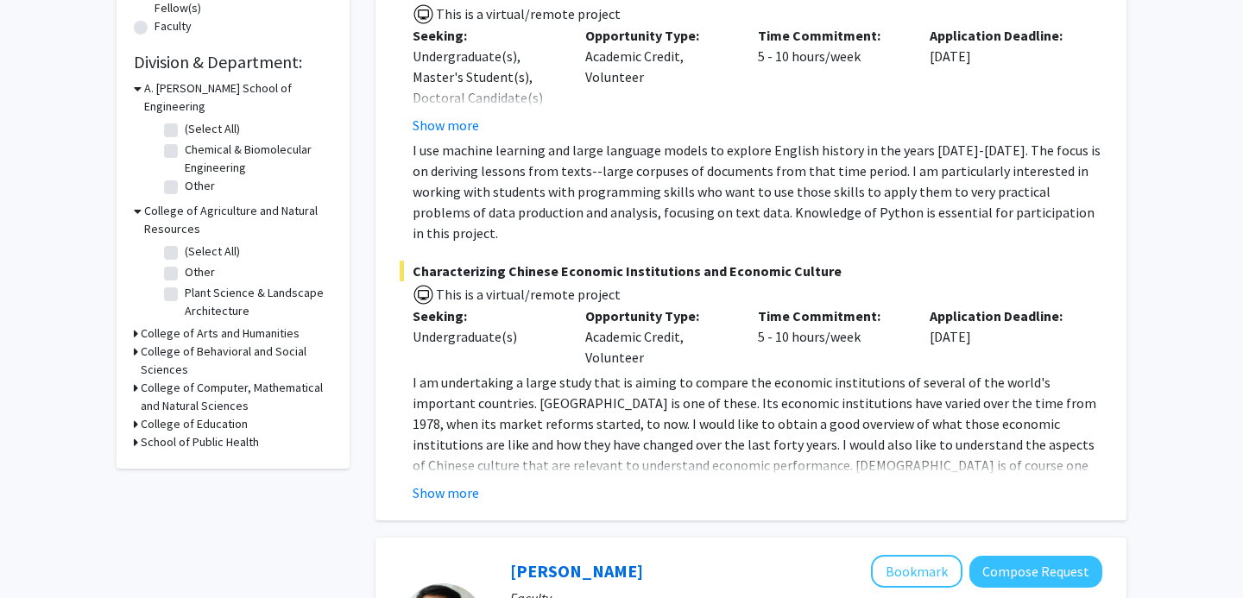
scroll to position [481, 0]
click at [136, 324] on icon at bounding box center [136, 333] width 4 height 18
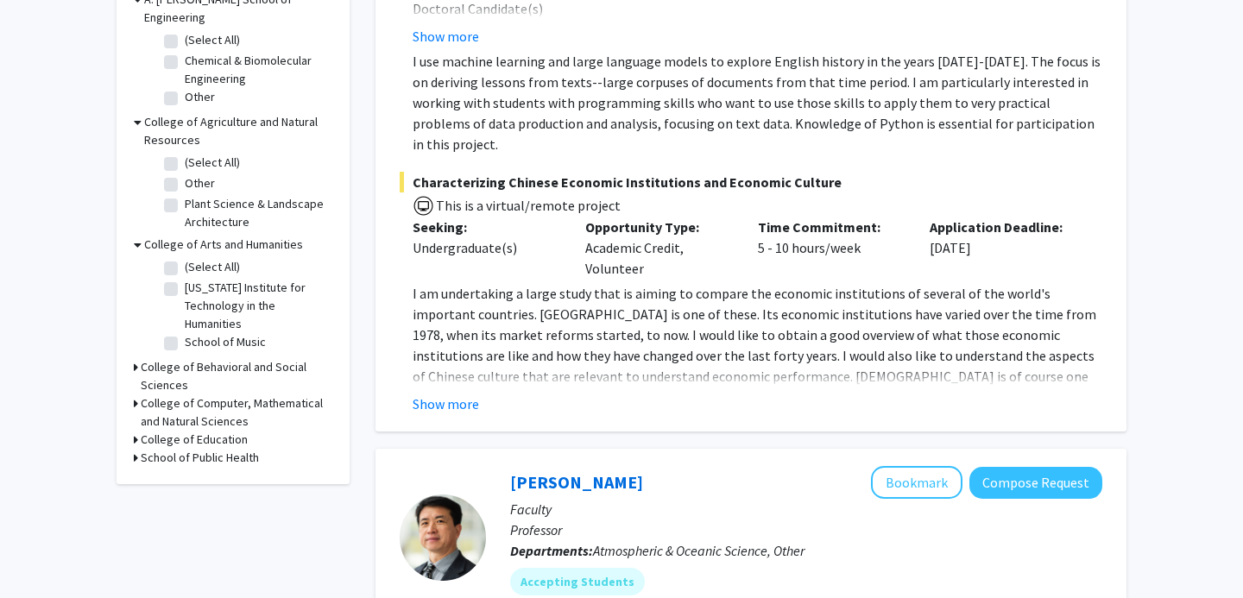
click at [134, 358] on icon at bounding box center [136, 367] width 4 height 18
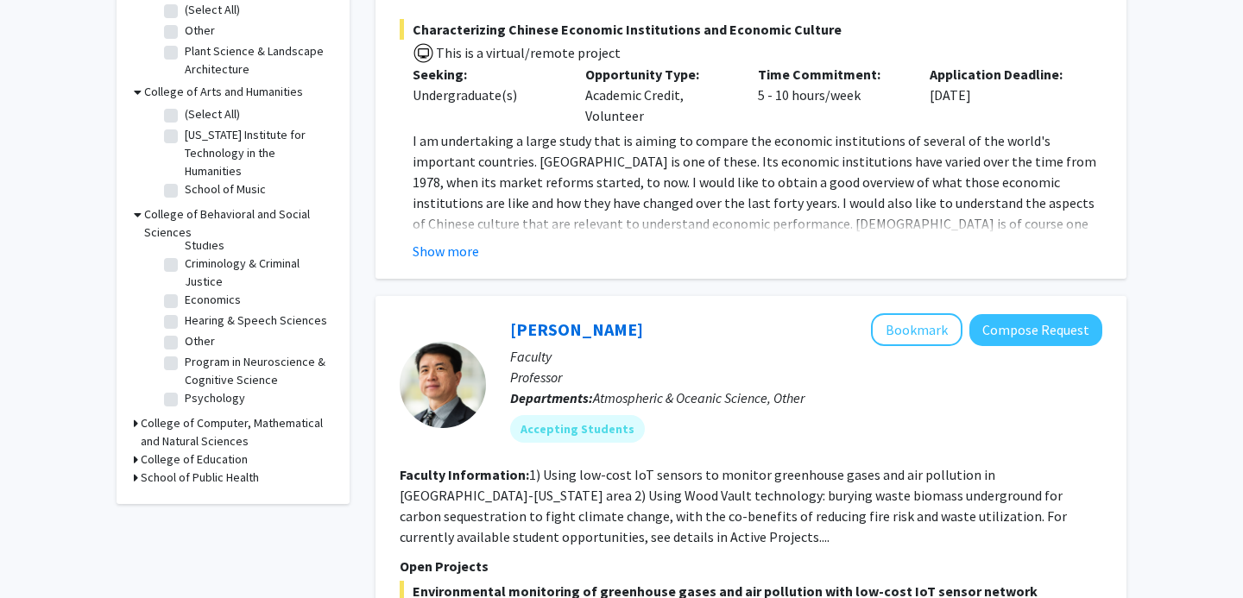
scroll to position [0, 0]
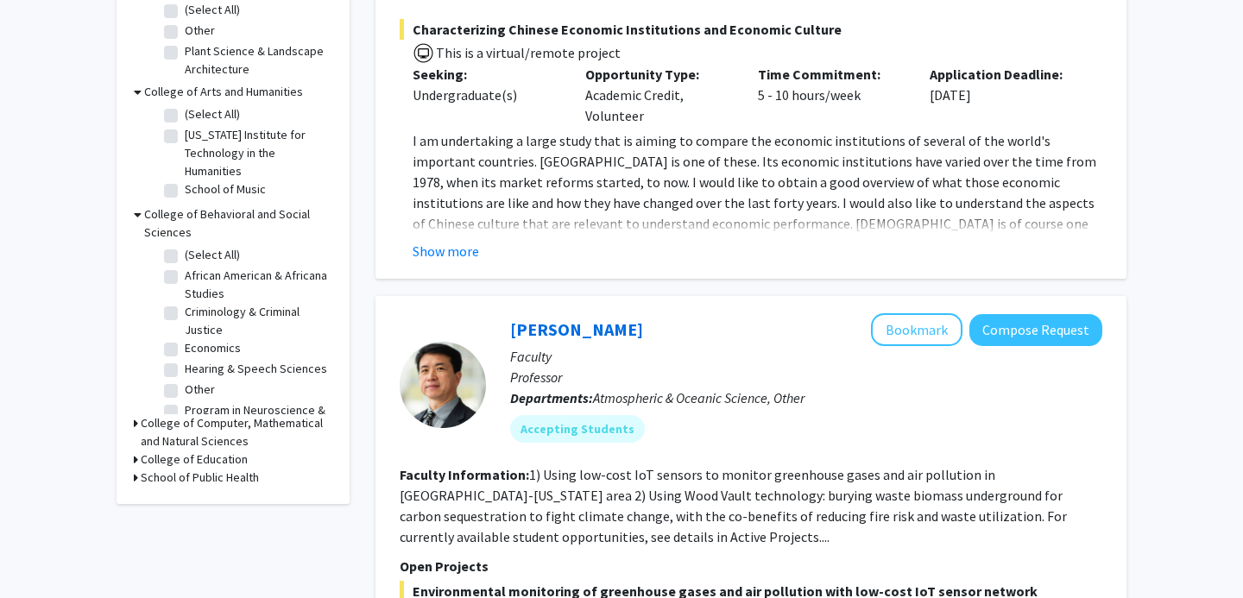
click at [185, 339] on label "Economics" at bounding box center [213, 348] width 56 height 18
click at [185, 339] on input "Economics" at bounding box center [190, 344] width 11 height 11
checkbox input "true"
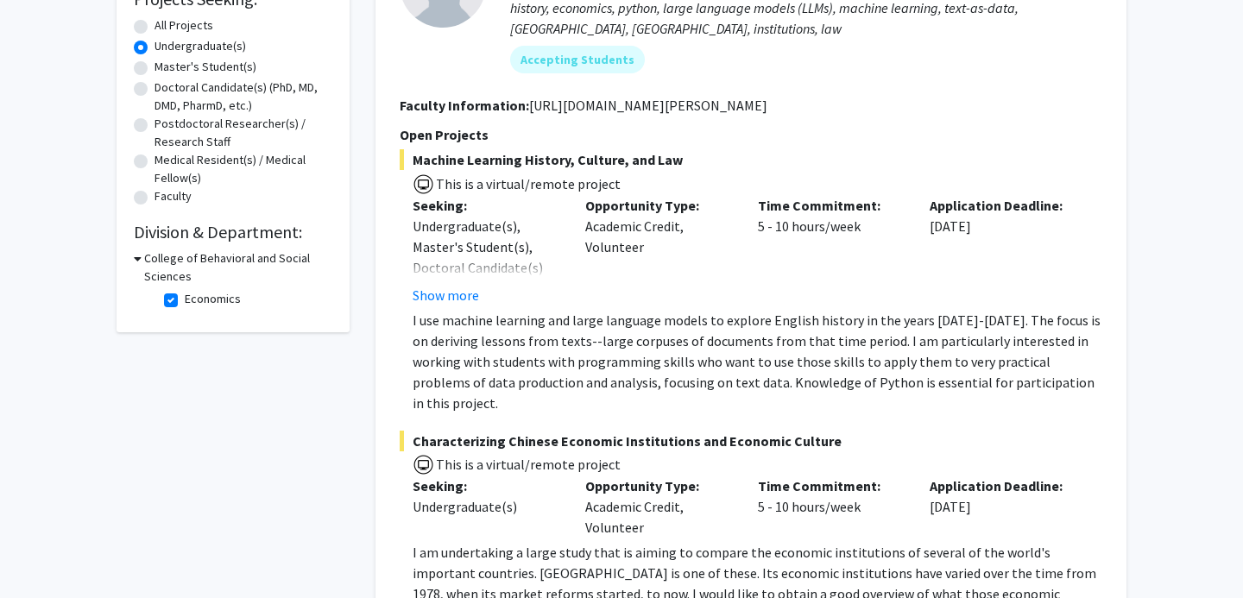
scroll to position [302, 0]
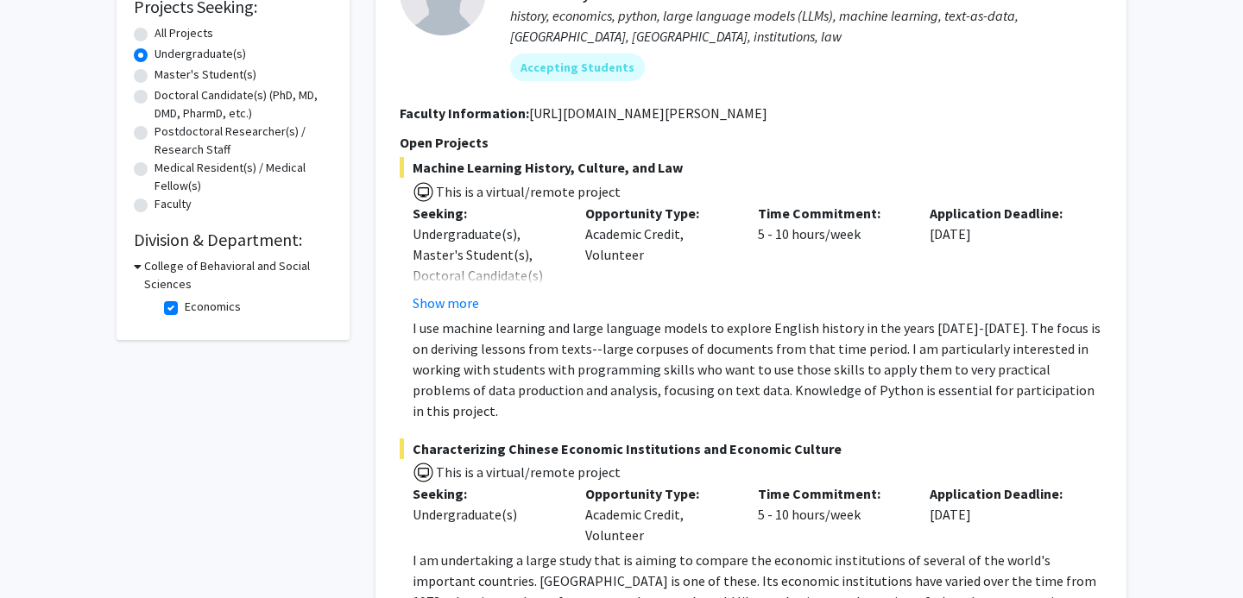
click at [144, 268] on h3 "College of Behavioral and Social Sciences" at bounding box center [238, 275] width 188 height 36
click at [144, 268] on h3 "College of Behavioral and Social Sciences" at bounding box center [237, 275] width 192 height 36
click at [185, 306] on label "Economics" at bounding box center [213, 307] width 56 height 18
click at [185, 306] on input "Economics" at bounding box center [190, 303] width 11 height 11
checkbox input "false"
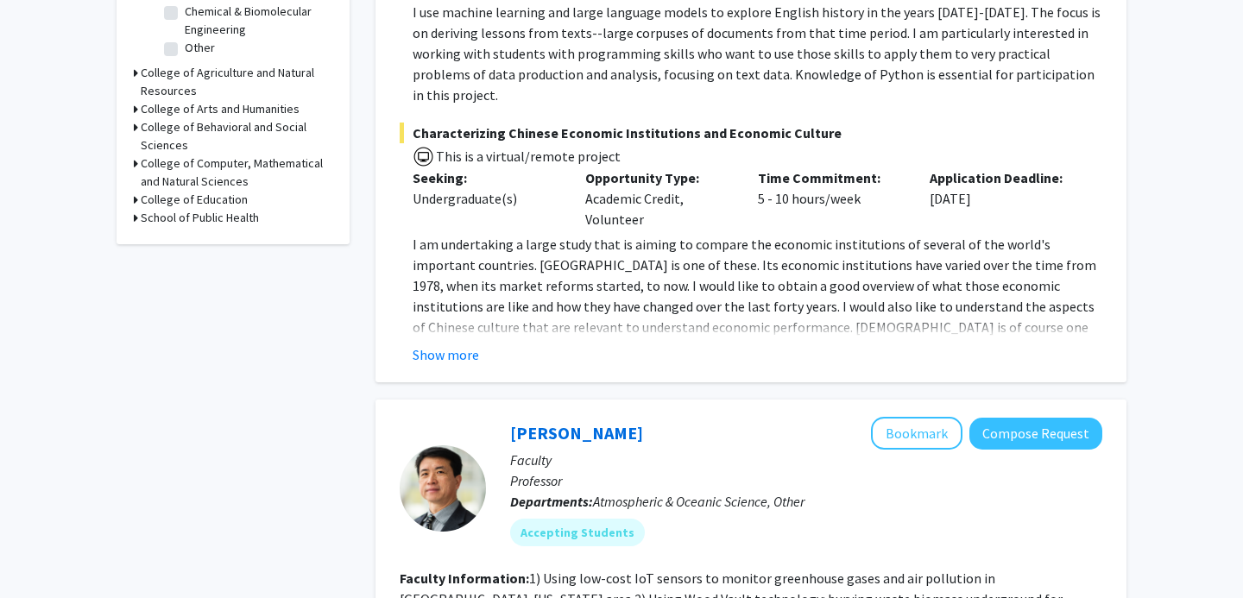
scroll to position [628, 0]
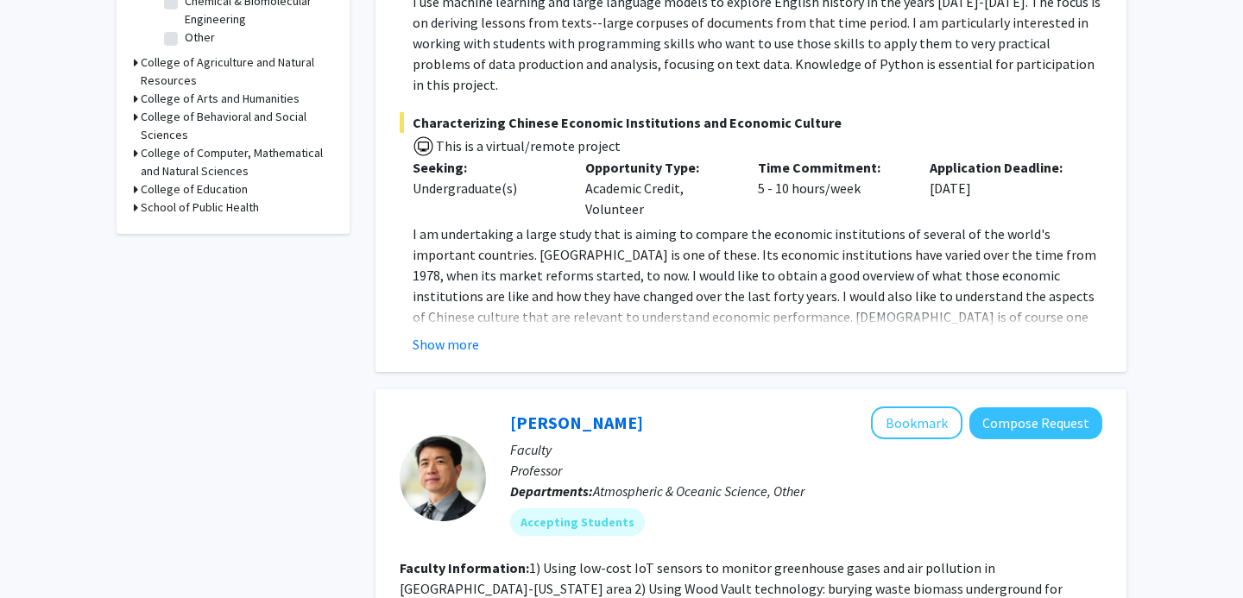
click at [140, 199] on div "School of Public Health" at bounding box center [233, 208] width 199 height 18
click at [135, 199] on icon at bounding box center [136, 208] width 4 height 18
click at [139, 180] on div "College of Education" at bounding box center [233, 189] width 199 height 18
click at [138, 180] on div "College of Education" at bounding box center [233, 189] width 199 height 18
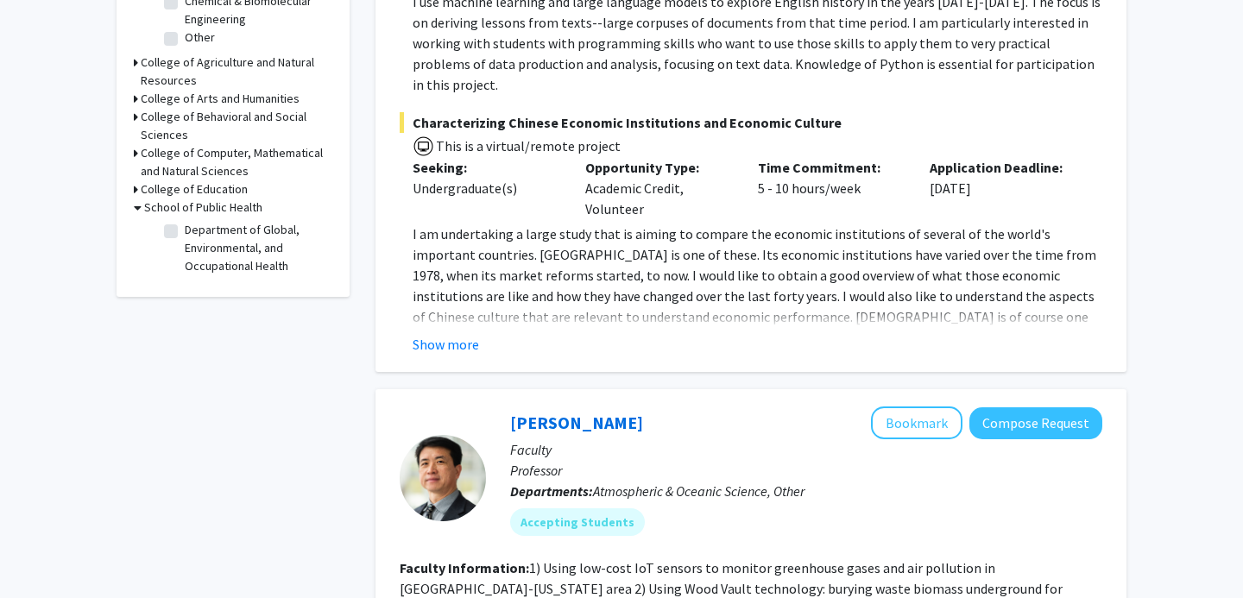
click at [134, 180] on icon at bounding box center [136, 189] width 4 height 18
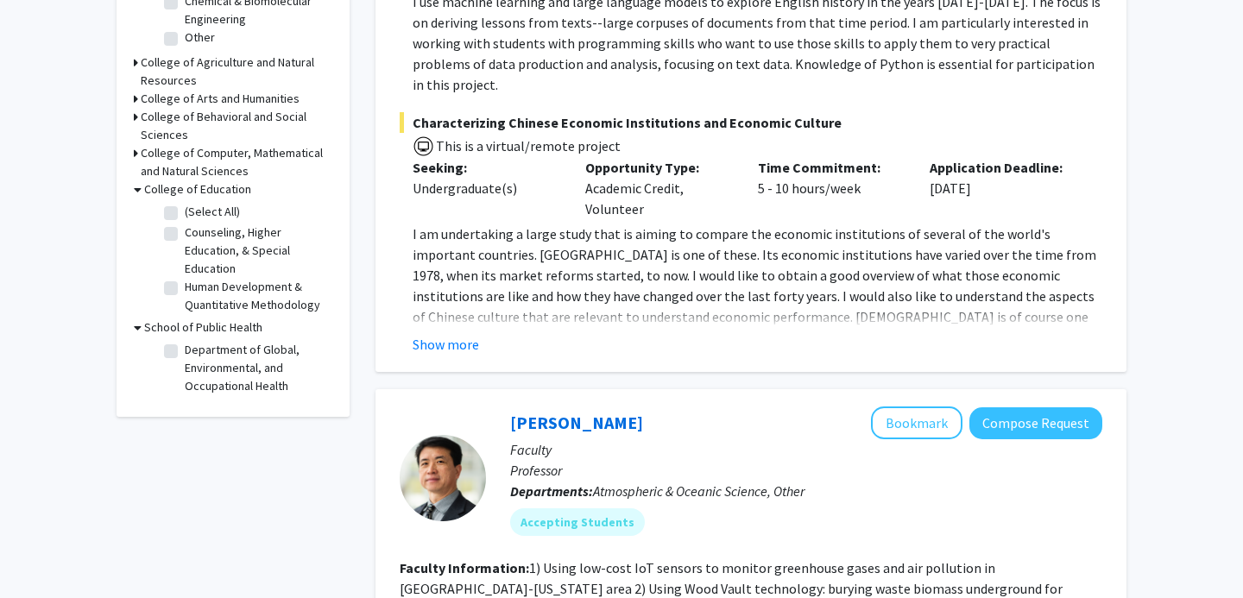
click at [134, 144] on icon at bounding box center [136, 153] width 4 height 18
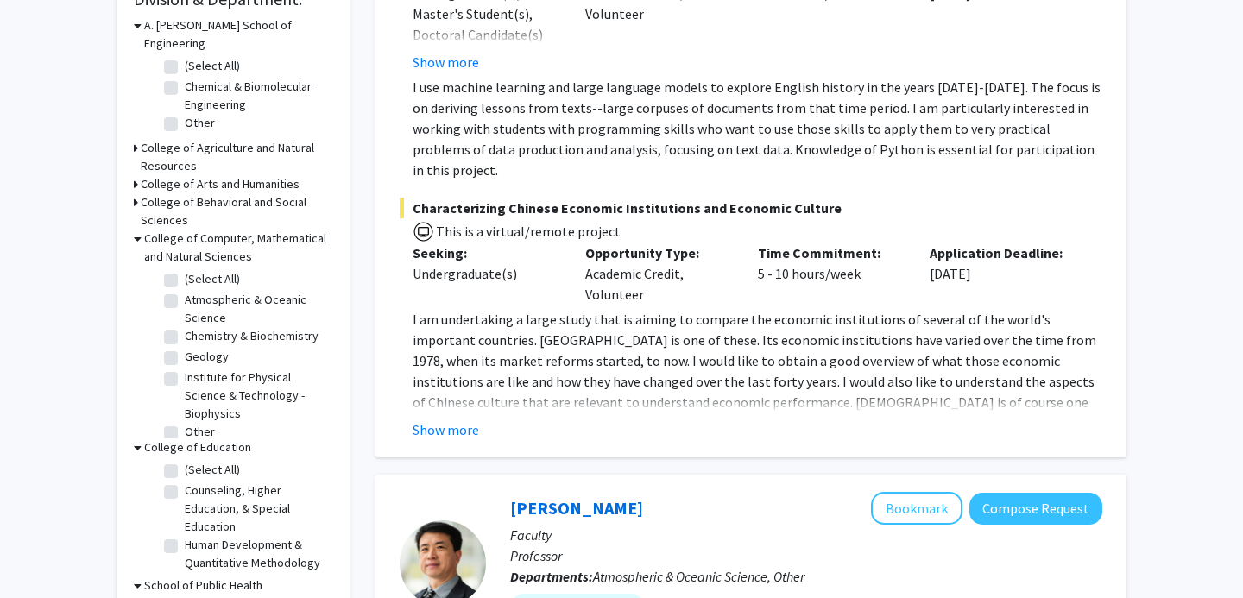
scroll to position [535, 0]
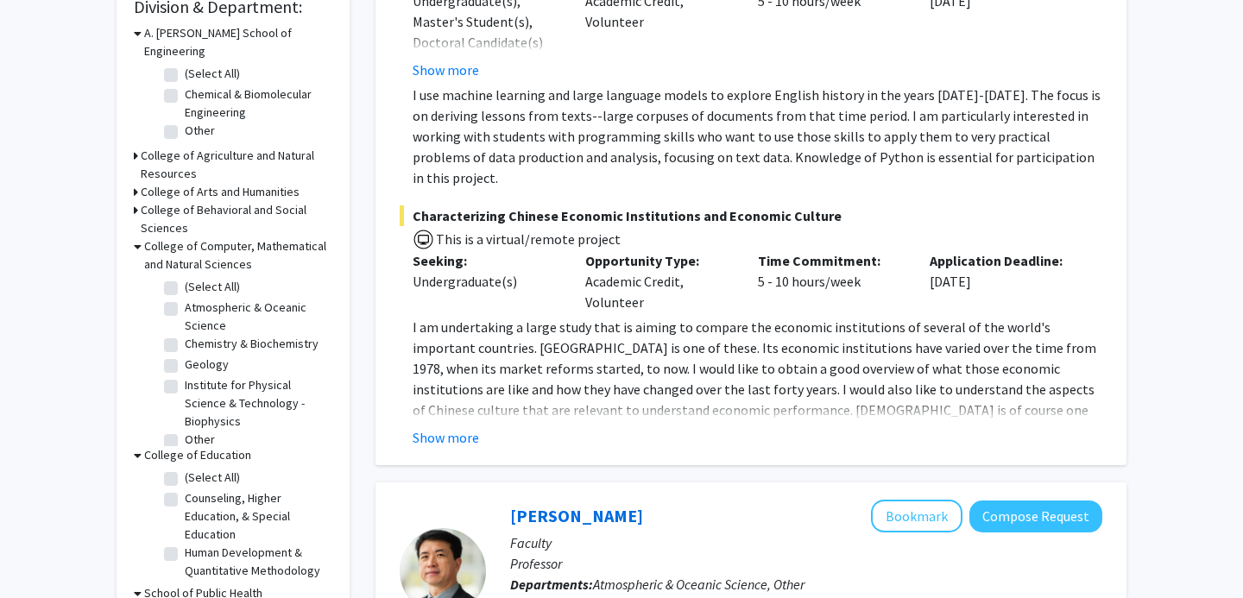
click at [139, 201] on div "College of Behavioral and Social Sciences" at bounding box center [233, 219] width 199 height 36
click at [137, 201] on icon at bounding box center [136, 210] width 4 height 18
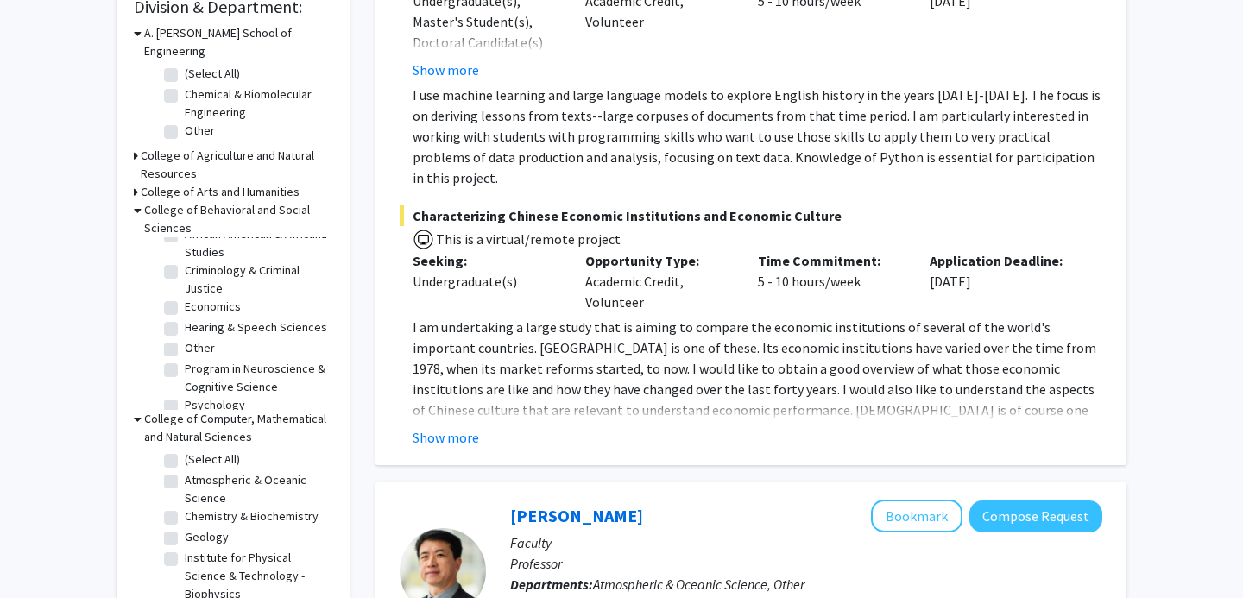
scroll to position [48, 0]
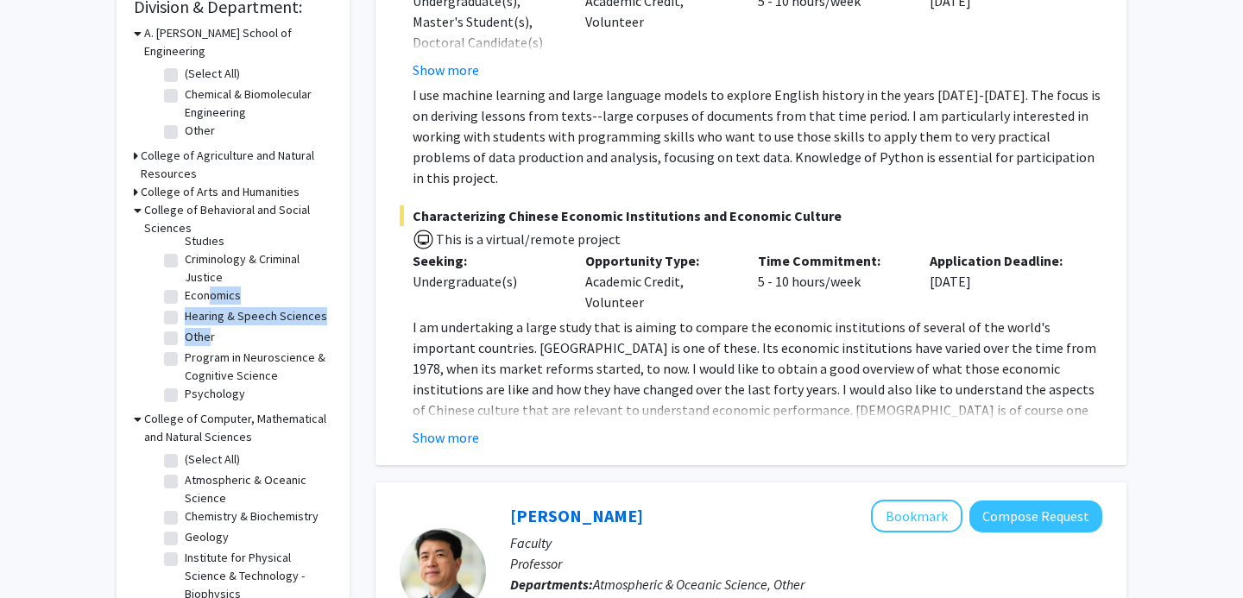
drag, startPoint x: 206, startPoint y: 324, endPoint x: 201, endPoint y: 286, distance: 38.3
click at [201, 286] on fg-checkbox-list "(Select All) (Select All) African American & Africana Studies African American …" at bounding box center [246, 299] width 173 height 221
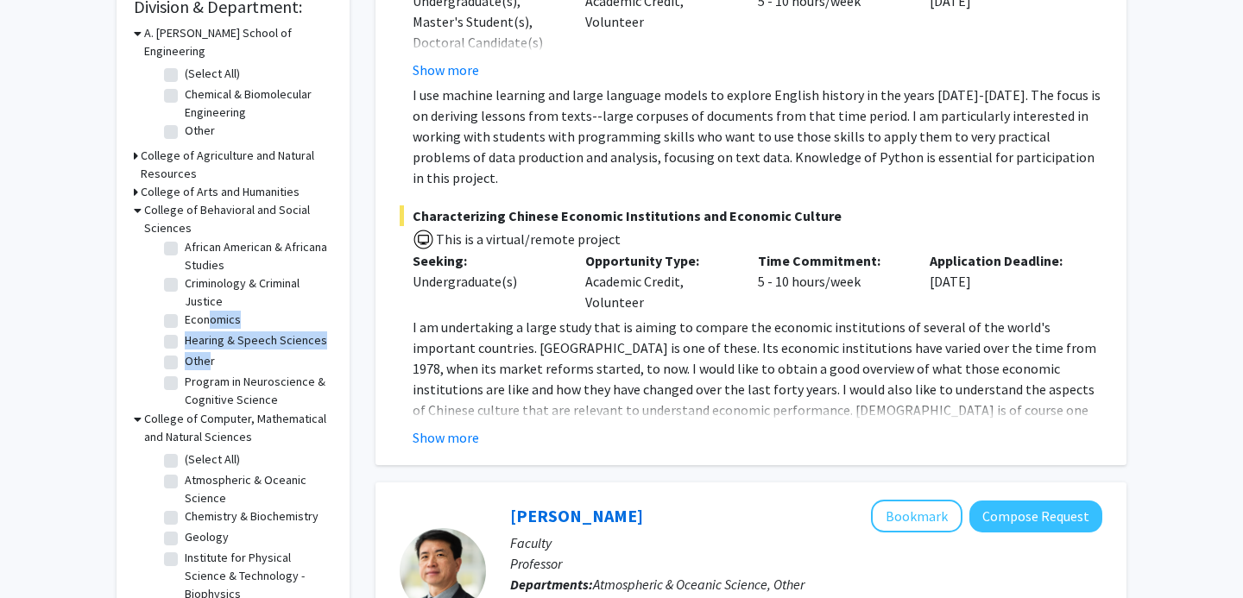
scroll to position [20, 0]
click at [185, 315] on label "Economics" at bounding box center [213, 324] width 56 height 18
click at [185, 315] on input "Economics" at bounding box center [190, 320] width 11 height 11
checkbox input "true"
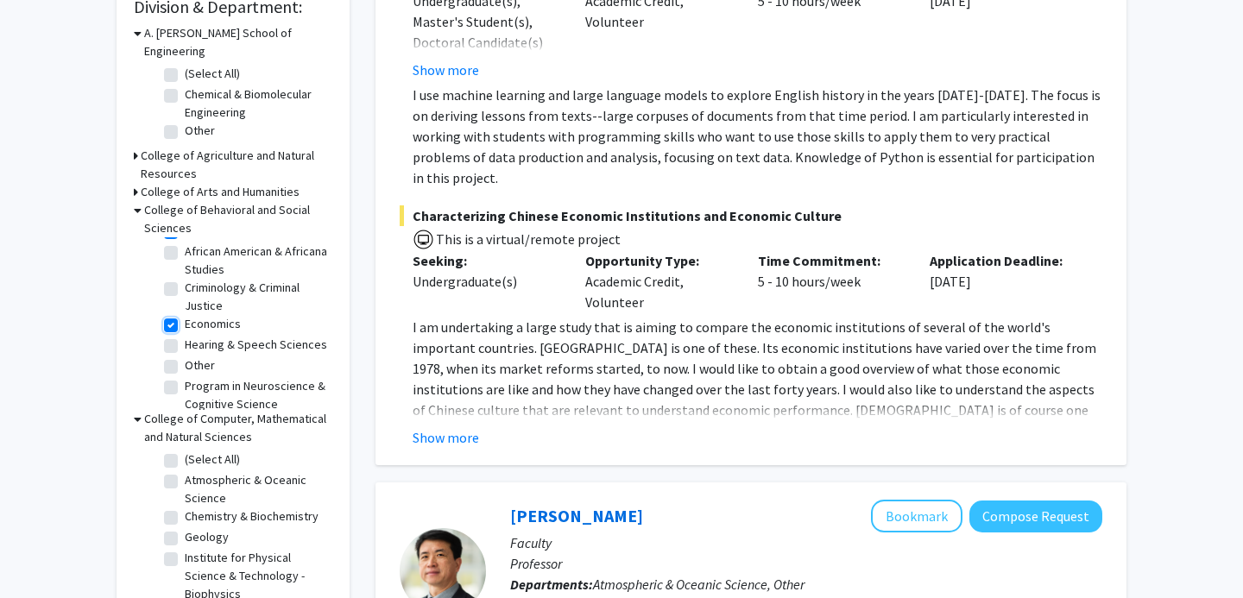
checkbox input "true"
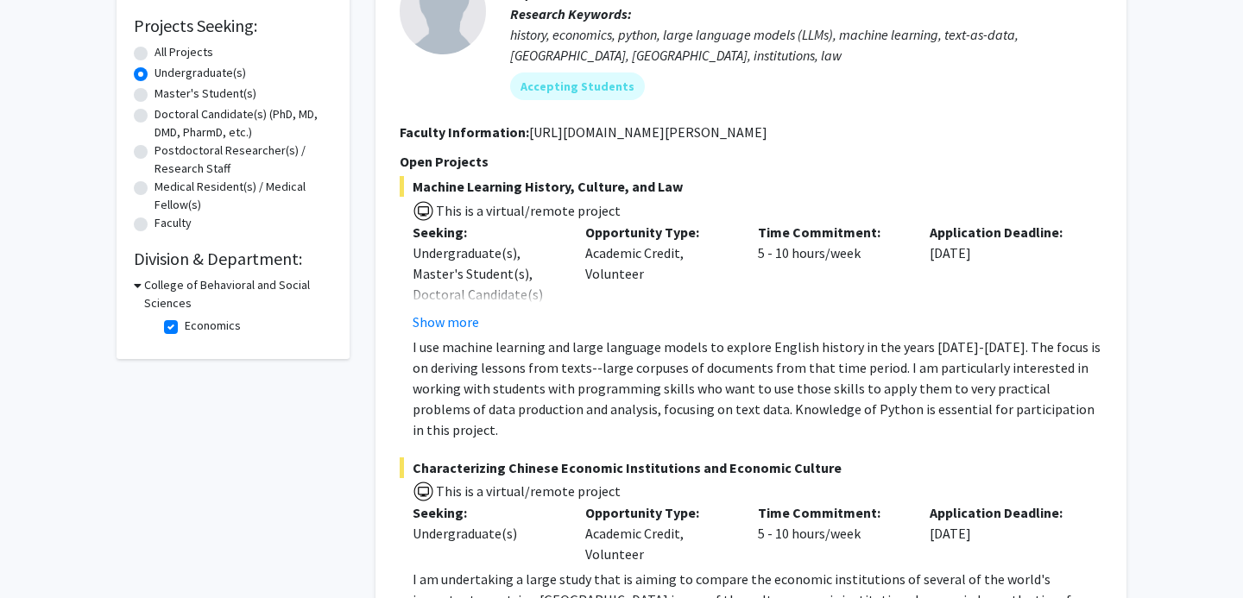
scroll to position [286, 0]
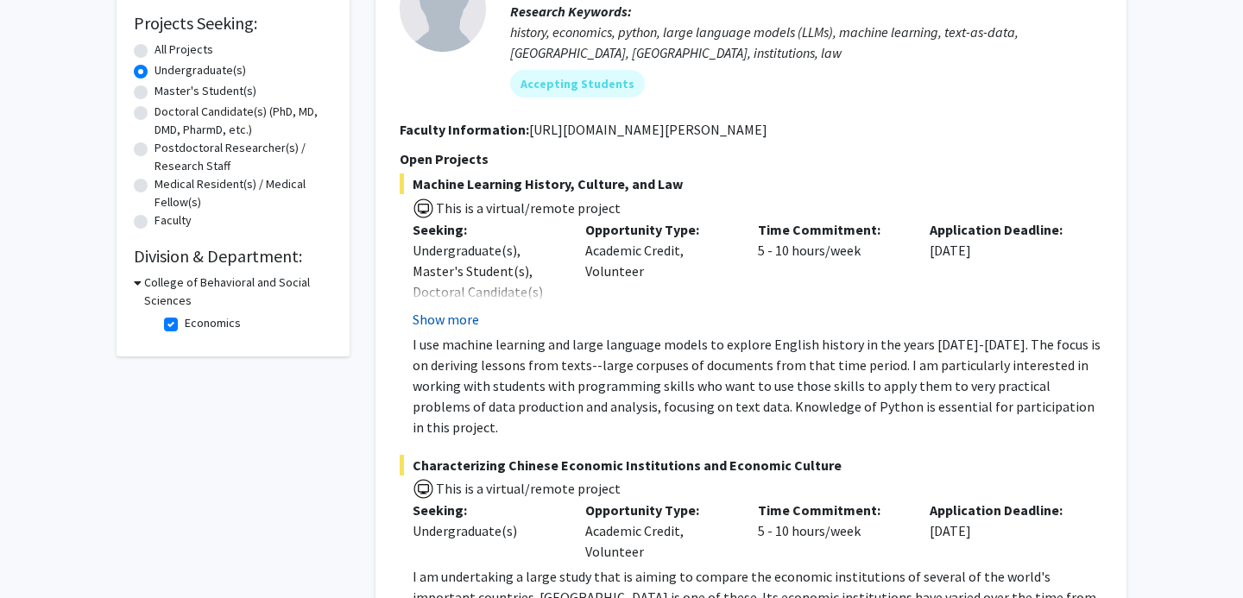
click at [457, 326] on button "Show more" at bounding box center [446, 319] width 66 height 21
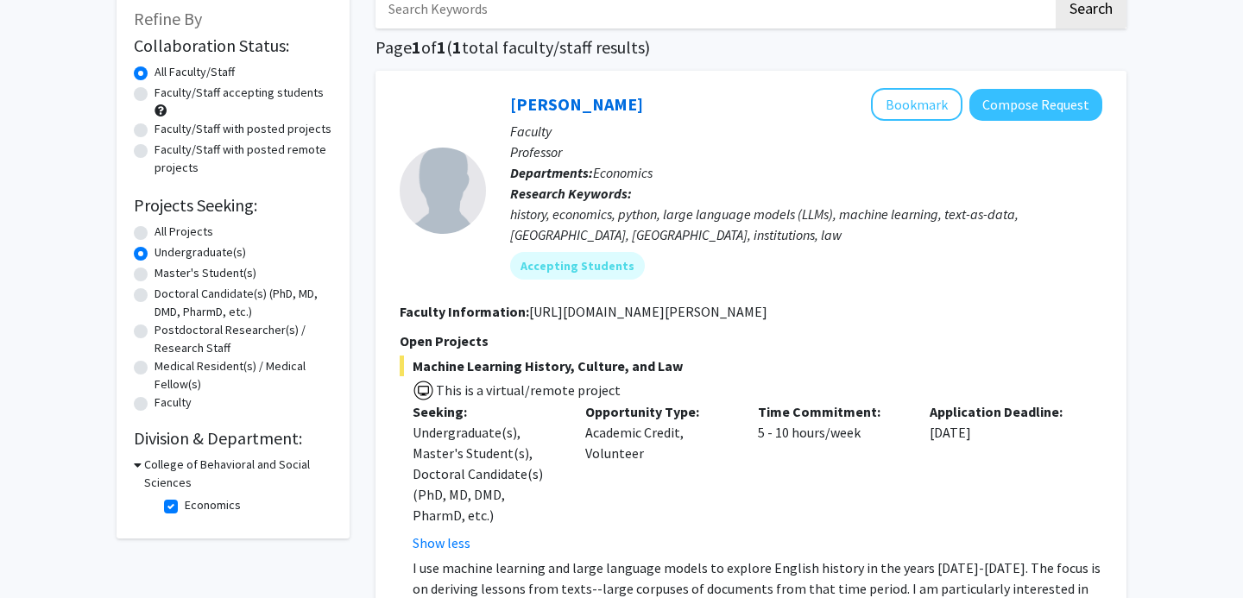
scroll to position [88, 0]
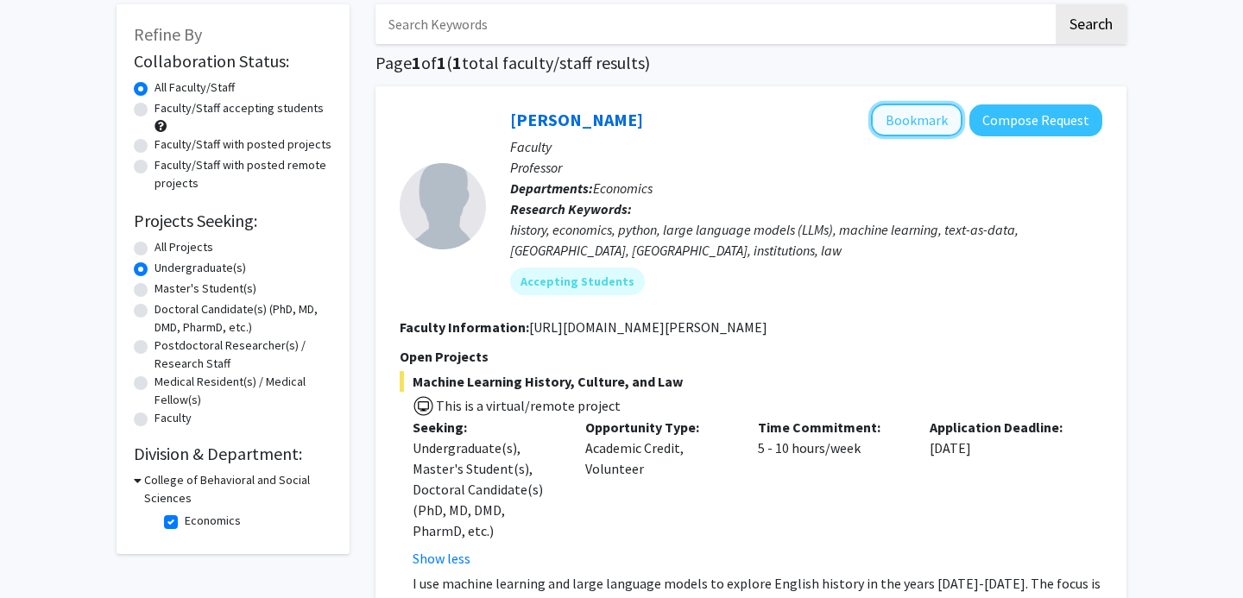
click at [950, 126] on button "Bookmark" at bounding box center [917, 120] width 92 height 33
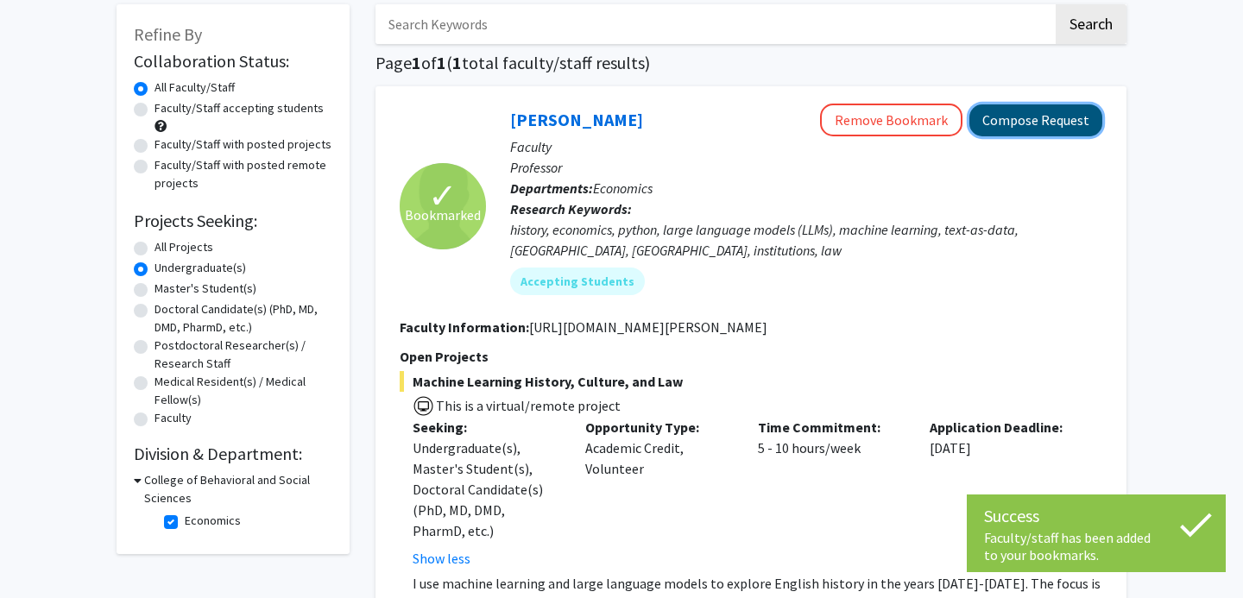
click at [1014, 111] on button "Compose Request" at bounding box center [1035, 120] width 133 height 32
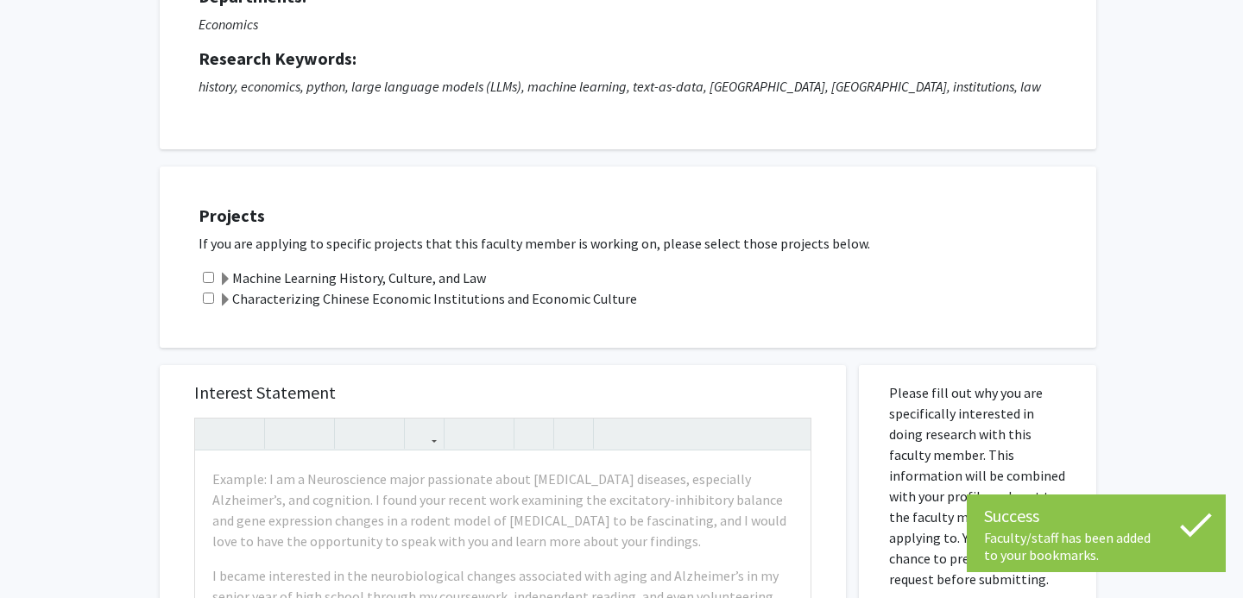
scroll to position [200, 0]
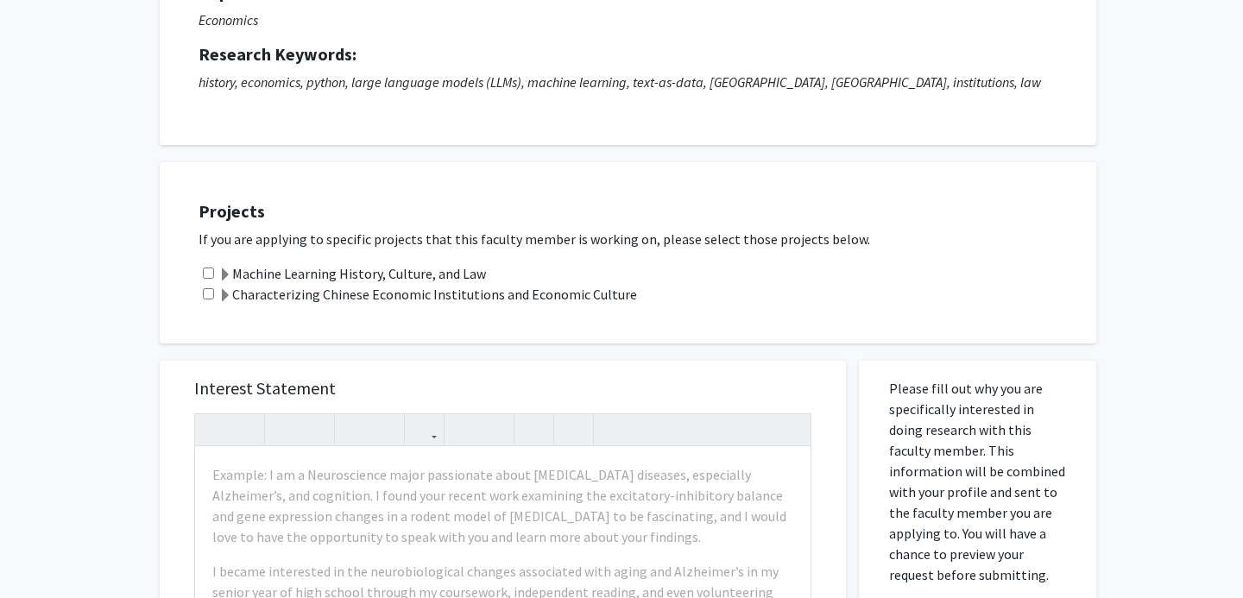
click at [206, 271] on input "checkbox" at bounding box center [208, 273] width 11 height 11
checkbox input "true"
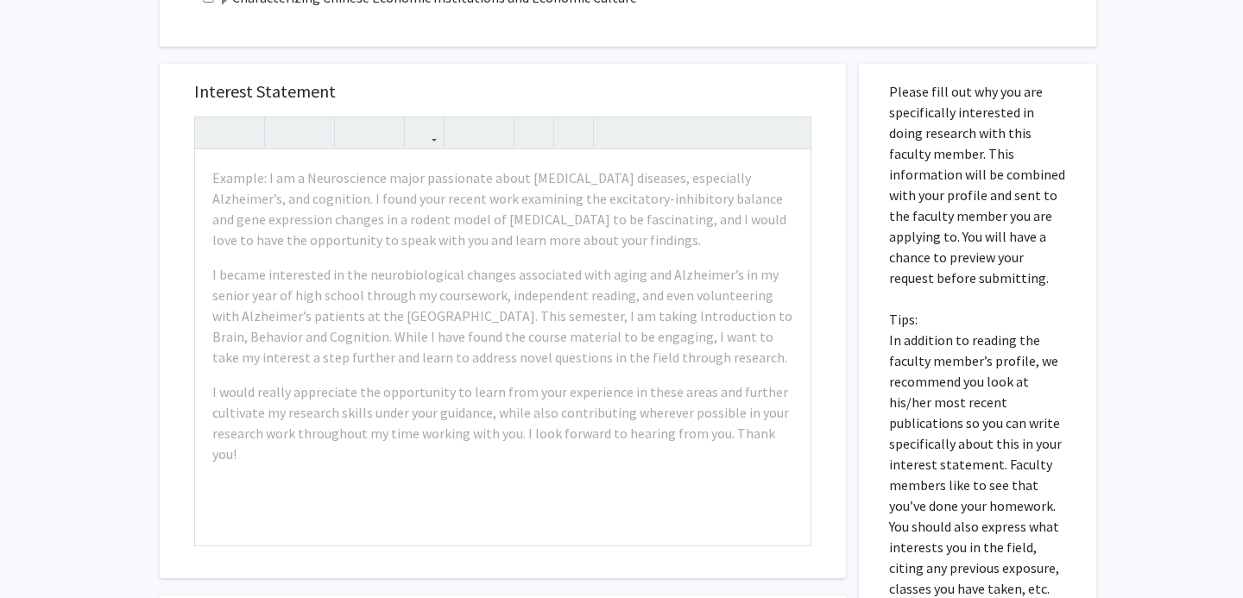
scroll to position [503, 0]
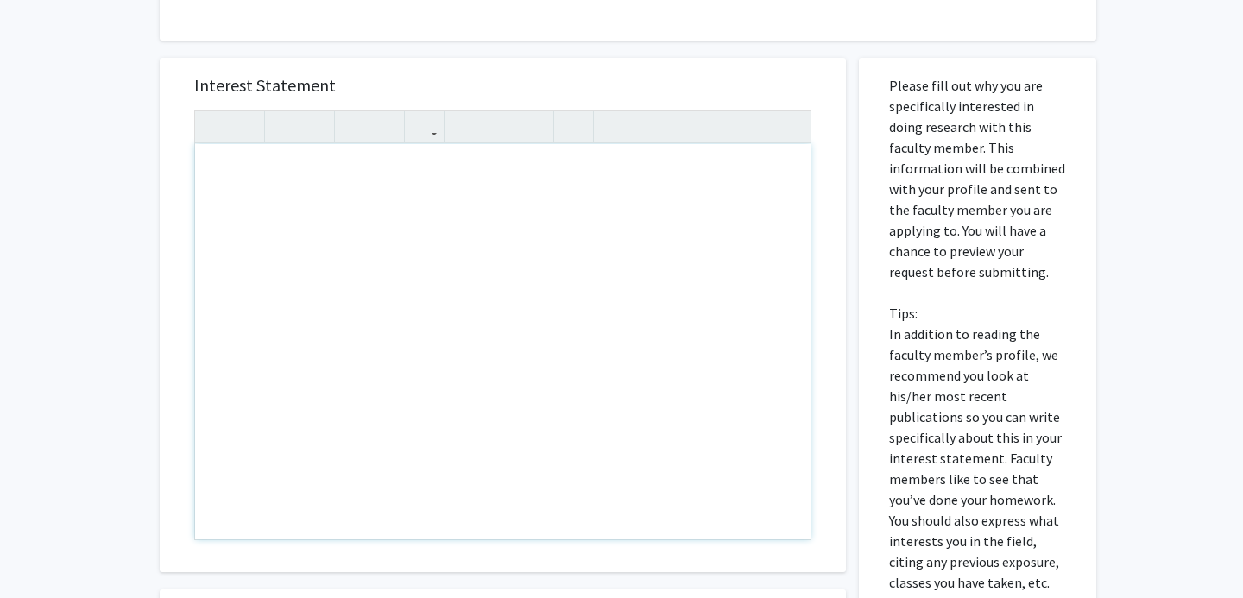
click at [258, 194] on div "Note to users with screen readers: Please press Alt+0 or Option+0 to deactivate…" at bounding box center [502, 341] width 615 height 395
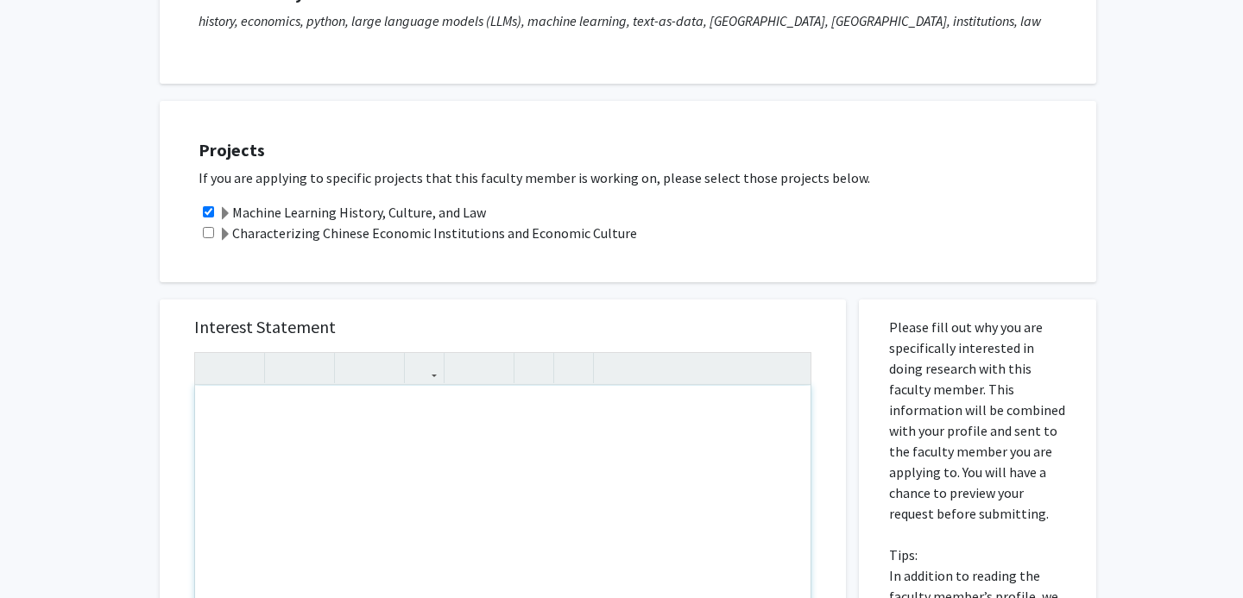
scroll to position [263, 0]
click at [605, 250] on div "Projects If you are applying to specific projects that this faculty member is w…" at bounding box center [638, 190] width 915 height 138
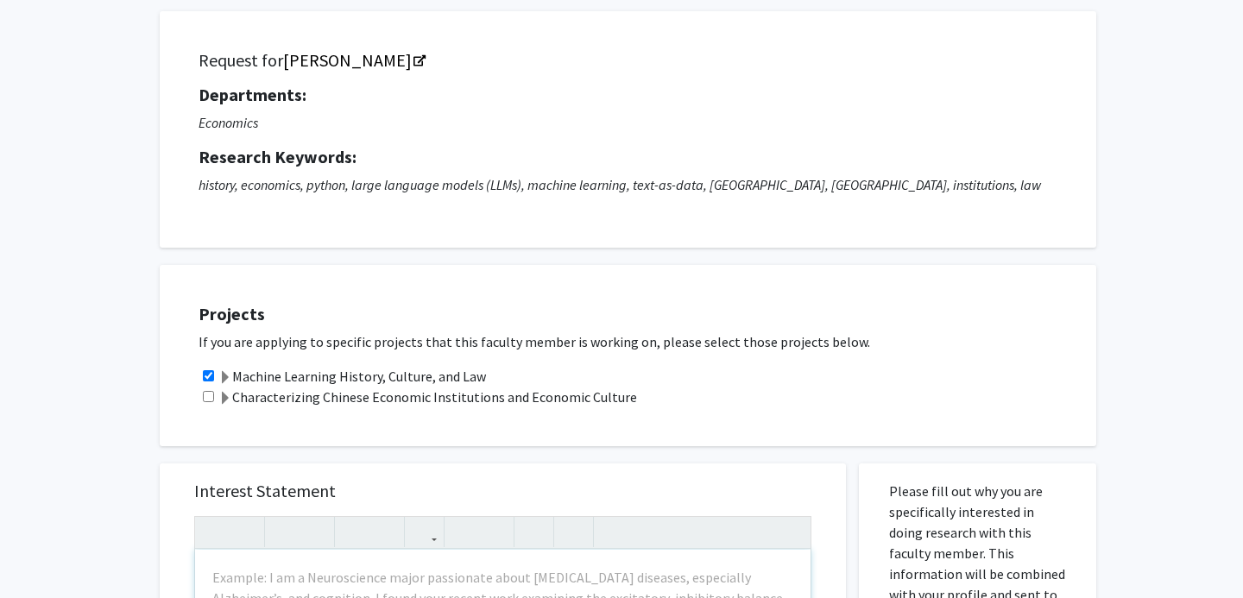
scroll to position [0, 0]
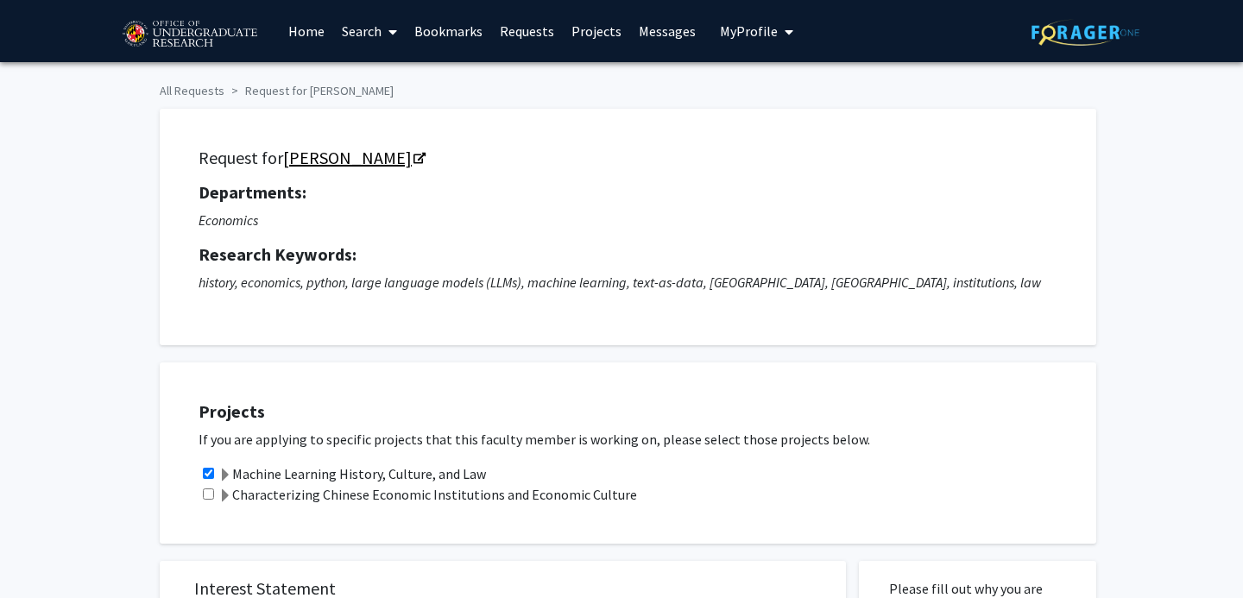
click at [413, 155] on icon "Opens in a new tab" at bounding box center [419, 159] width 12 height 11
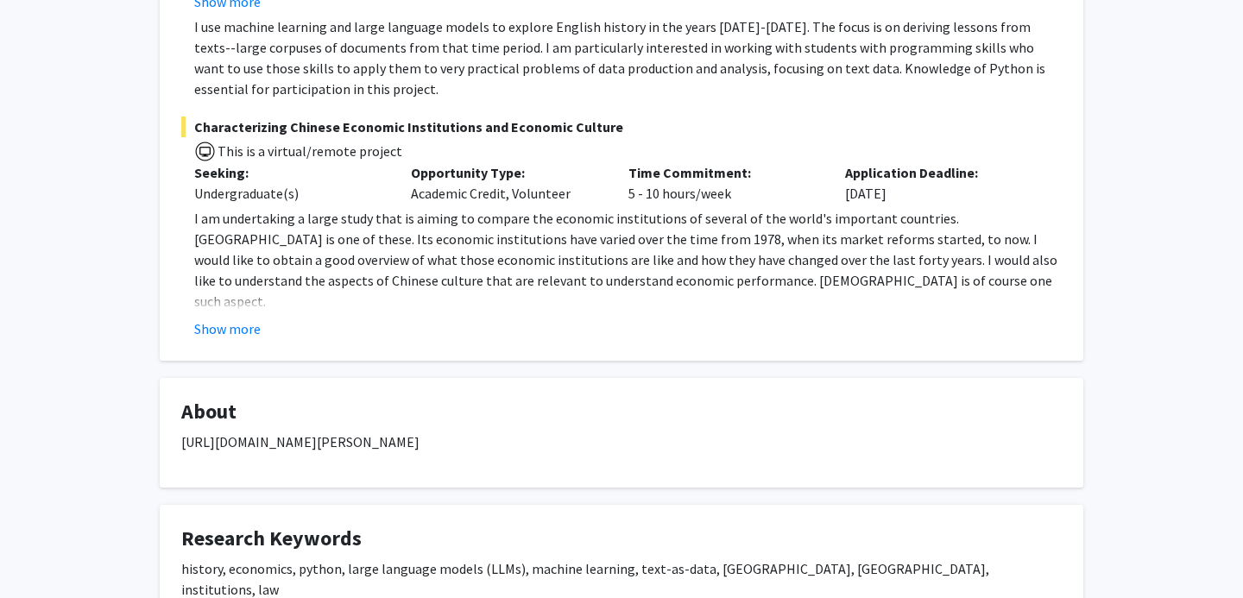
scroll to position [518, 0]
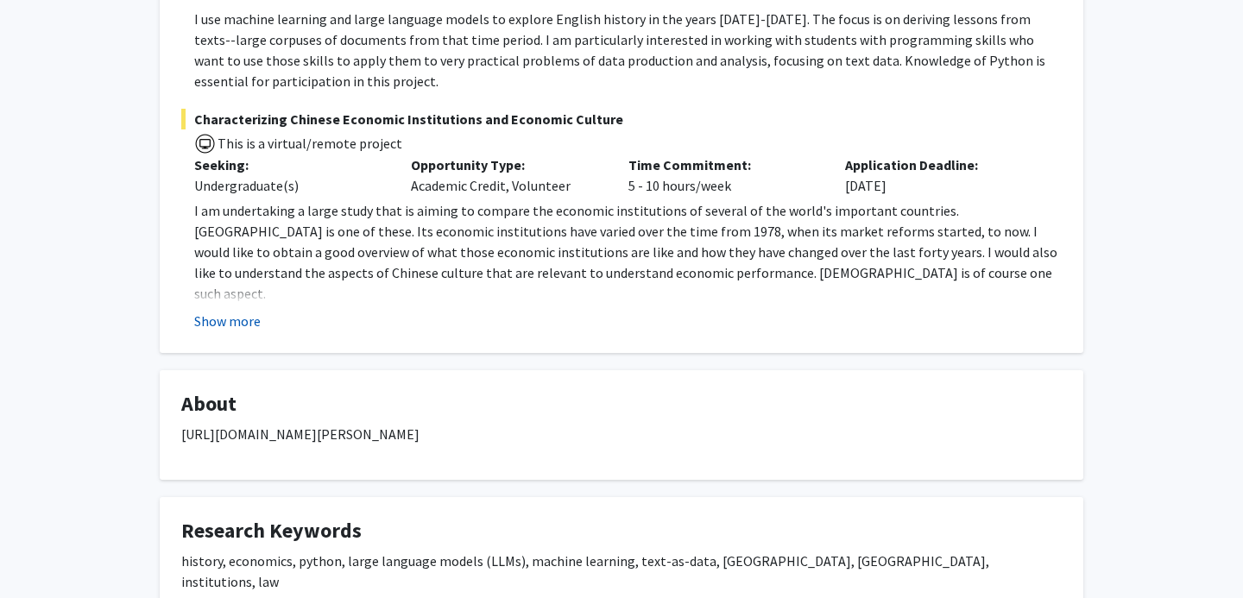
click at [243, 323] on button "Show more" at bounding box center [227, 321] width 66 height 21
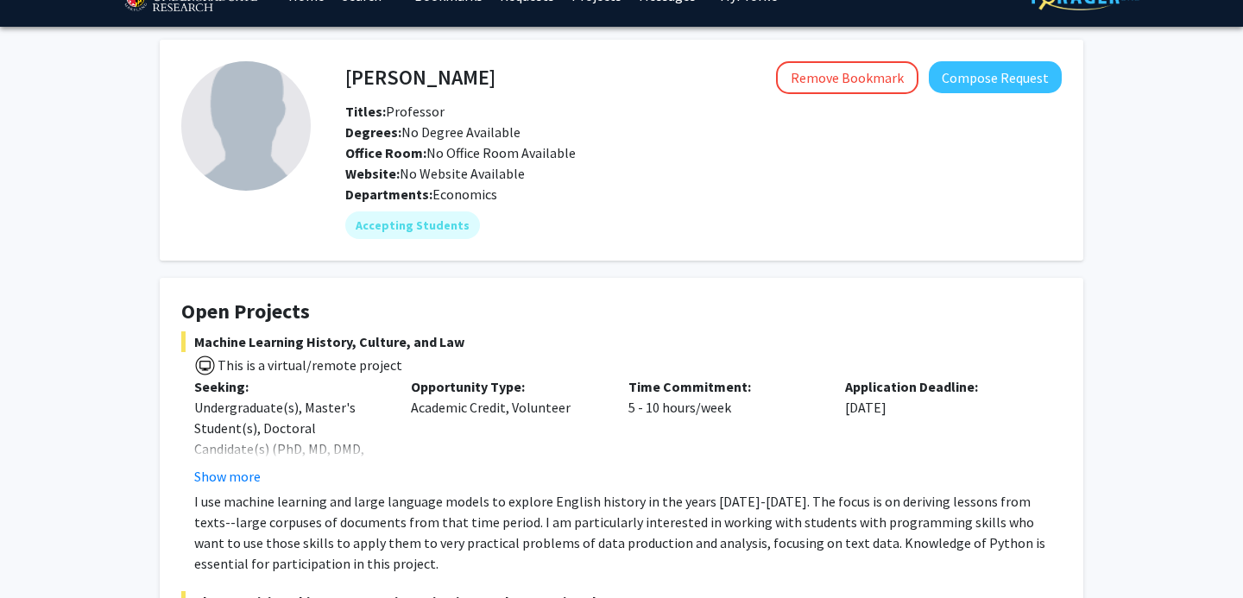
scroll to position [0, 0]
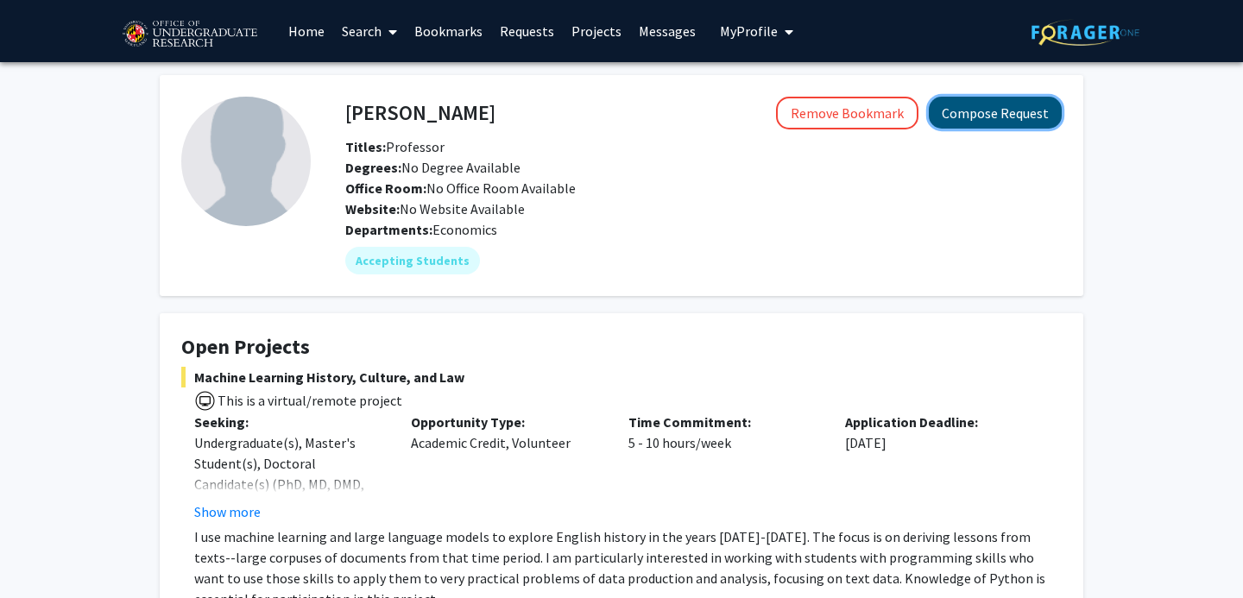
click at [975, 110] on button "Compose Request" at bounding box center [995, 113] width 133 height 32
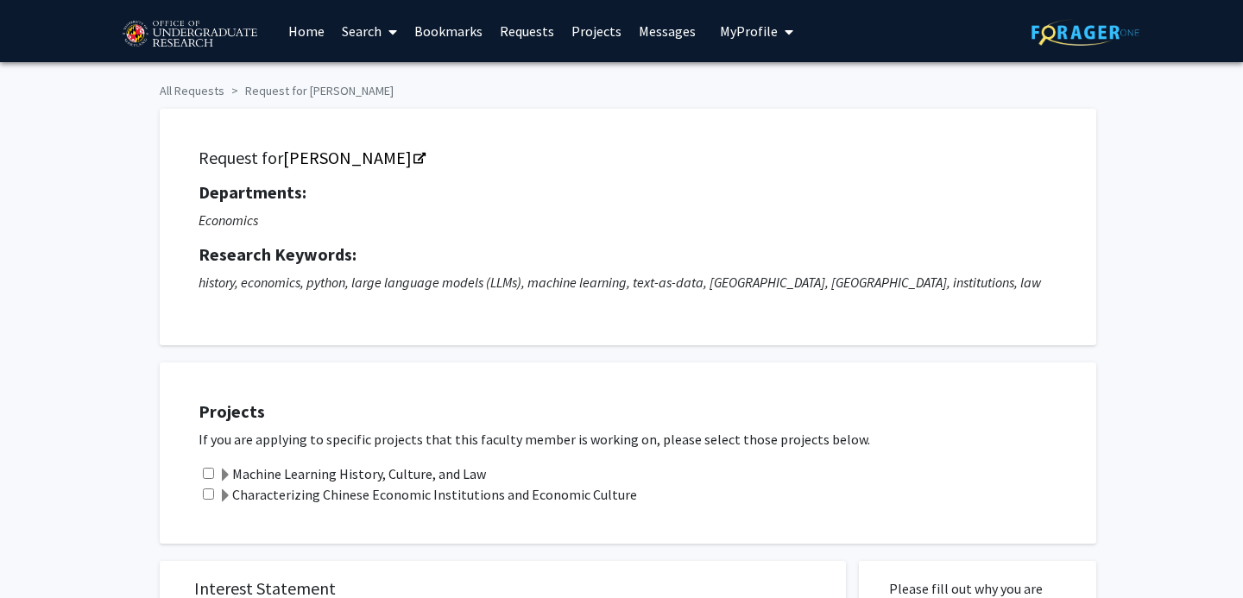
click at [227, 476] on span at bounding box center [225, 476] width 14 height 14
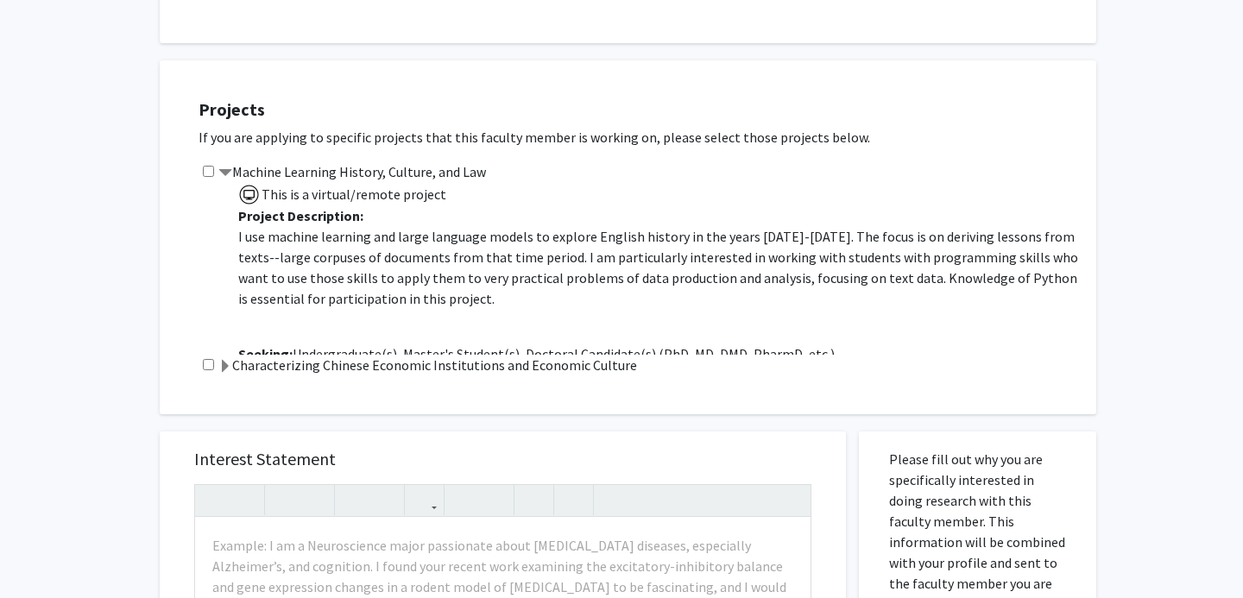
click at [226, 363] on span at bounding box center [225, 367] width 14 height 14
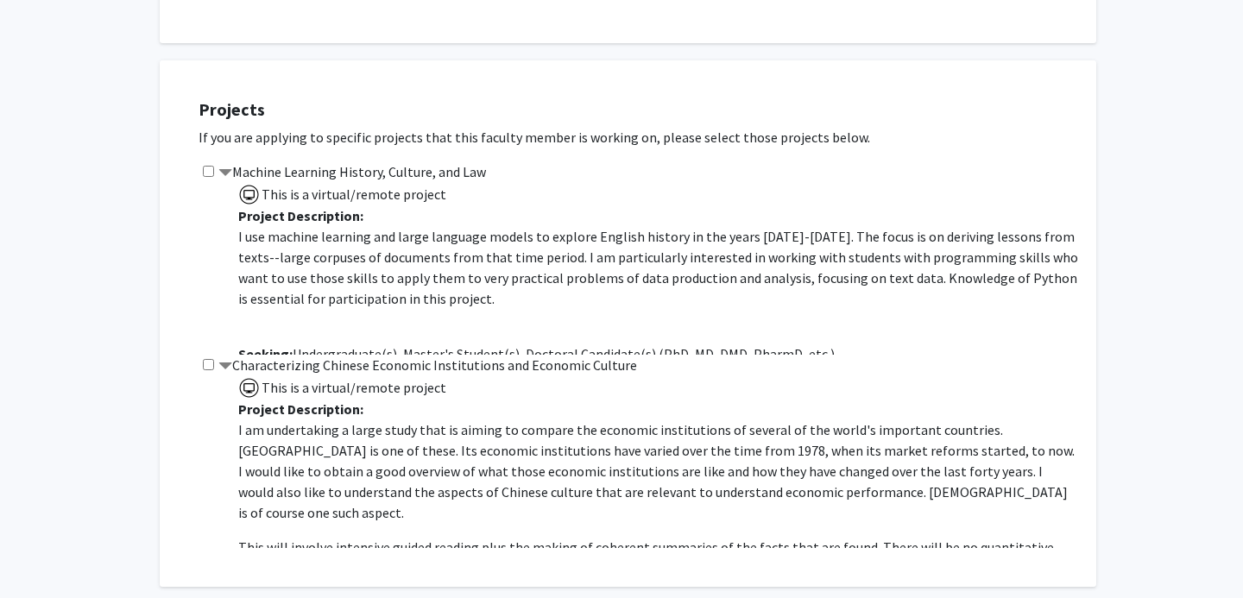
click at [226, 363] on span at bounding box center [225, 367] width 14 height 14
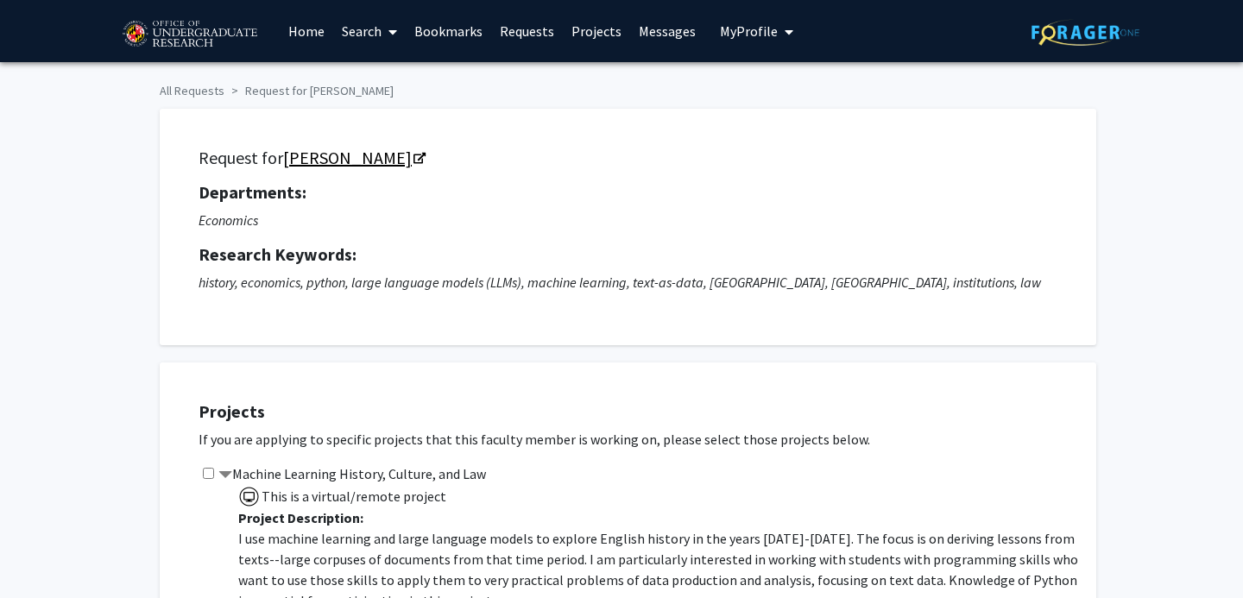
click at [364, 155] on link "[PERSON_NAME]" at bounding box center [353, 158] width 141 height 22
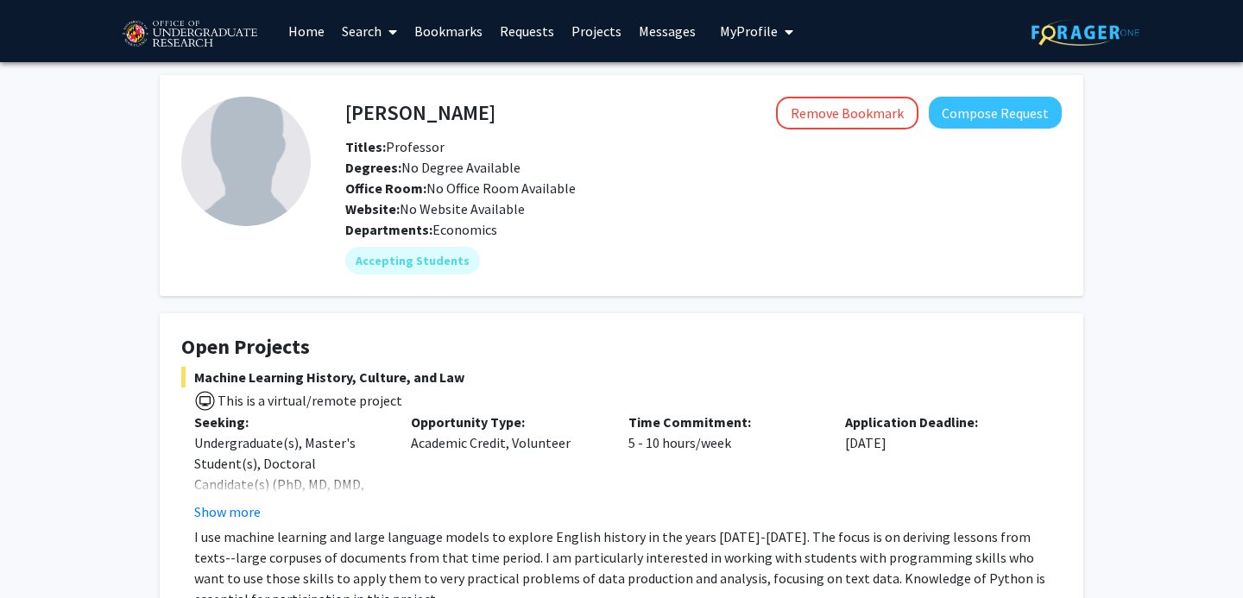
click at [300, 32] on link "Home" at bounding box center [307, 31] width 54 height 60
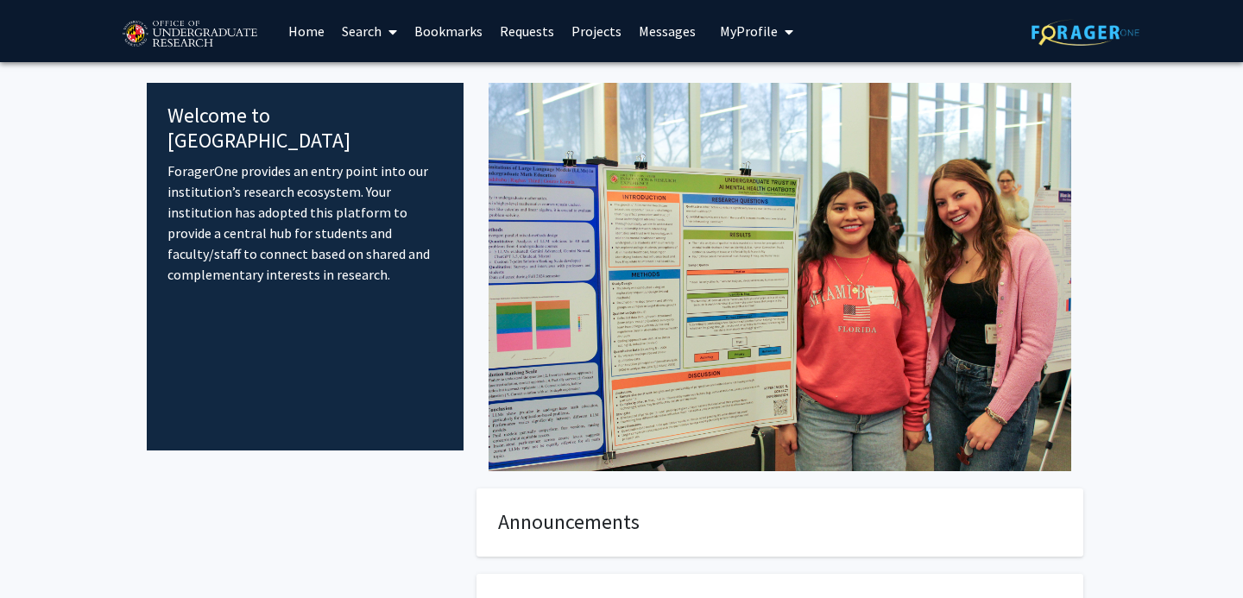
click at [205, 470] on div "Welcome to ForagerOne ForagerOne provides an entry point into our institution’s…" at bounding box center [622, 277] width 950 height 388
click at [356, 28] on link "Search" at bounding box center [369, 31] width 73 height 60
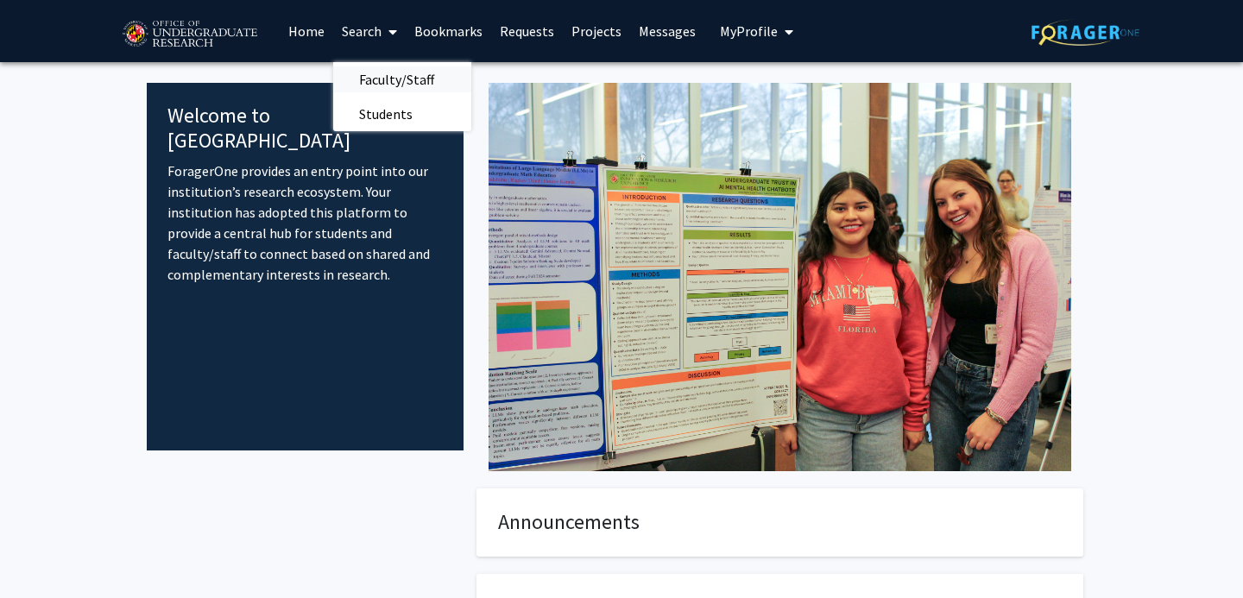
click at [373, 80] on span "Faculty/Staff" at bounding box center [396, 79] width 127 height 35
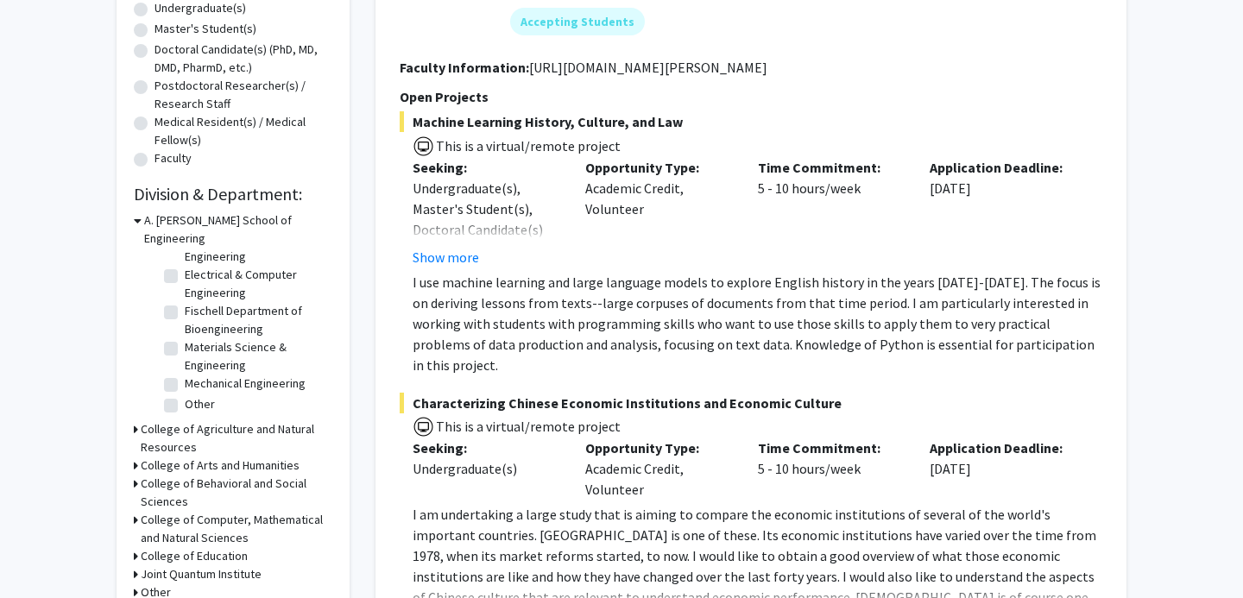
scroll to position [440, 0]
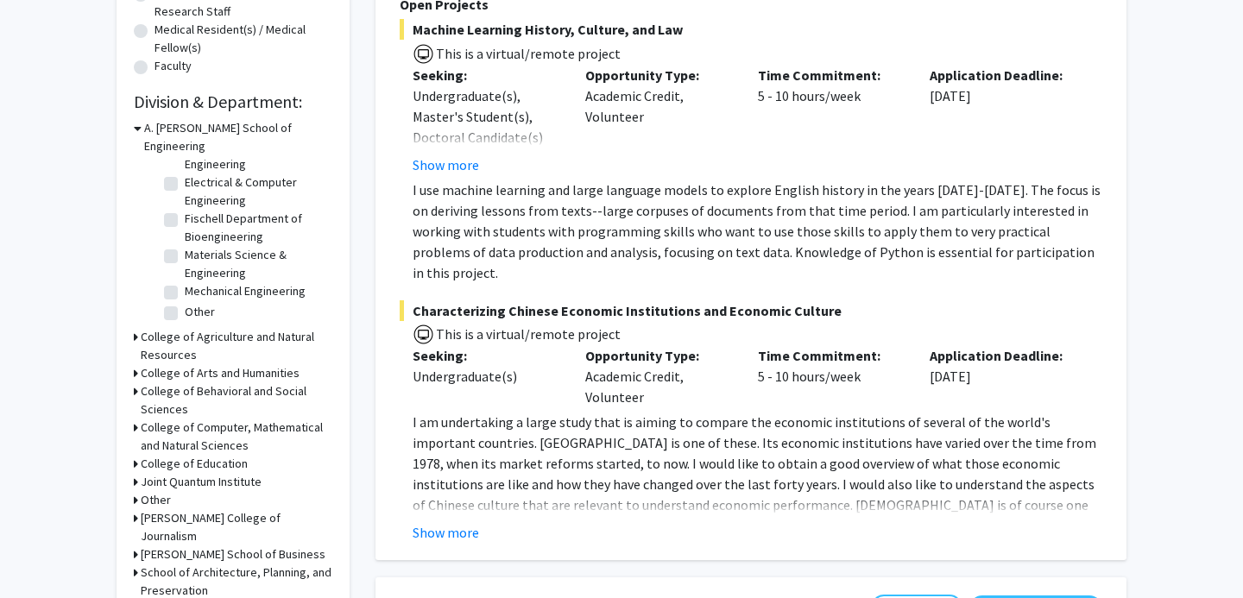
click at [132, 318] on div "Refine By Collaboration Status: Collaboration Status All Faculty/Staff Collabor…" at bounding box center [233, 152] width 233 height 1001
click at [137, 328] on div "College of Agriculture and Natural Resources" at bounding box center [233, 346] width 199 height 36
click at [133, 317] on div "Refine By Collaboration Status: Collaboration Status All Faculty/Staff Collabor…" at bounding box center [233, 152] width 233 height 1001
click at [138, 328] on div "College of Agriculture and Natural Resources" at bounding box center [233, 346] width 199 height 36
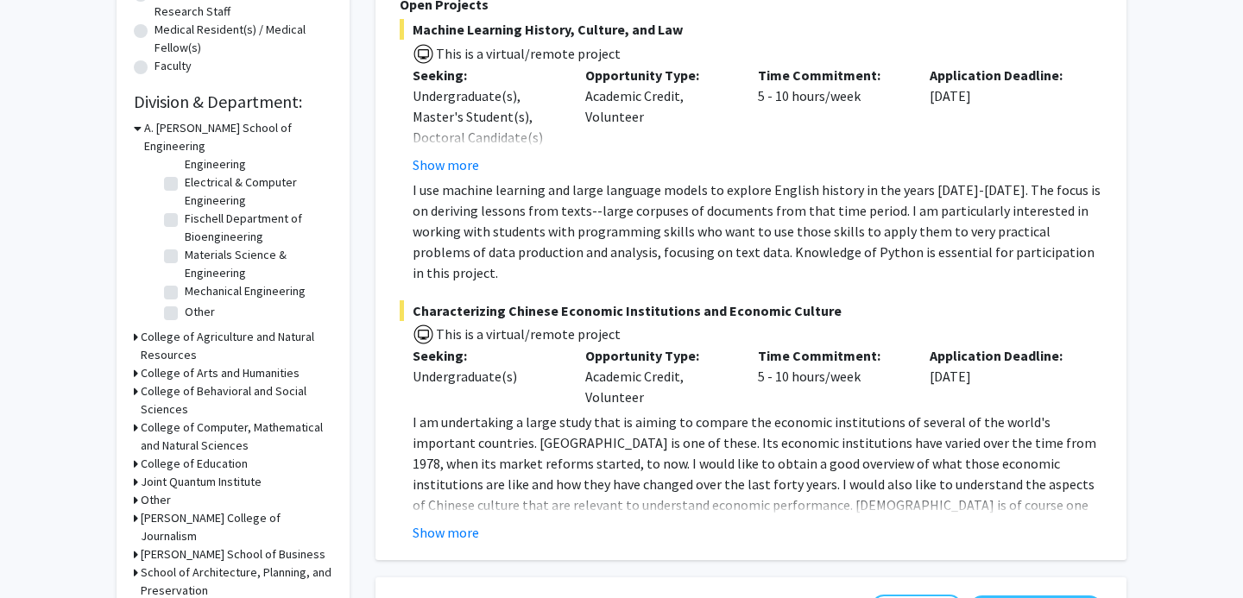
click at [134, 328] on icon at bounding box center [136, 337] width 4 height 18
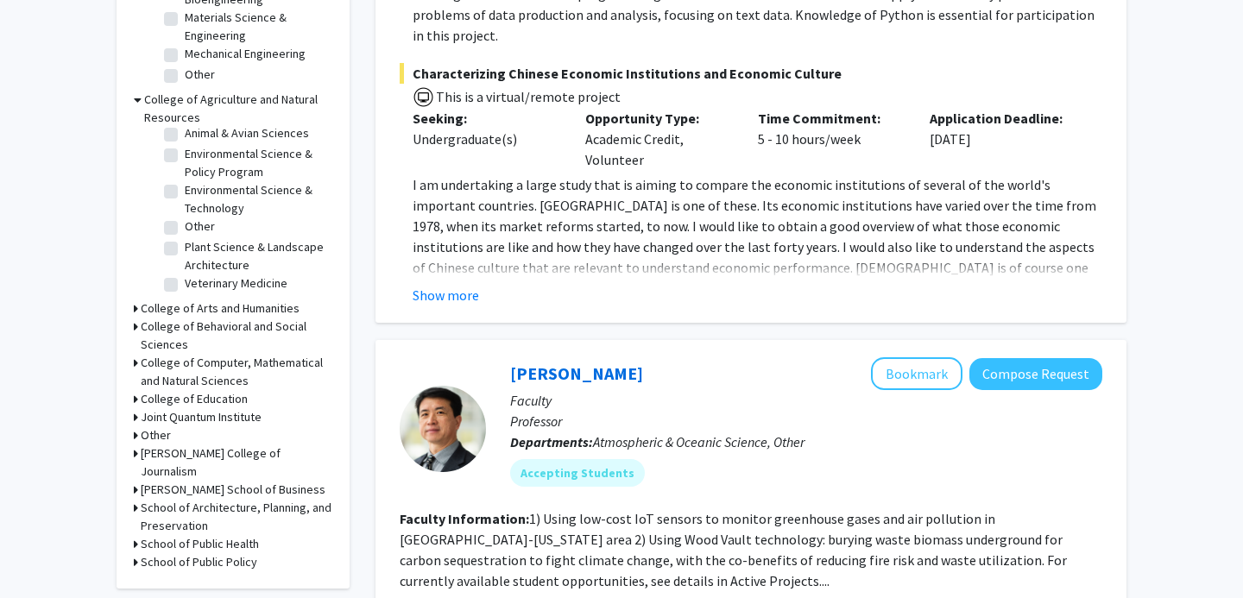
scroll to position [683, 0]
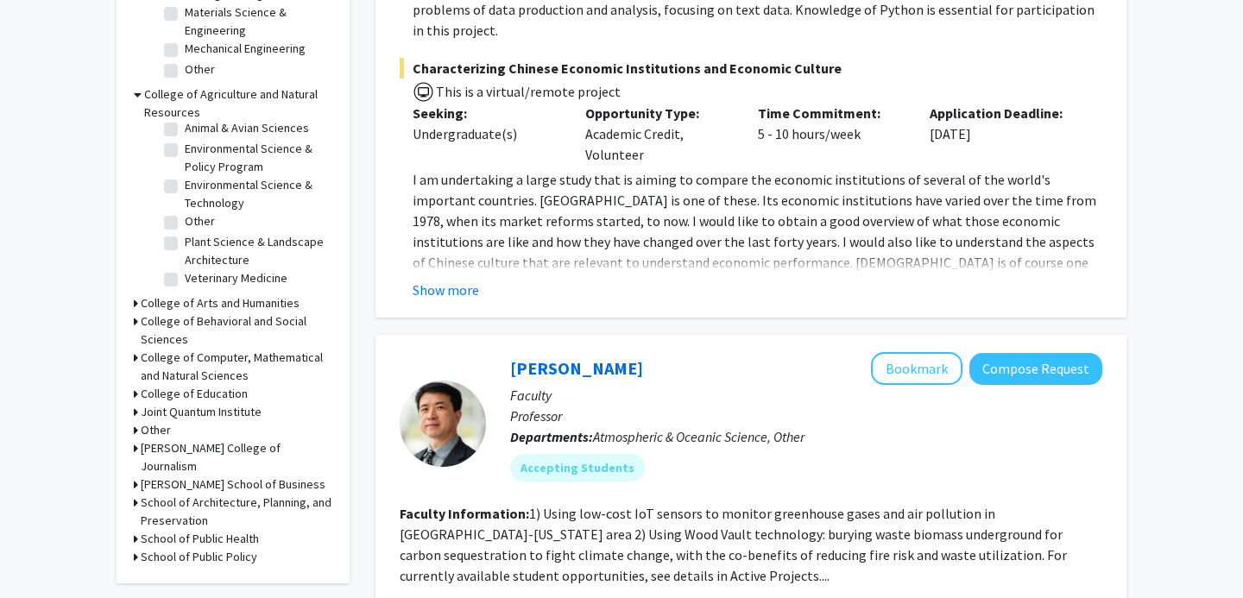
click at [136, 476] on icon at bounding box center [136, 485] width 4 height 18
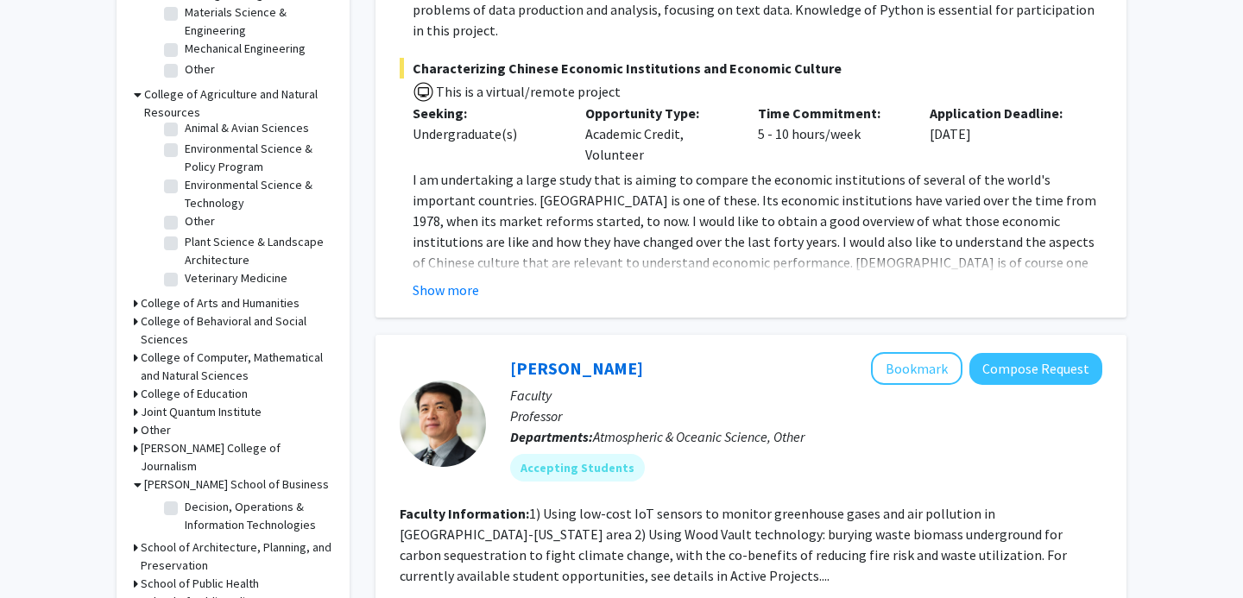
scroll to position [714, 0]
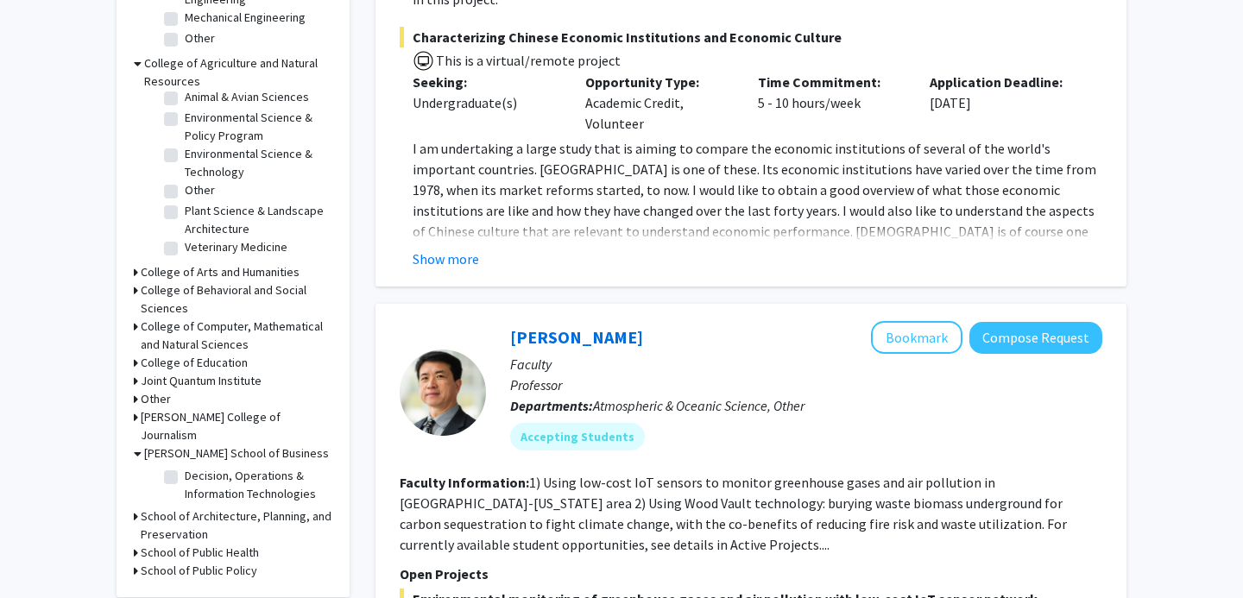
click at [185, 467] on label "Decision, Operations & Information Technologies" at bounding box center [256, 485] width 143 height 36
click at [185, 467] on input "Decision, Operations & Information Technologies" at bounding box center [190, 472] width 11 height 11
checkbox input "true"
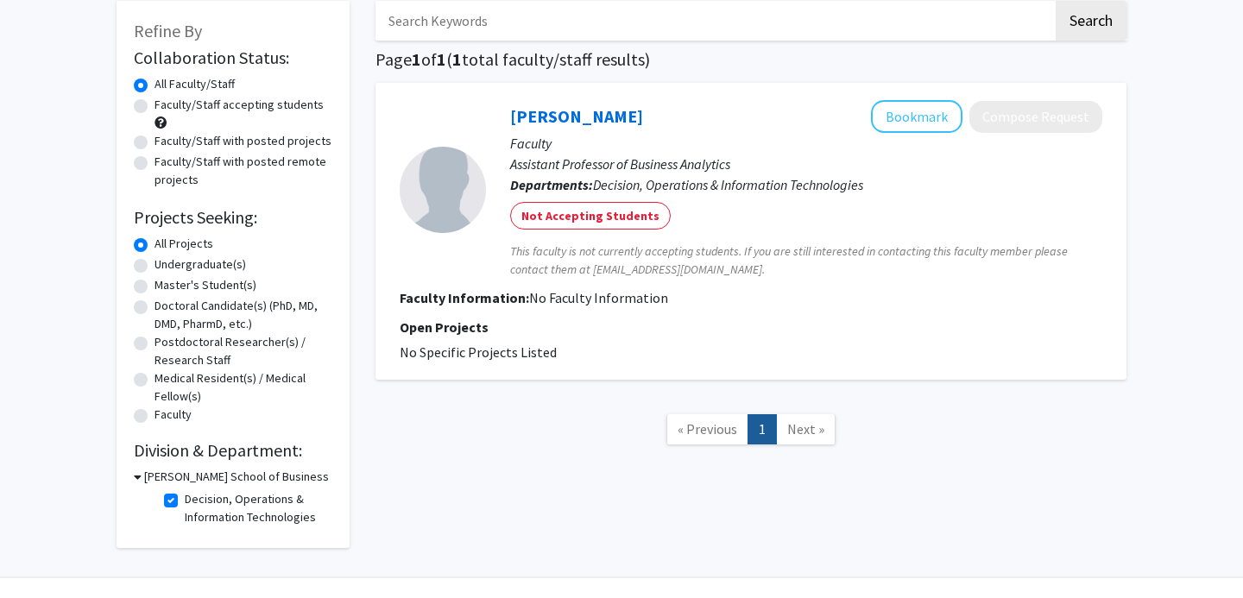
scroll to position [132, 0]
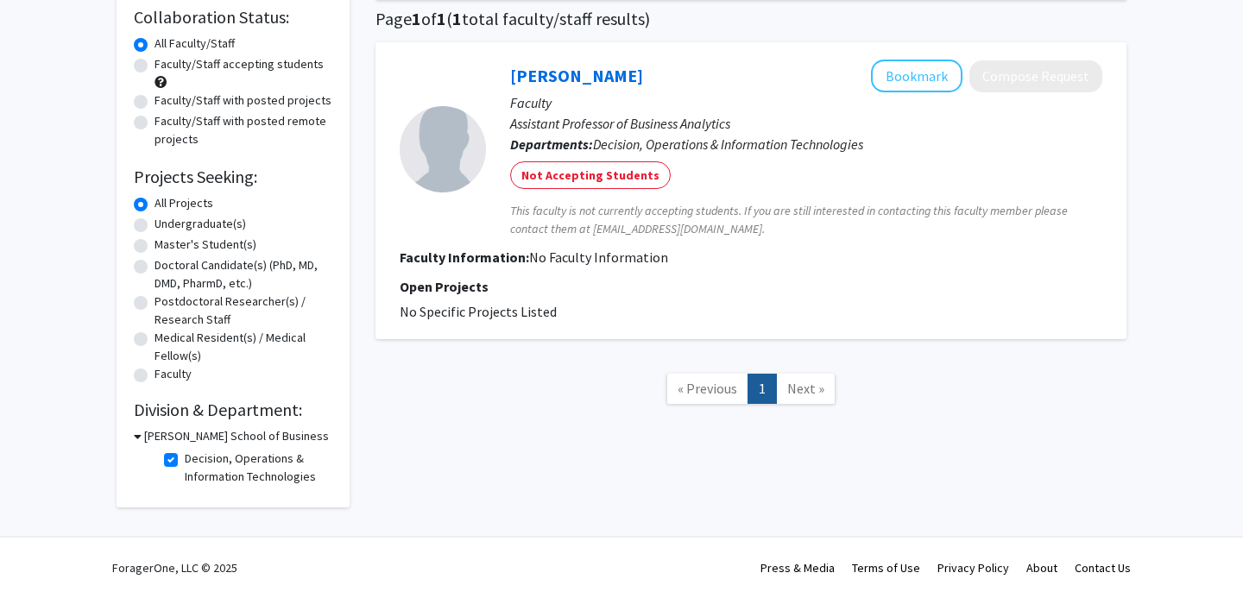
click at [141, 433] on icon at bounding box center [138, 436] width 8 height 18
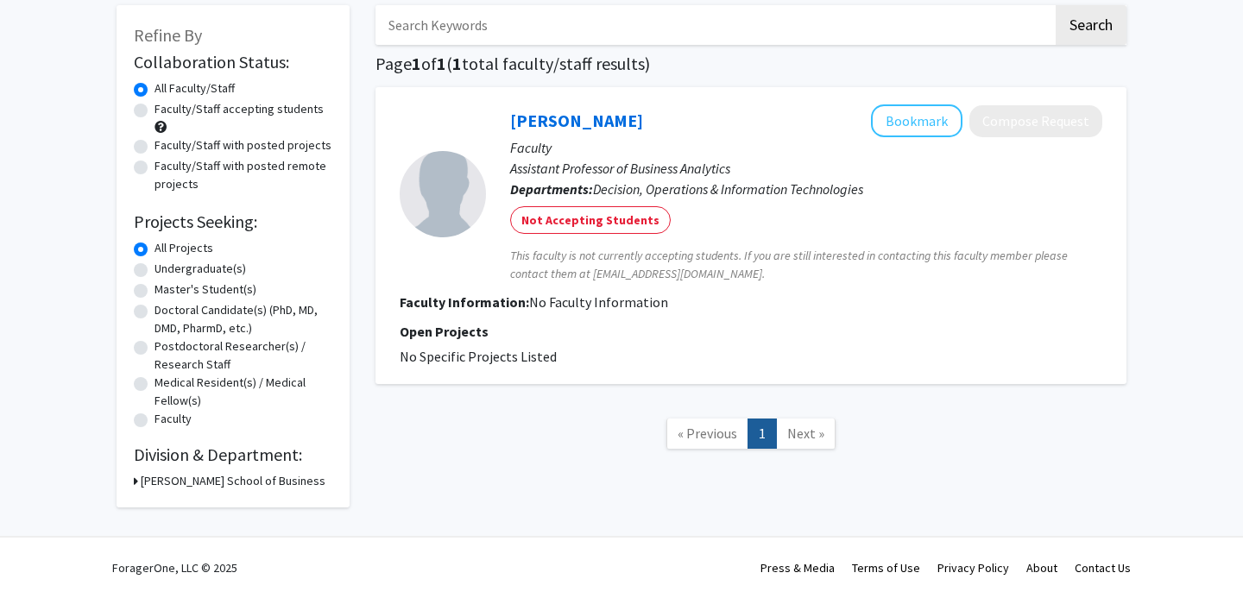
scroll to position [87, 0]
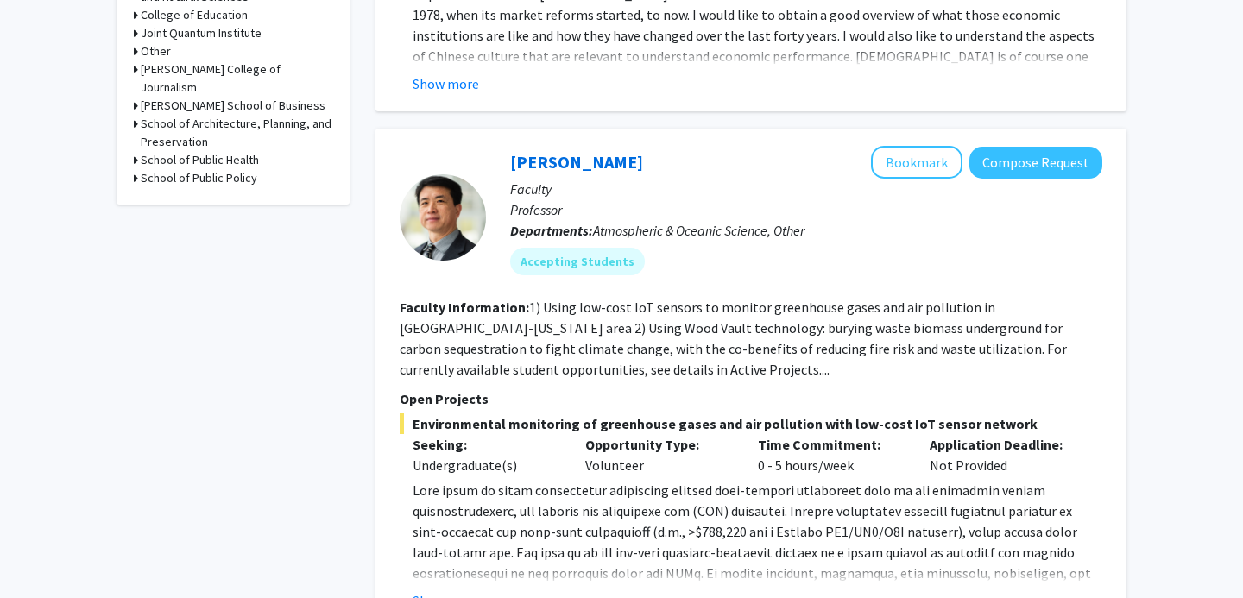
scroll to position [933, 0]
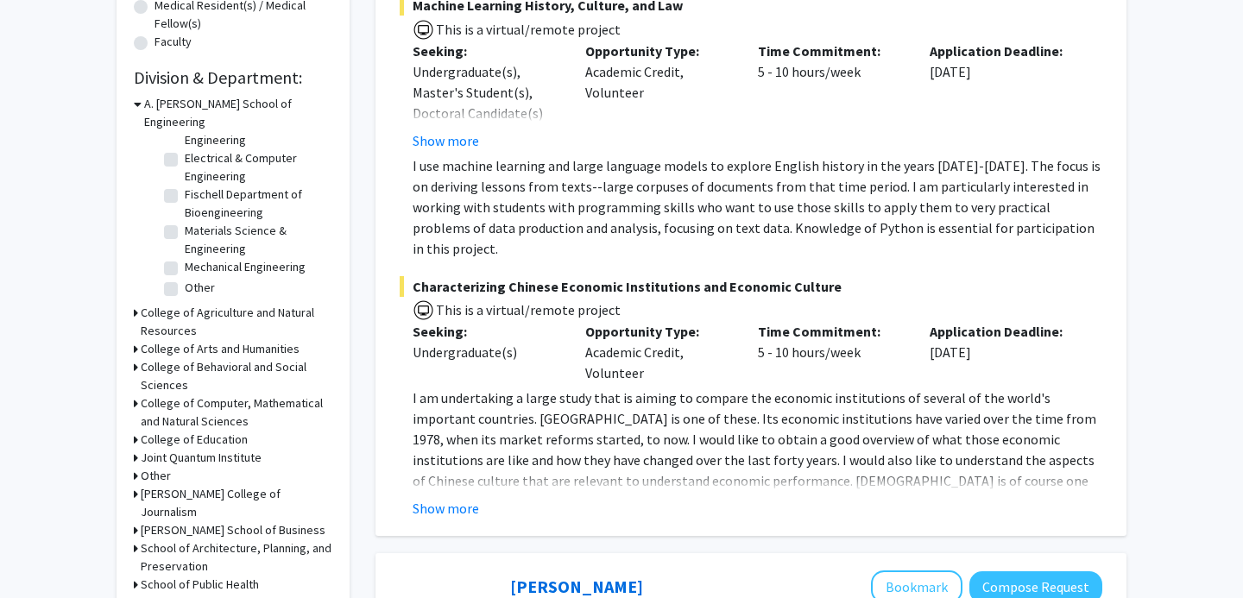
scroll to position [509, 0]
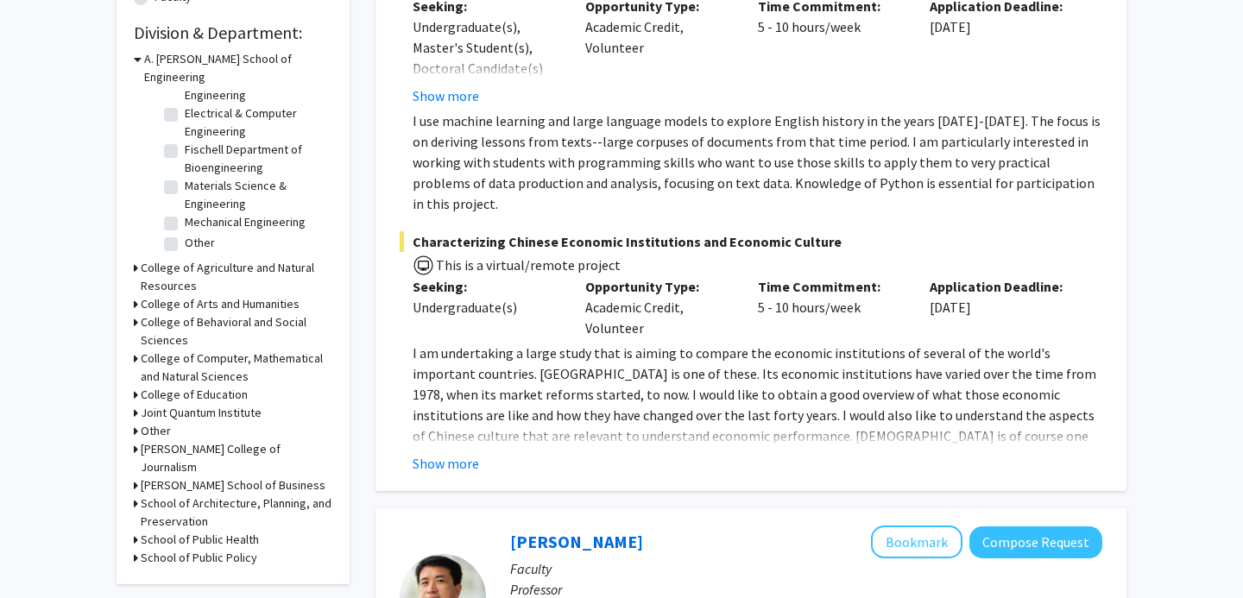
click at [130, 450] on div "Refine By Collaboration Status: Collaboration Status All Faculty/Staff Collabor…" at bounding box center [233, 83] width 233 height 1001
click at [134, 476] on icon at bounding box center [136, 485] width 4 height 18
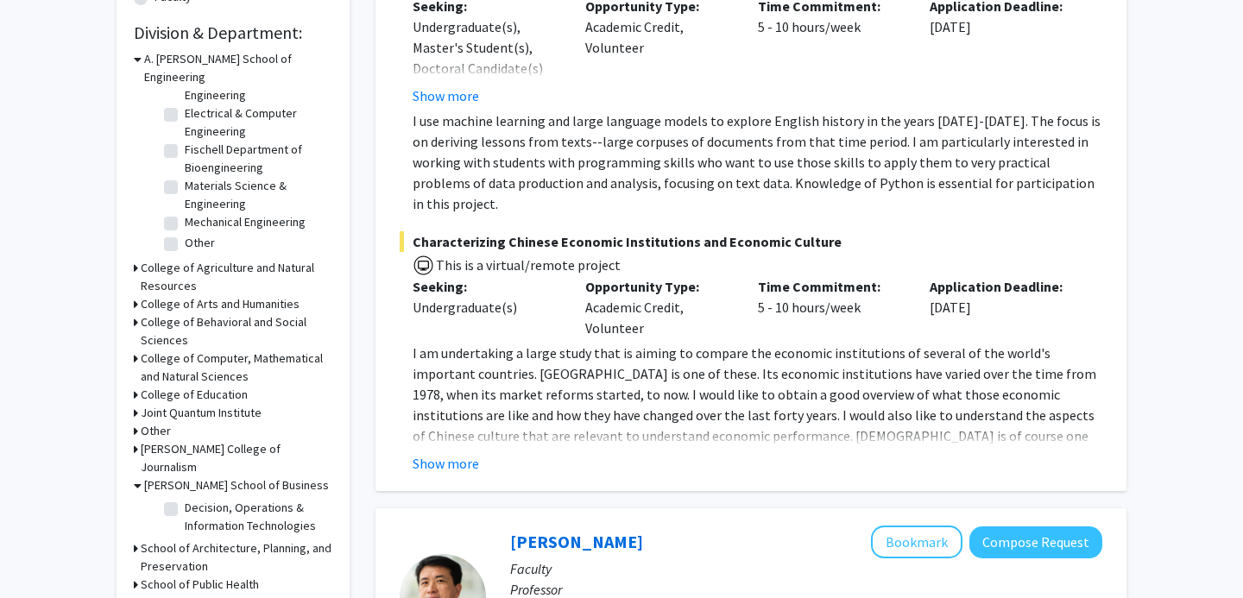
click at [185, 499] on label "Decision, Operations & Information Technologies" at bounding box center [256, 517] width 143 height 36
click at [185, 499] on input "Decision, Operations & Information Technologies" at bounding box center [190, 504] width 11 height 11
checkbox input "true"
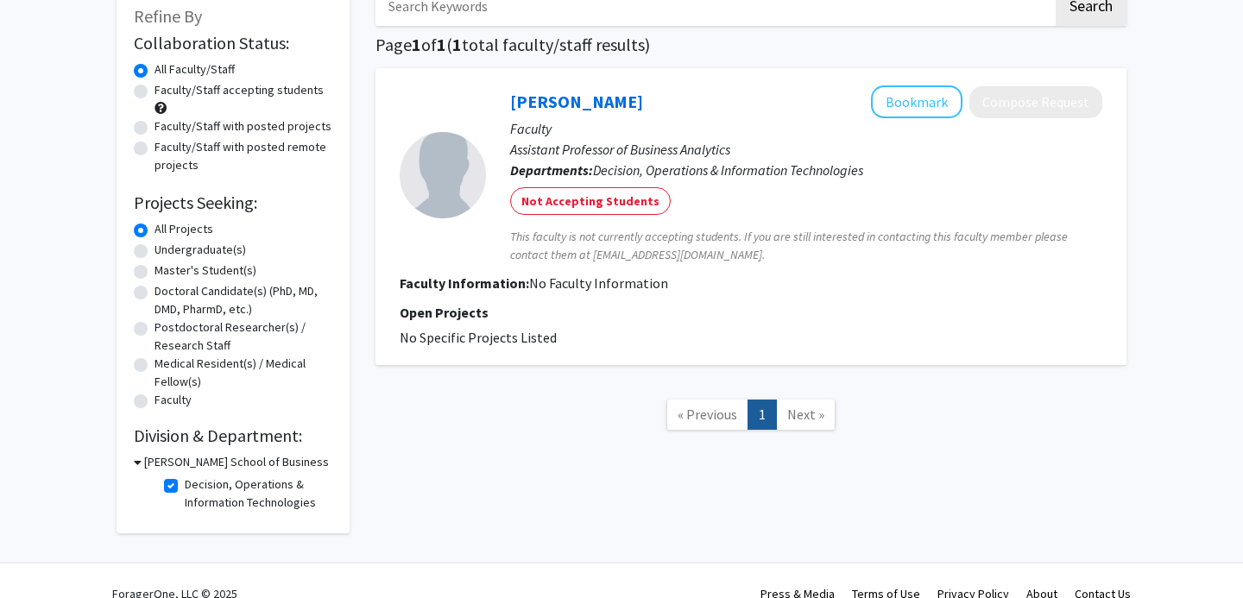
scroll to position [104, 0]
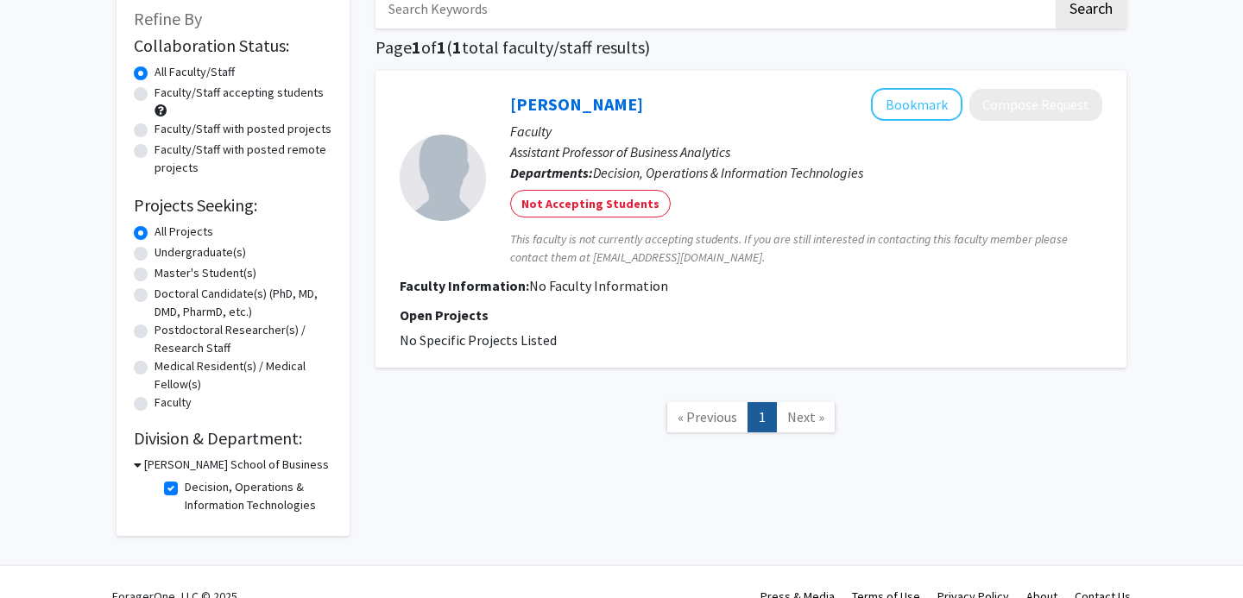
click at [167, 481] on fg-checkbox "Decision, Operations & Information Technologies Decision, Operations & Informat…" at bounding box center [246, 496] width 164 height 36
click at [185, 487] on label "Decision, Operations & Information Technologies" at bounding box center [256, 496] width 143 height 36
click at [185, 487] on input "Decision, Operations & Information Technologies" at bounding box center [190, 483] width 11 height 11
checkbox input "false"
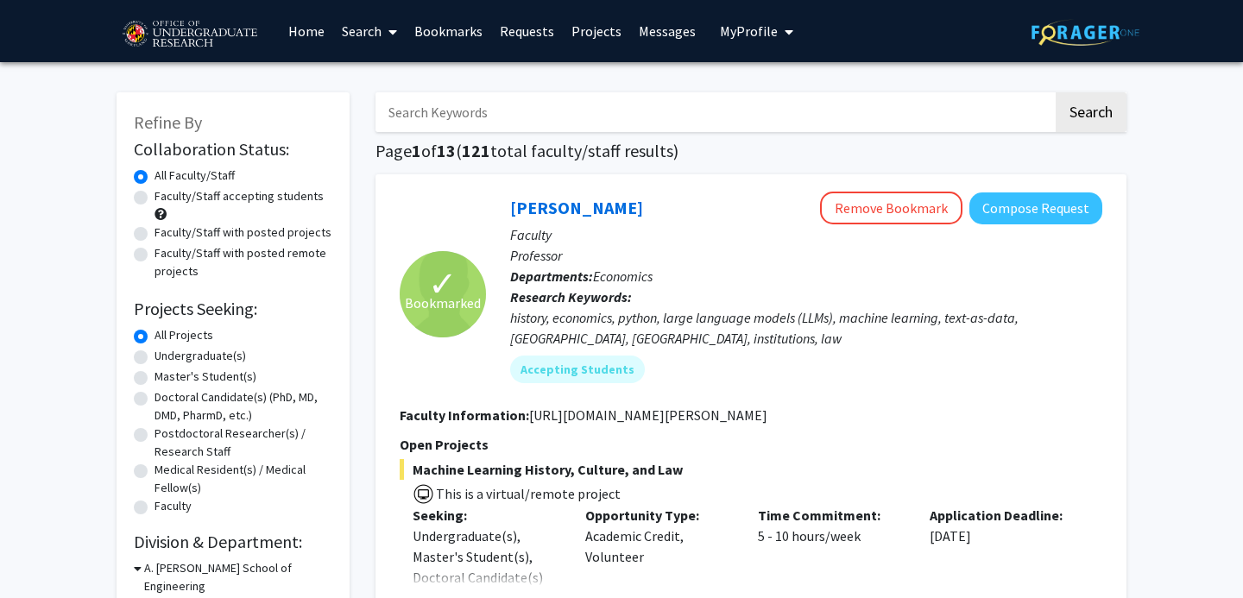
scroll to position [382, 0]
